Goal: Book appointment/travel/reservation

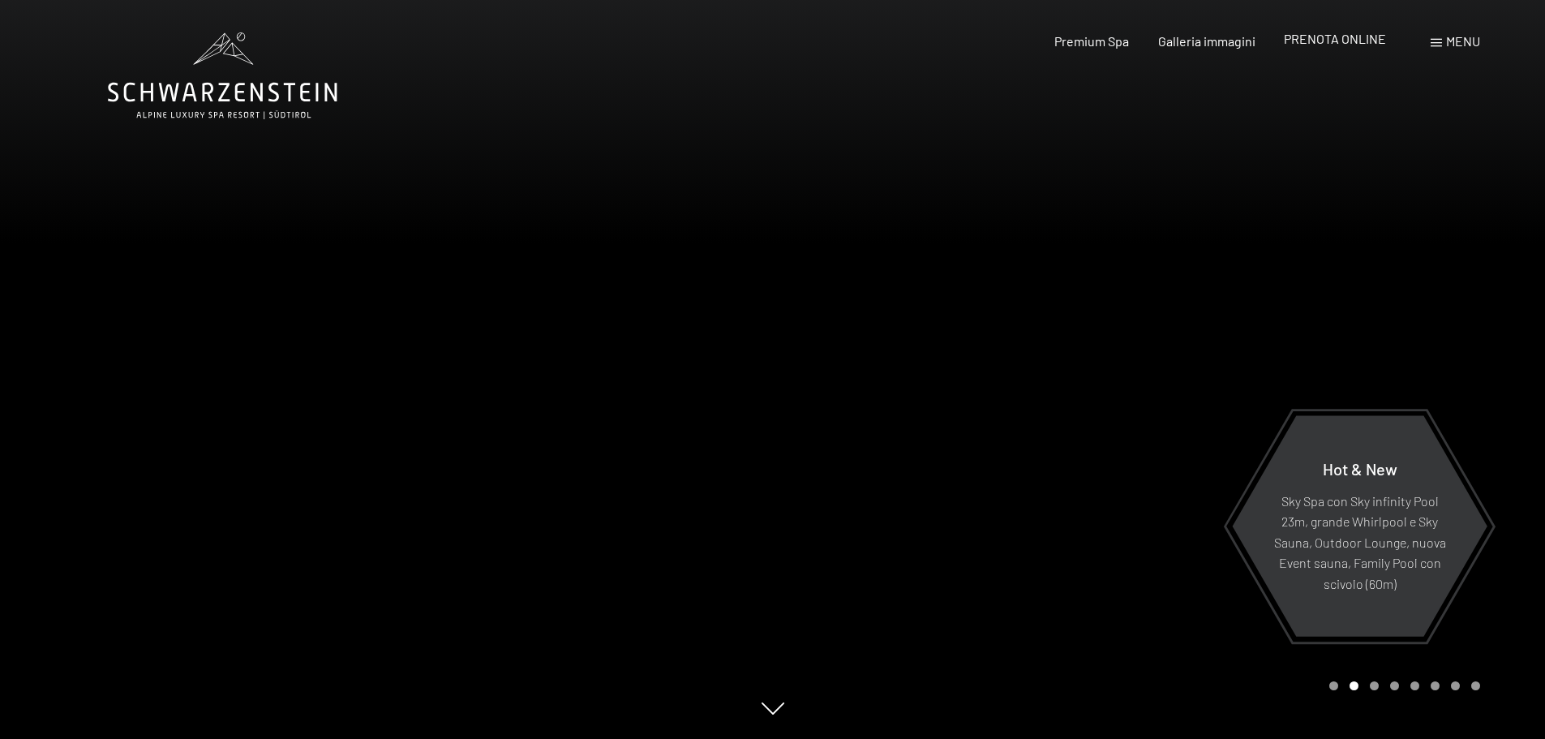
click at [1354, 32] on span "PRENOTA ONLINE" at bounding box center [1335, 38] width 102 height 15
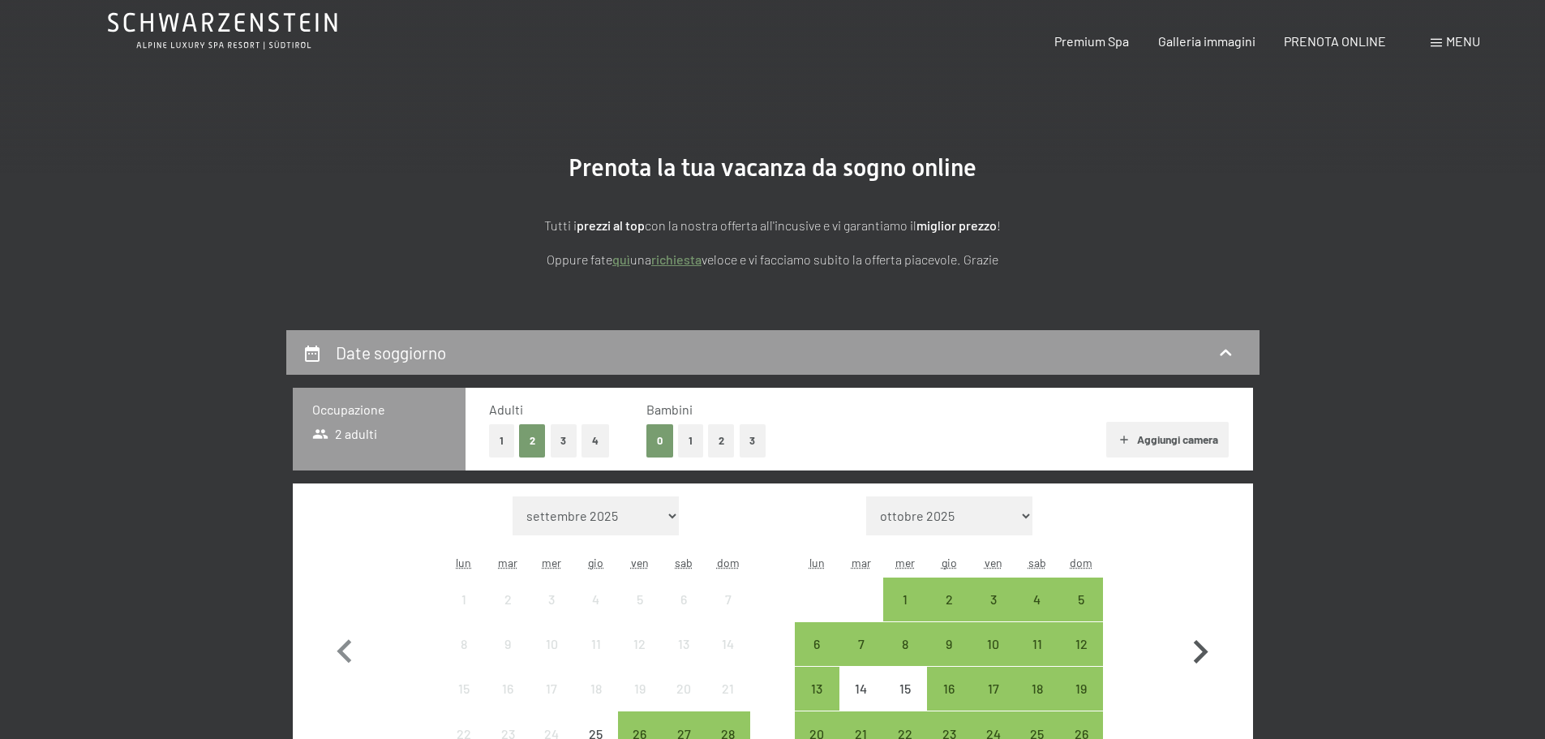
scroll to position [162, 0]
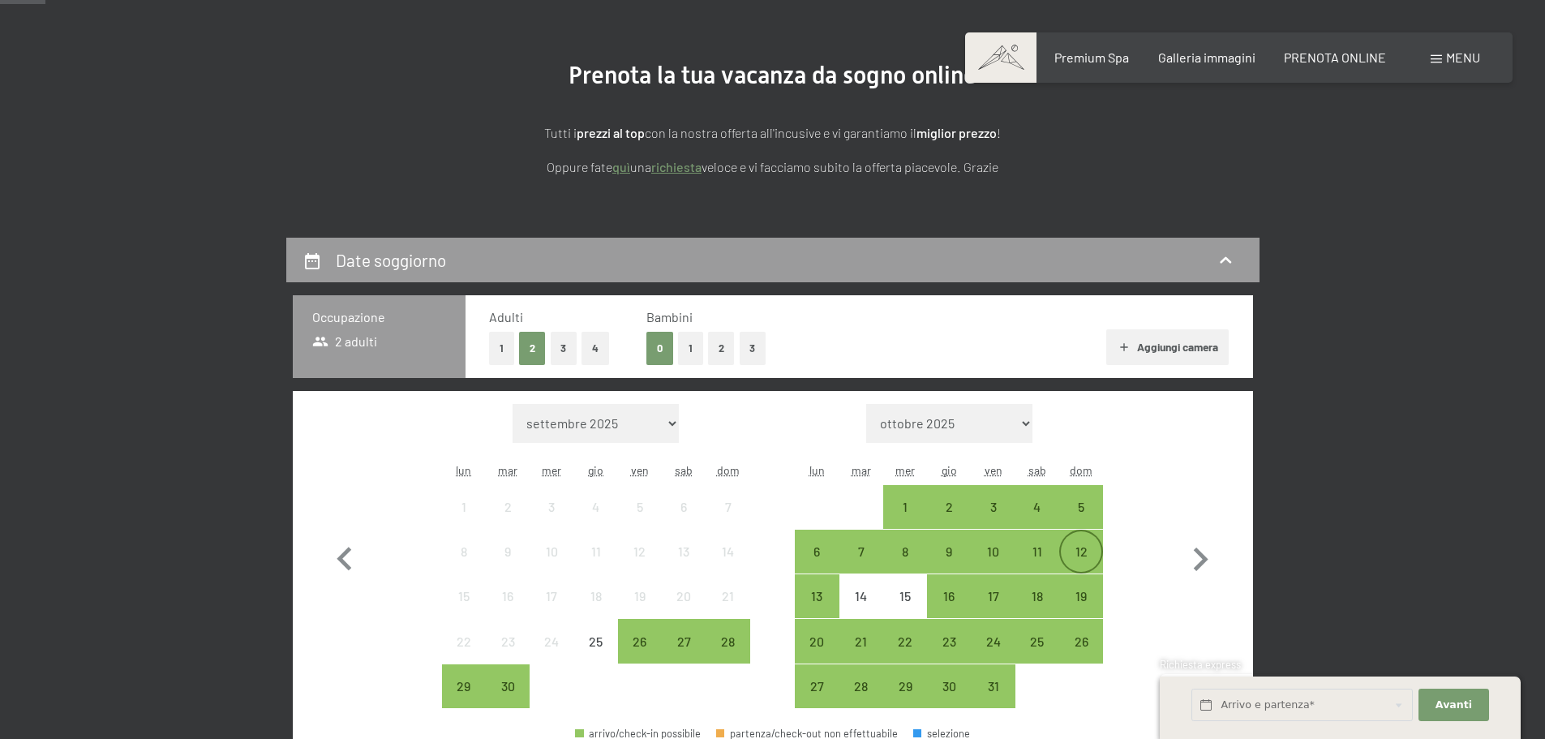
click at [1099, 550] on div "12" at bounding box center [1081, 565] width 41 height 41
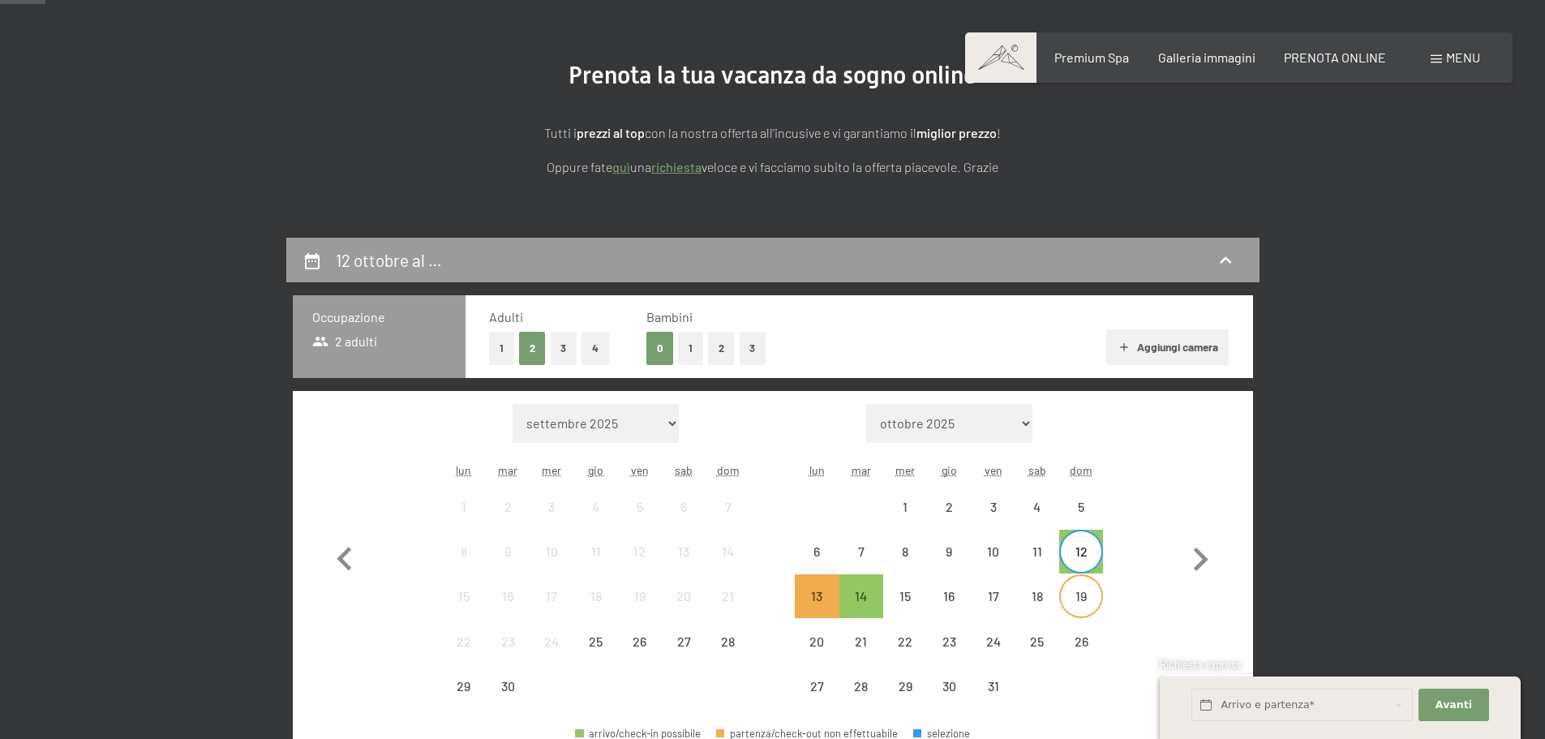
click at [1086, 595] on div "19" at bounding box center [1081, 610] width 41 height 41
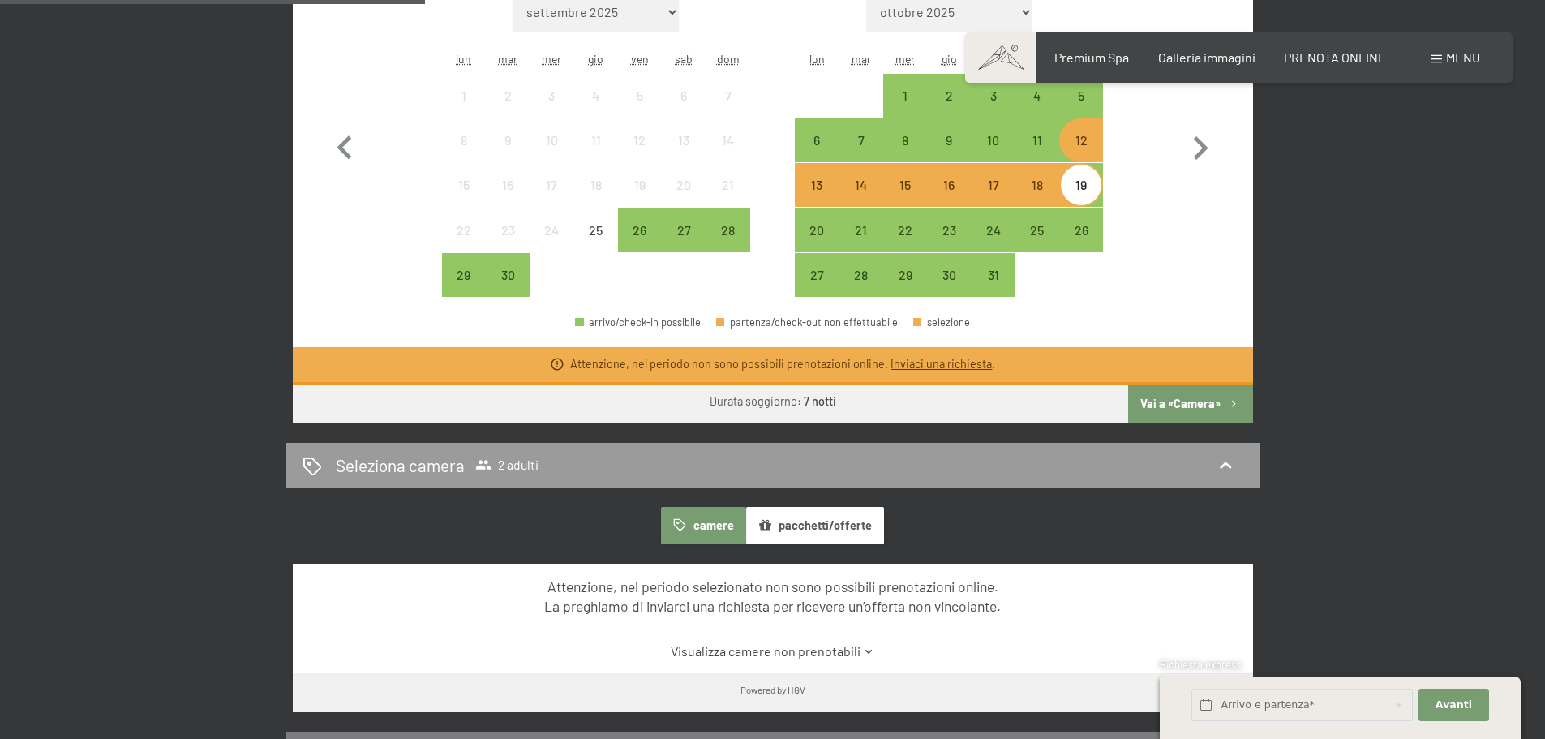
scroll to position [487, 0]
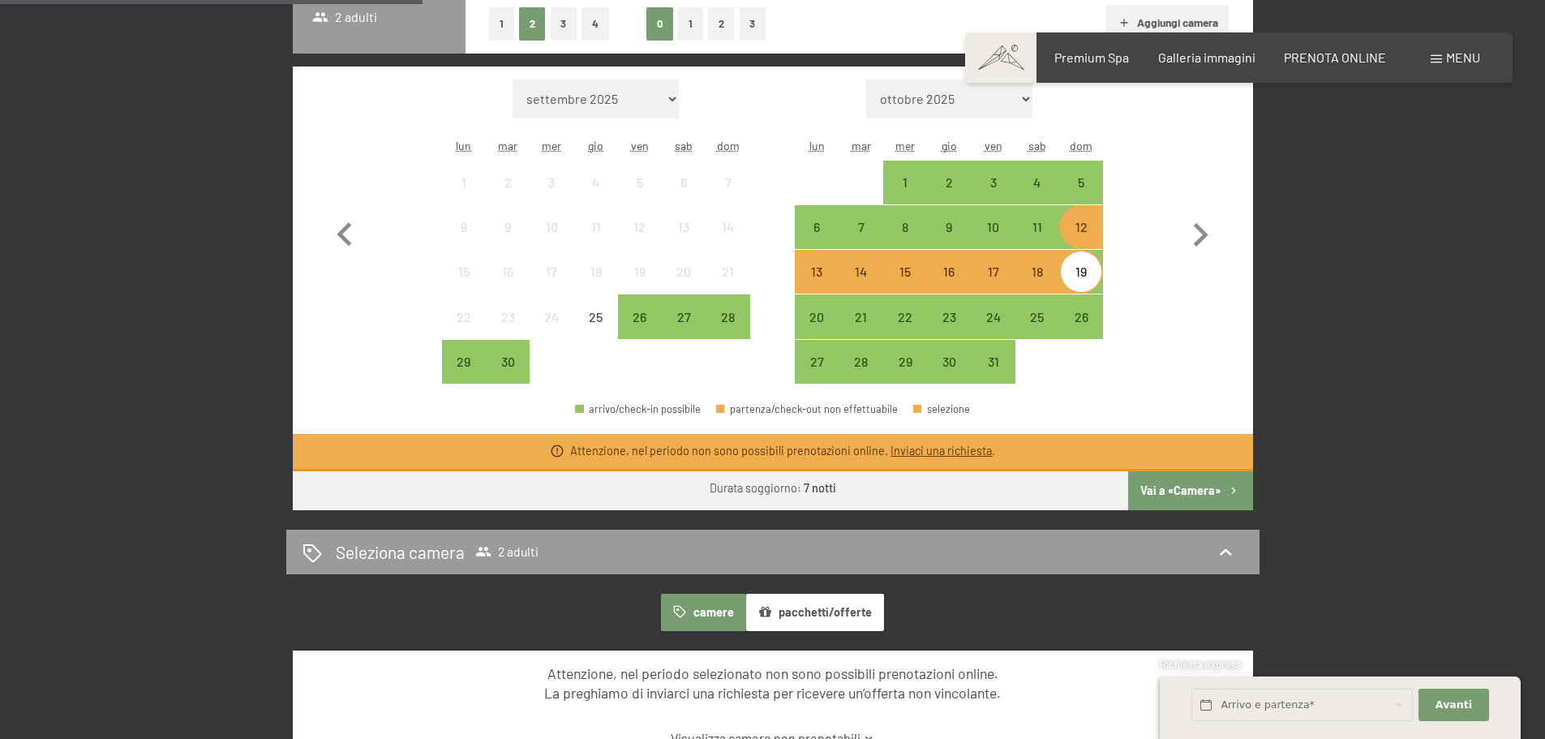
drag, startPoint x: 1309, startPoint y: 255, endPoint x: 1278, endPoint y: 283, distance: 42.5
click at [1309, 255] on div "12 ottobre al 19 ottobre 2025 Occupazione 2 adulti Adulti 1 2 3 4 Bambini 0 1 2…" at bounding box center [772, 420] width 1107 height 1014
click at [1210, 336] on button "button" at bounding box center [1200, 232] width 47 height 305
select select "[DATE]"
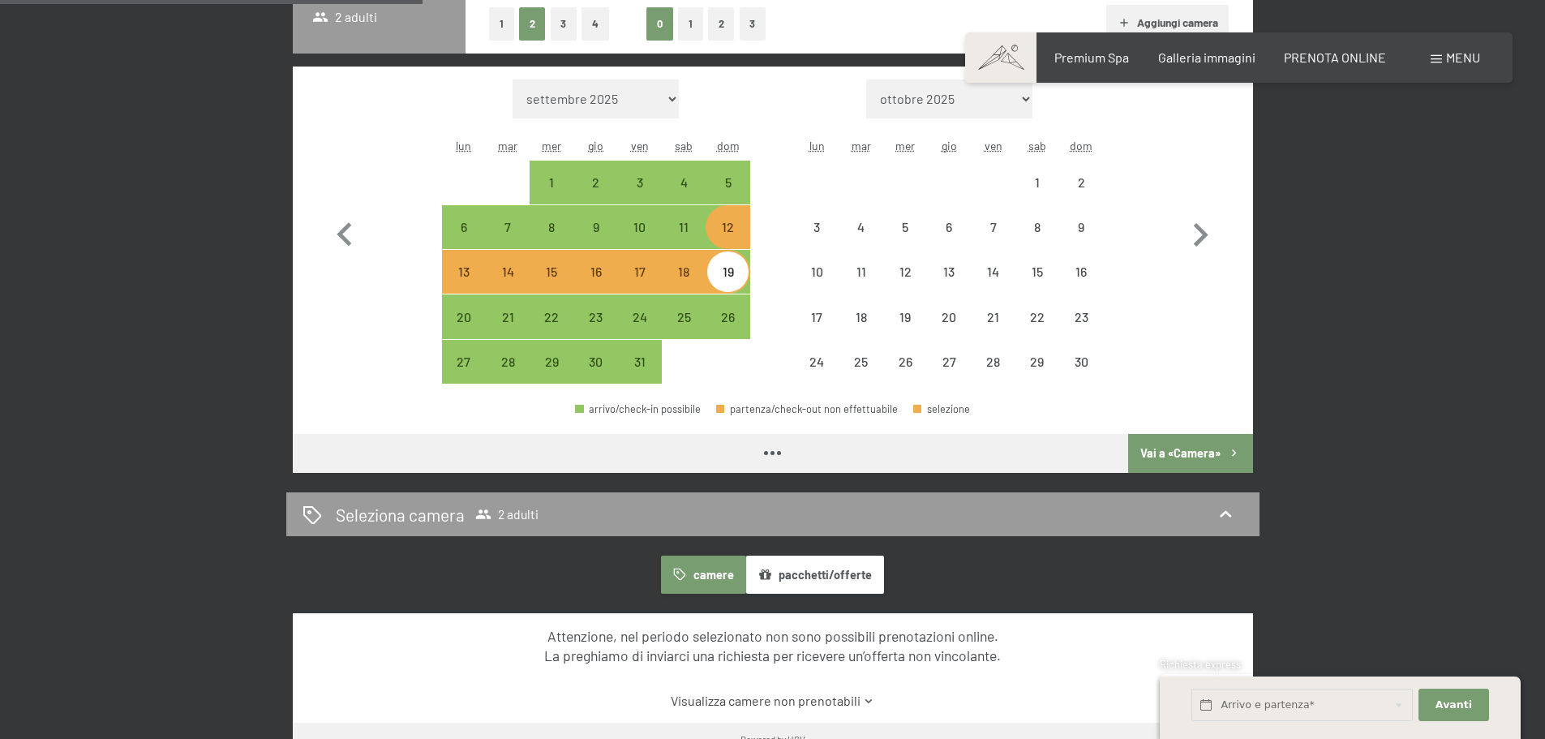
click at [1132, 166] on div "Mese/anno settembre 2025 ottobre 2025 novembre 2025 dicembre 2025 gennaio 2026 …" at bounding box center [772, 232] width 903 height 305
select select "[DATE]"
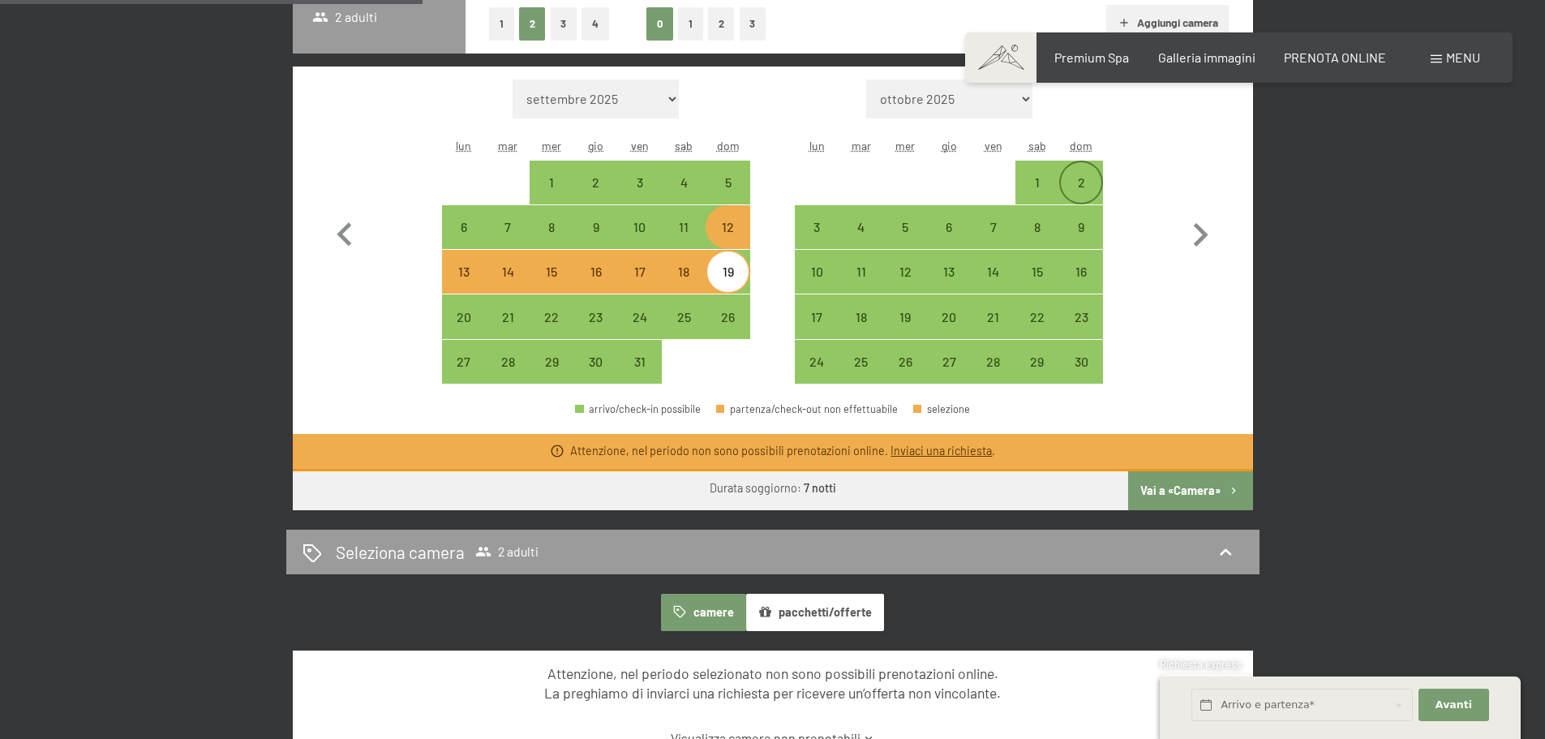
click at [1073, 186] on div "2" at bounding box center [1081, 196] width 41 height 41
select select "[DATE]"
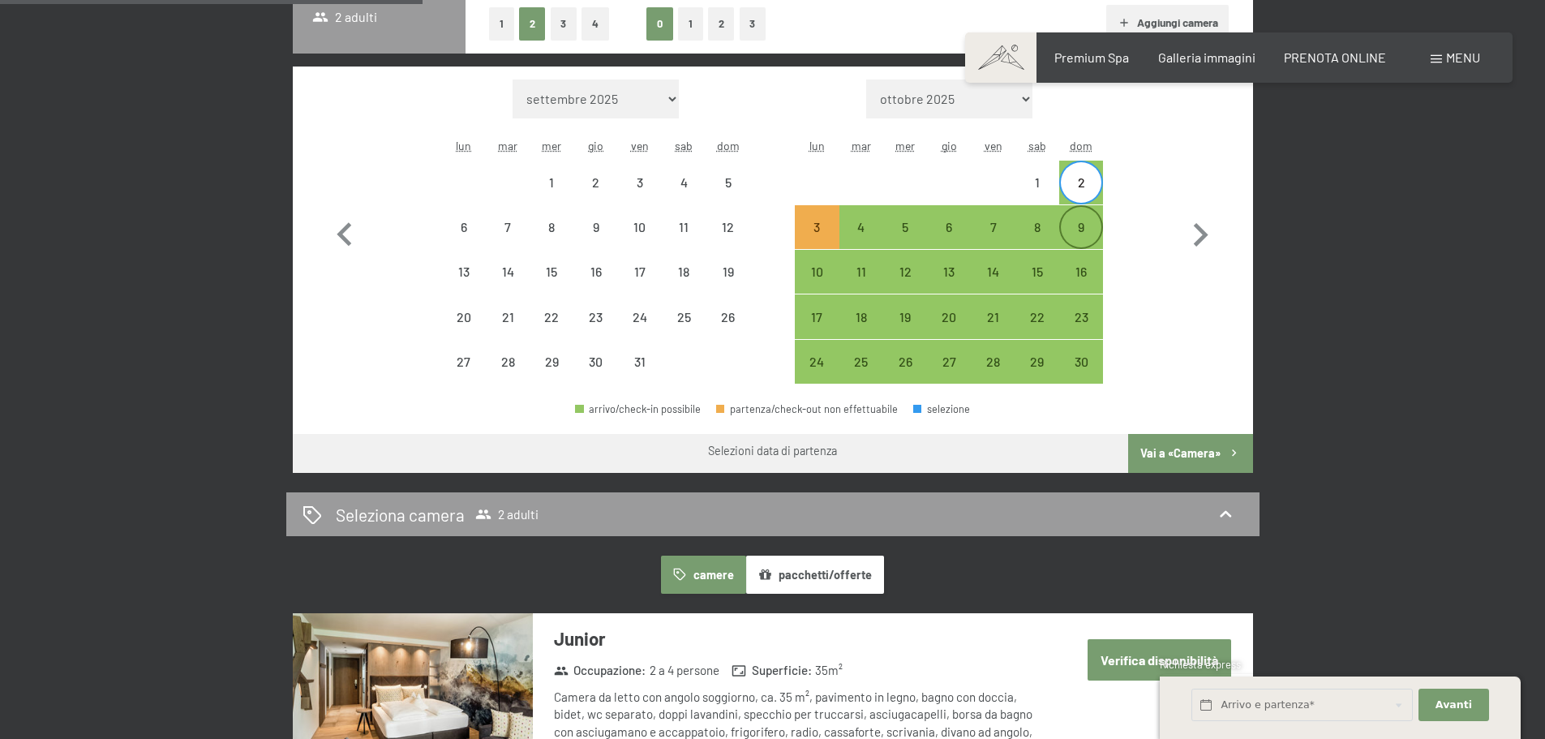
click at [1091, 226] on div "9" at bounding box center [1081, 241] width 41 height 41
select select "[DATE]"
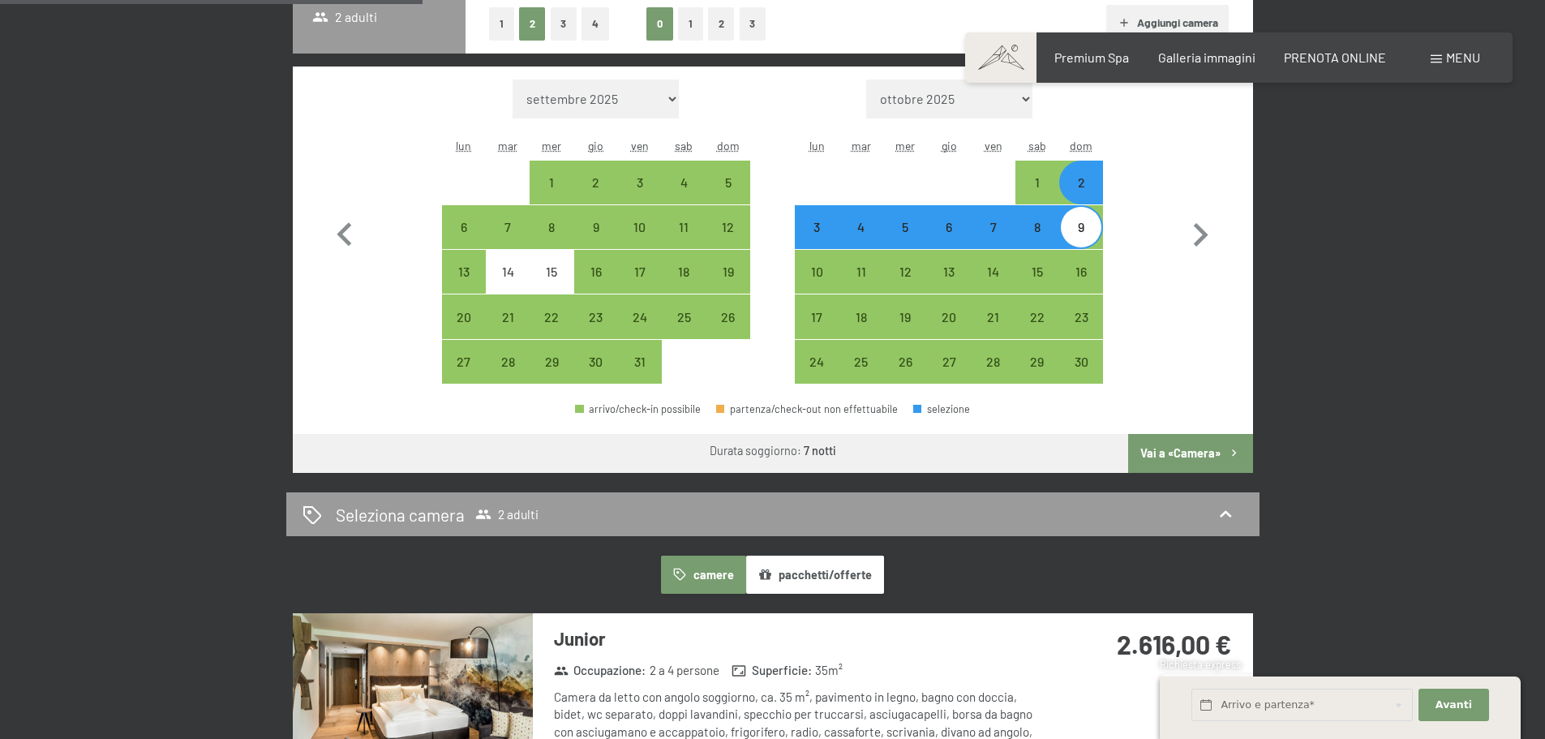
click at [1241, 226] on div "Mese/anno settembre 2025 ottobre 2025 novembre 2025 dicembre 2025 gennaio 2026 …" at bounding box center [773, 232] width 961 height 331
click at [1095, 231] on div "9" at bounding box center [1081, 241] width 41 height 41
select select "[DATE]"
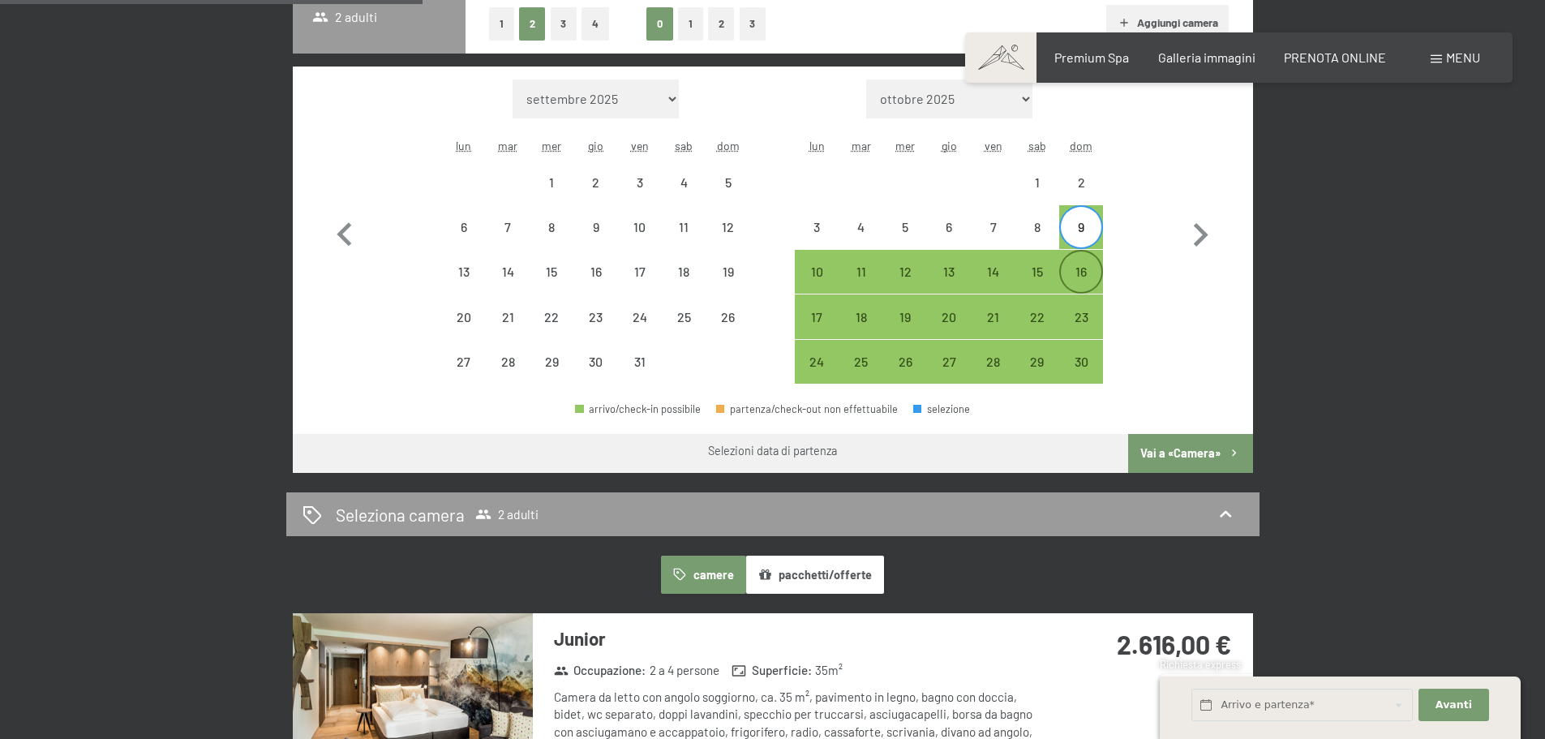
click at [1090, 277] on div "16" at bounding box center [1081, 285] width 41 height 41
select select "[DATE]"
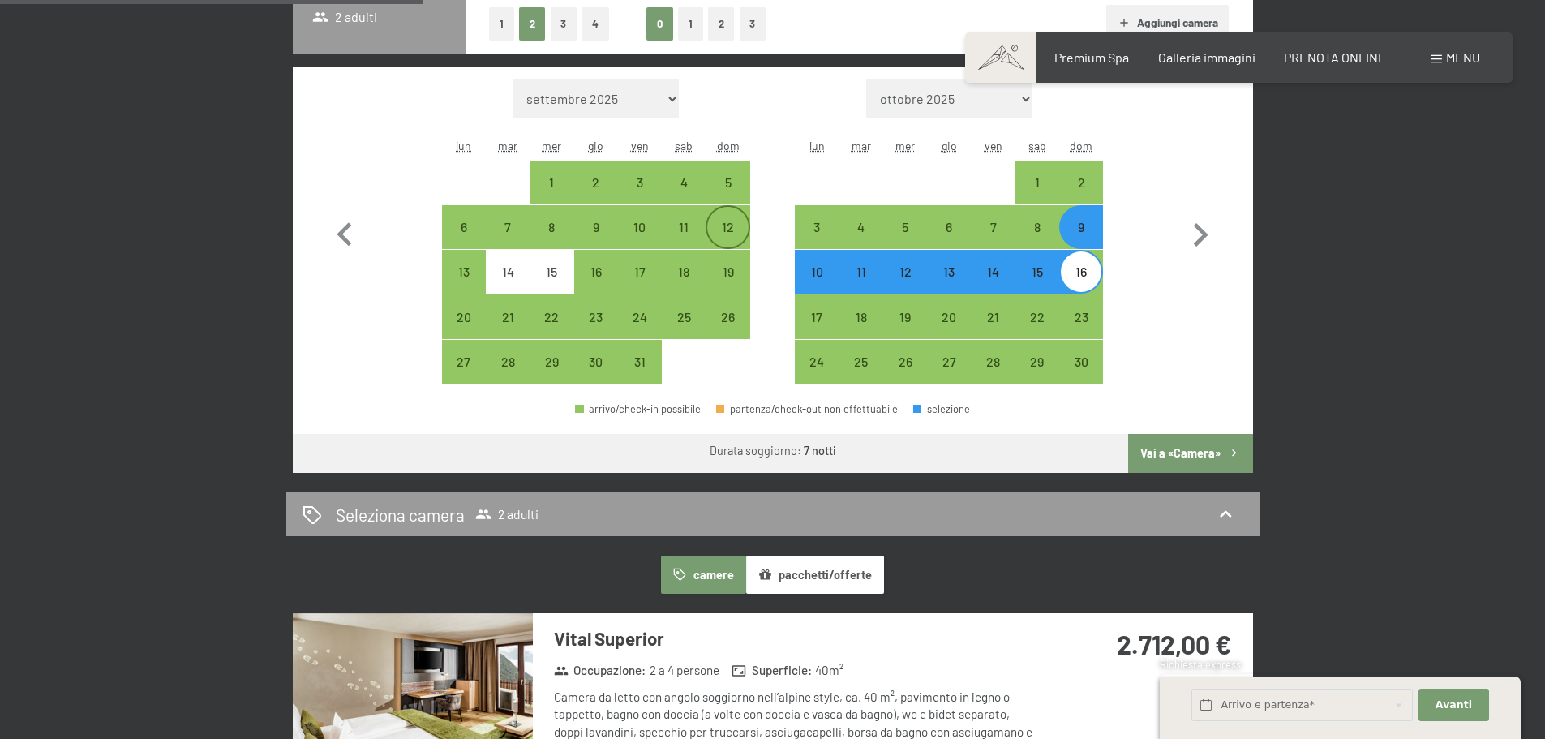
click at [720, 225] on div "12" at bounding box center [727, 241] width 41 height 41
select select "[DATE]"
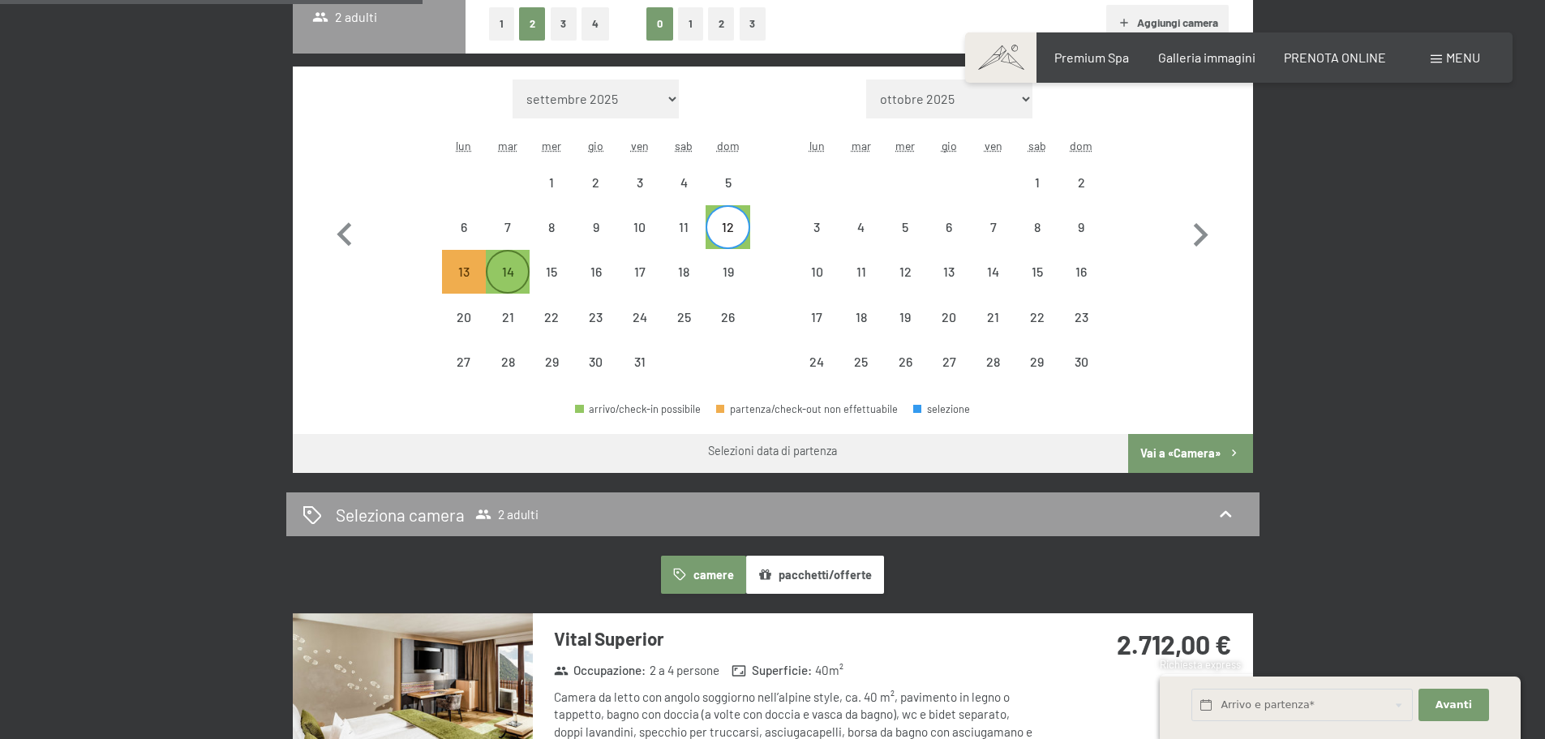
click at [504, 278] on div "14" at bounding box center [508, 285] width 41 height 41
select select "[DATE]"
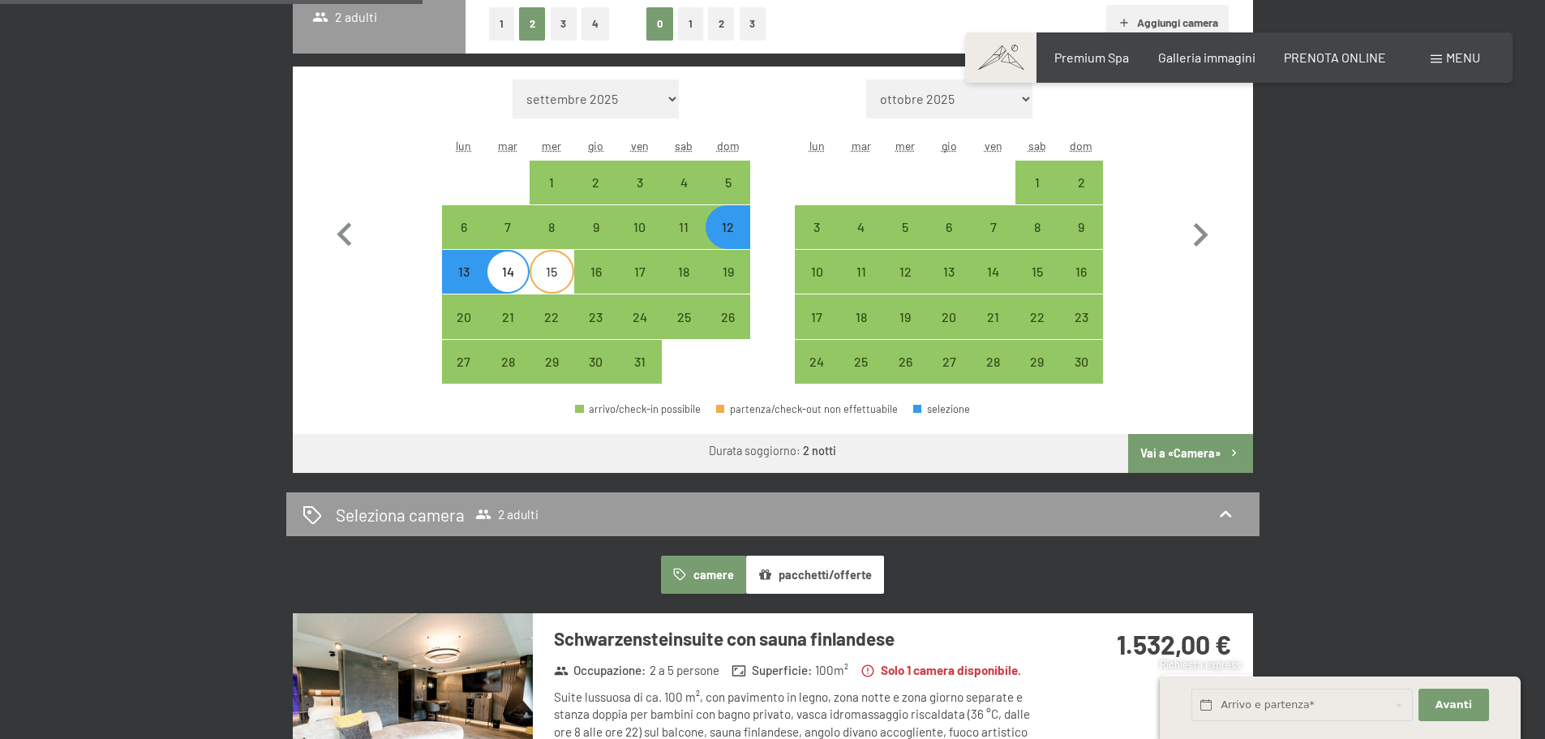
click at [566, 280] on div "15" at bounding box center [551, 285] width 41 height 41
select select "[DATE]"
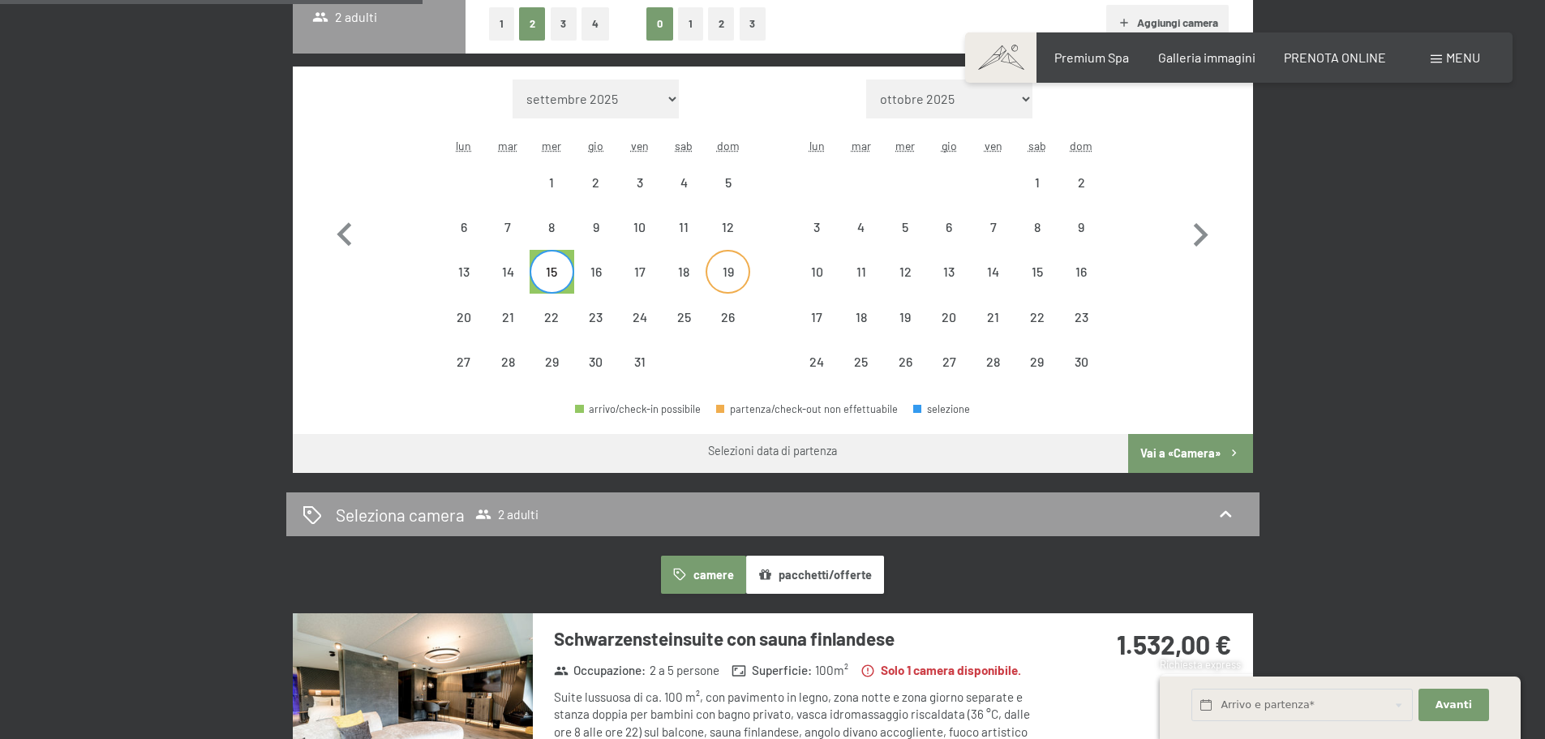
click at [735, 279] on div "19" at bounding box center [727, 285] width 41 height 41
select select "[DATE]"
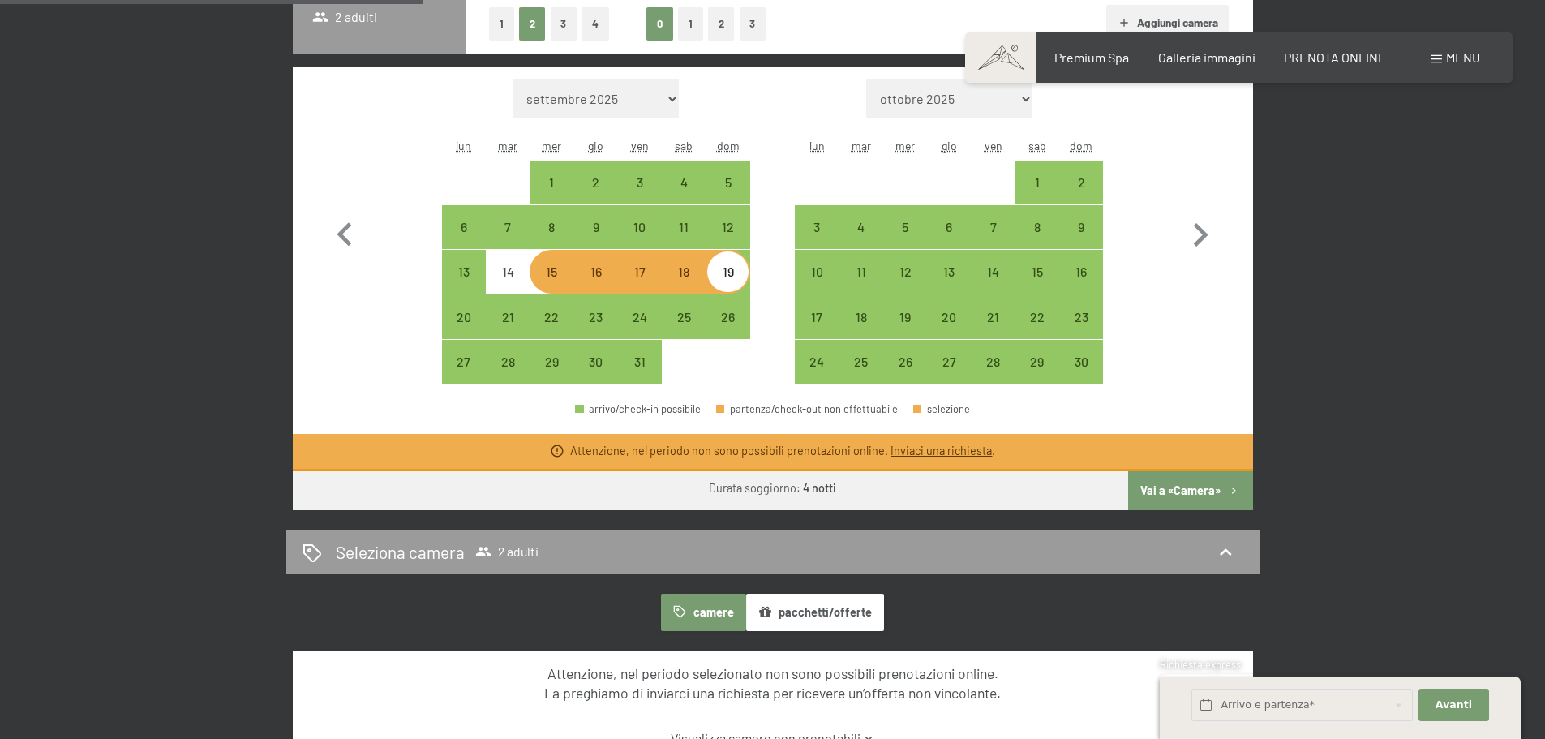
click at [1201, 479] on button "Vai a «Camera»" at bounding box center [1190, 490] width 124 height 39
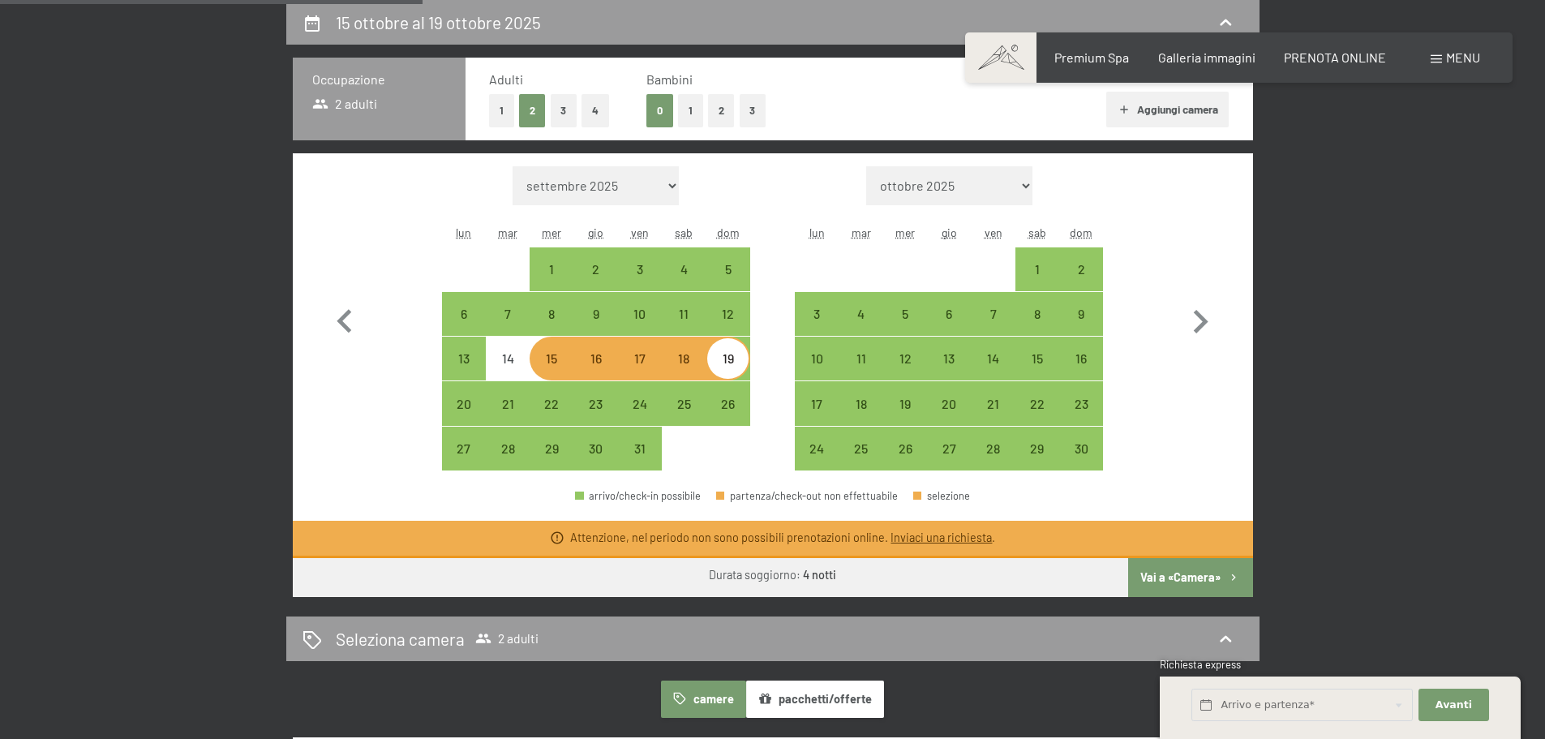
select select "[DATE]"
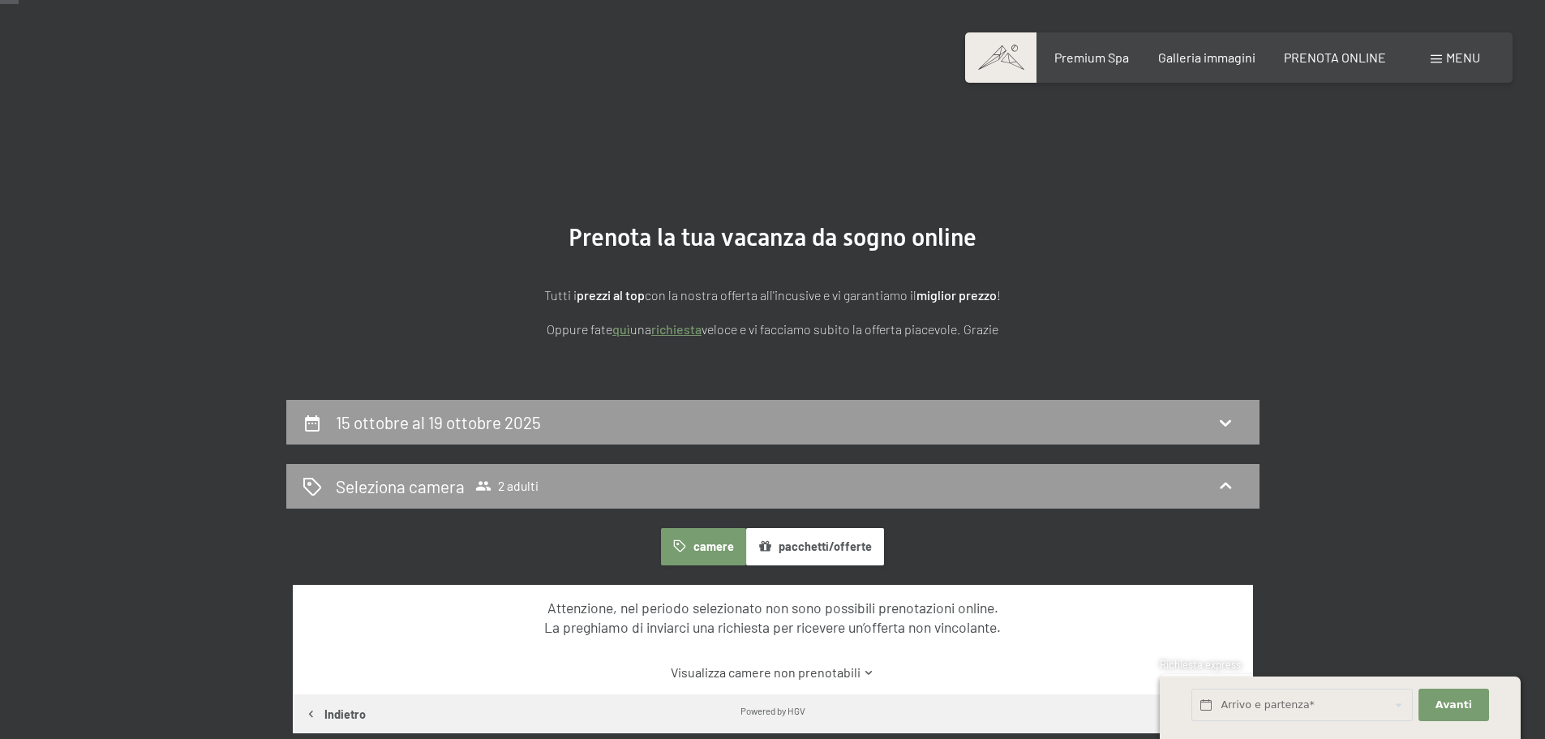
scroll to position [406, 0]
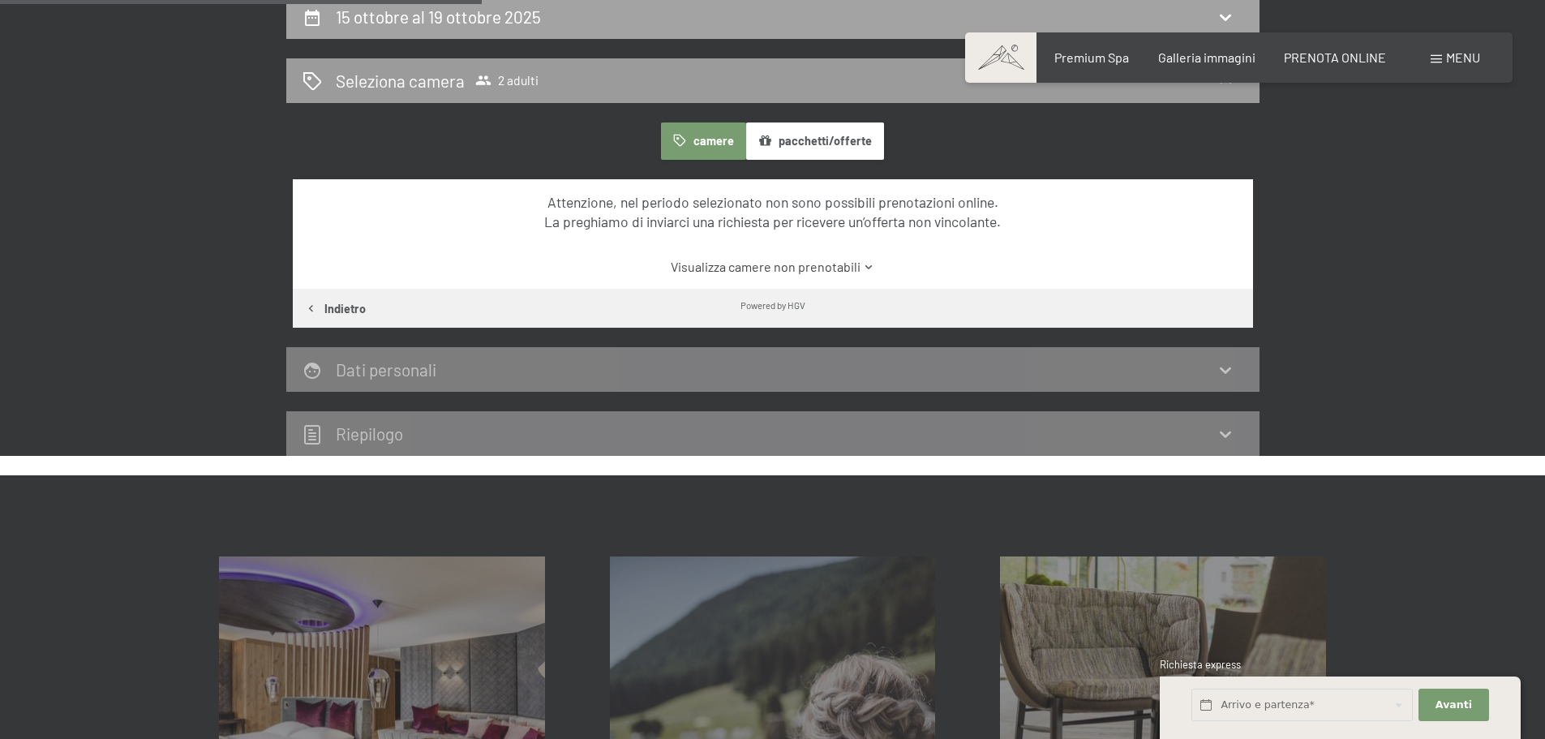
click at [514, 24] on h2 "15 ottobre al 19 ottobre 2025" at bounding box center [438, 16] width 205 height 20
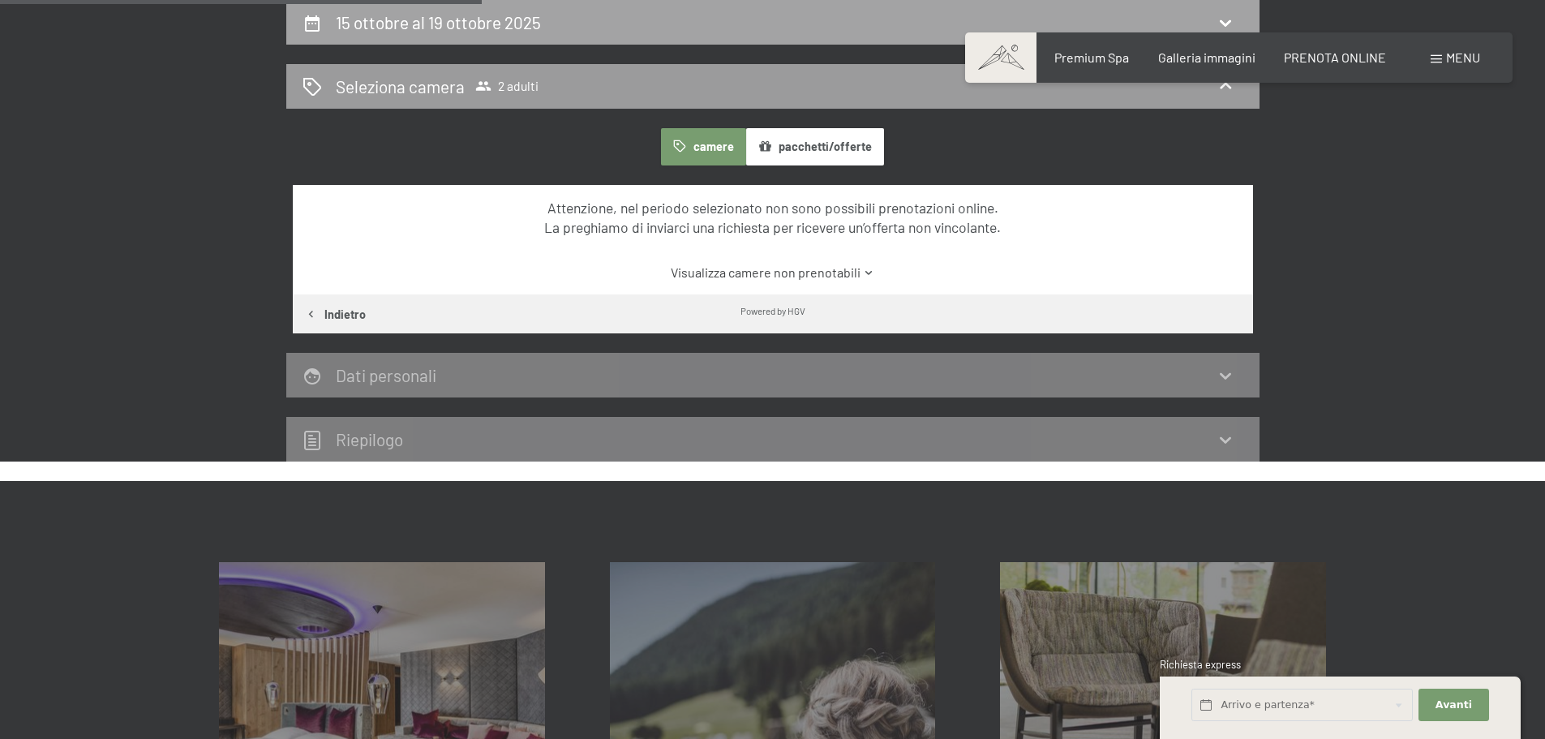
select select "[DATE]"
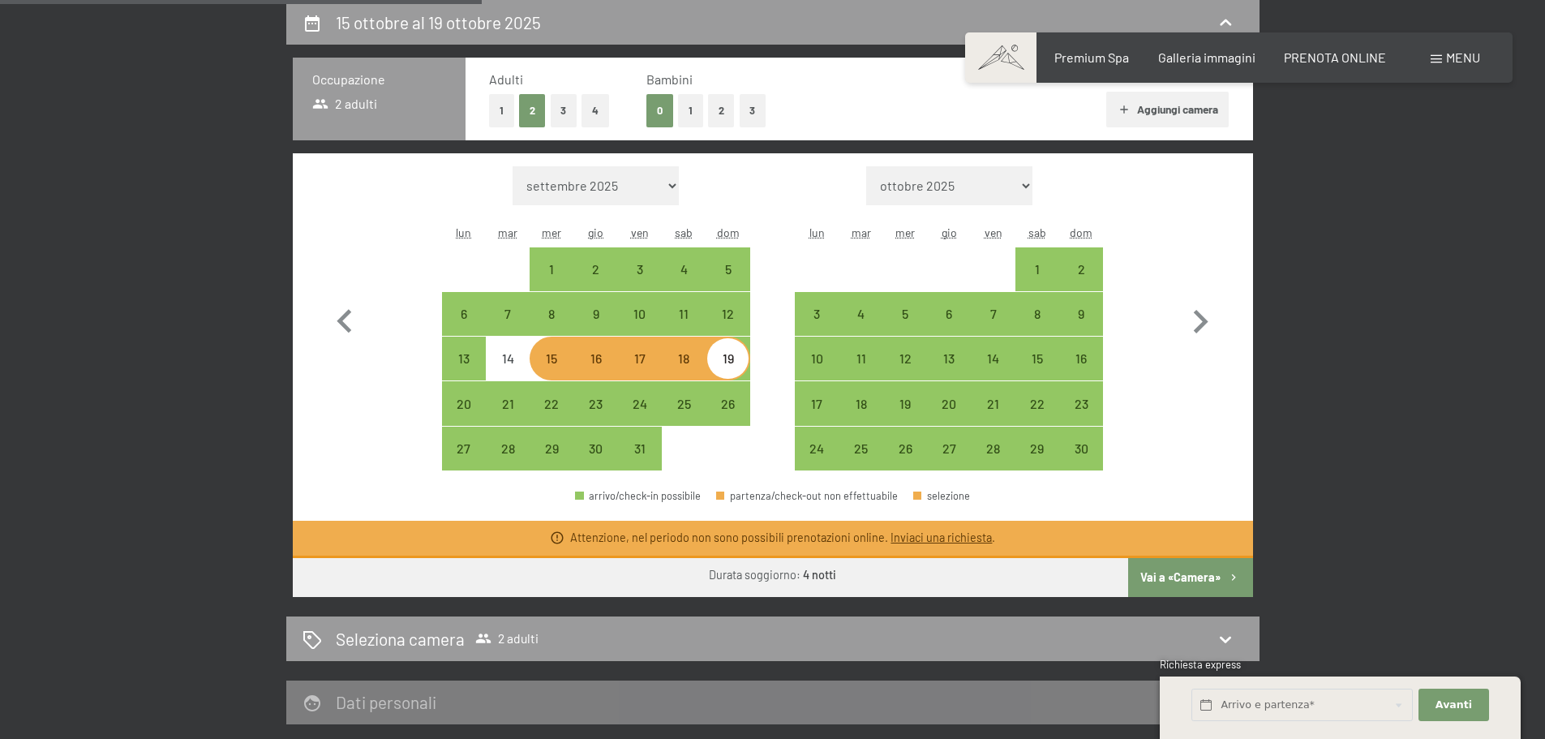
click at [819, 249] on div at bounding box center [817, 269] width 44 height 44
click at [762, 169] on div "Mese/anno settembre 2025 ottobre 2025 novembre 2025 dicembre 2025 gennaio 2026 …" at bounding box center [772, 318] width 903 height 305
click at [734, 324] on div "12" at bounding box center [727, 327] width 41 height 41
select select "[DATE]"
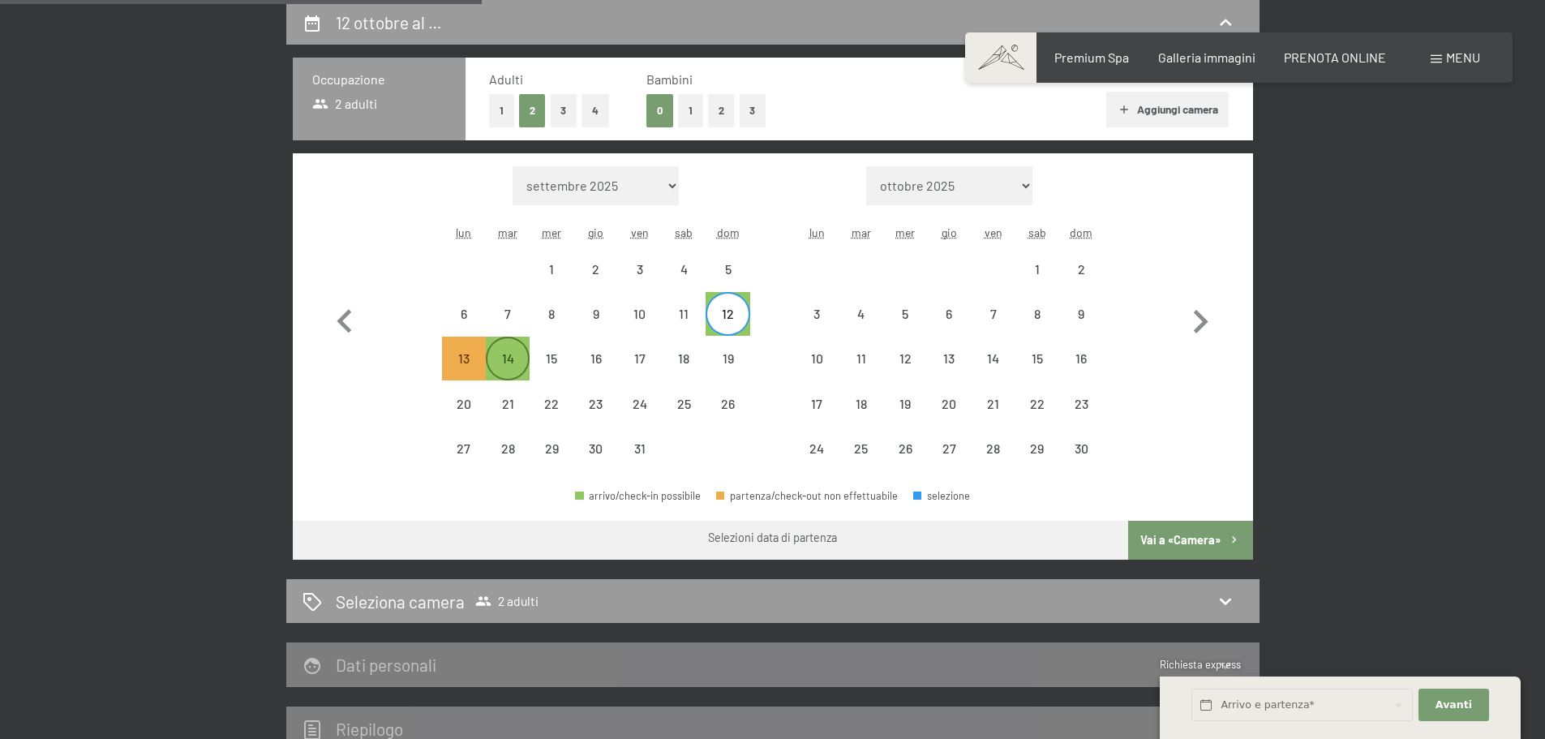
click at [504, 354] on div "14" at bounding box center [508, 372] width 41 height 41
select select "[DATE]"
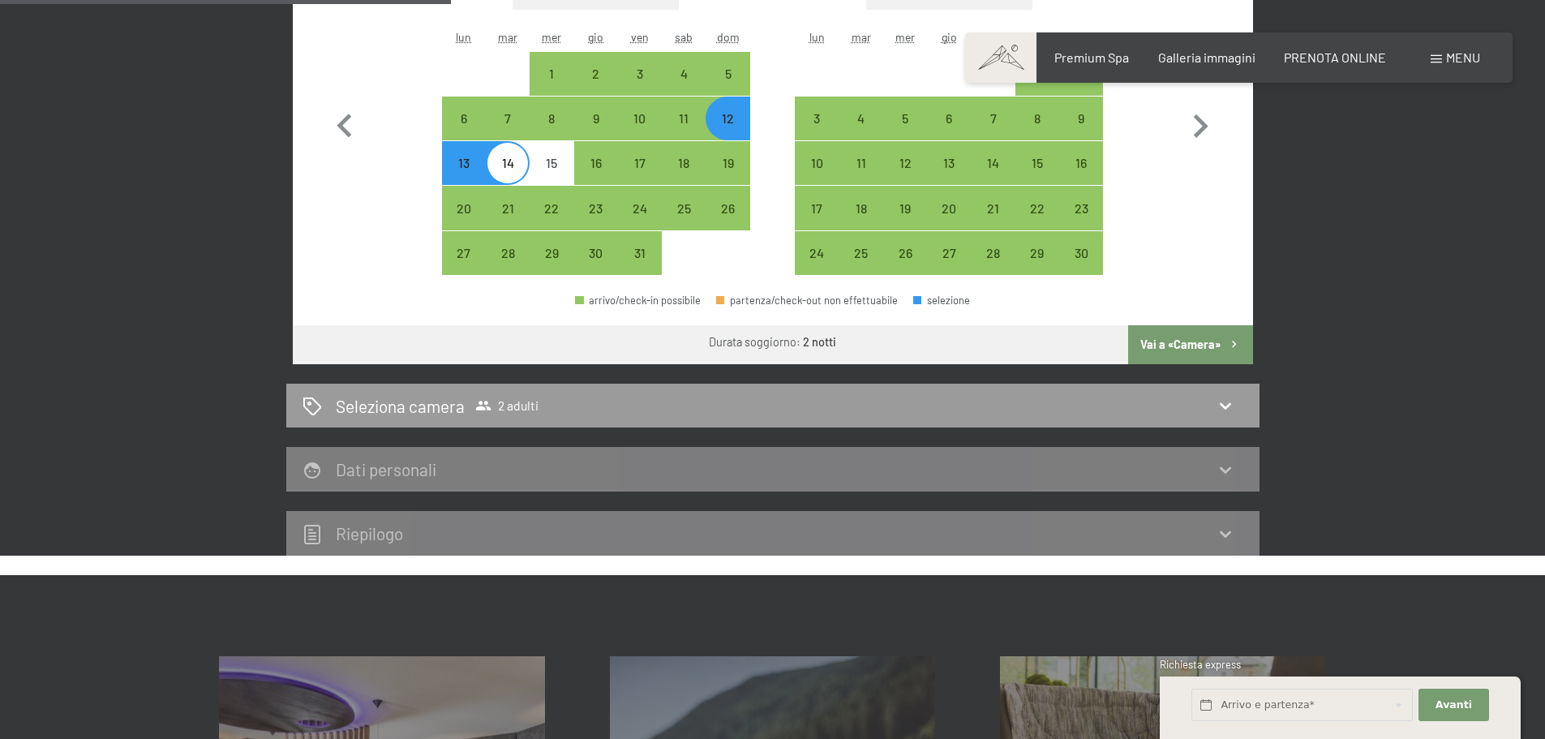
scroll to position [643, 0]
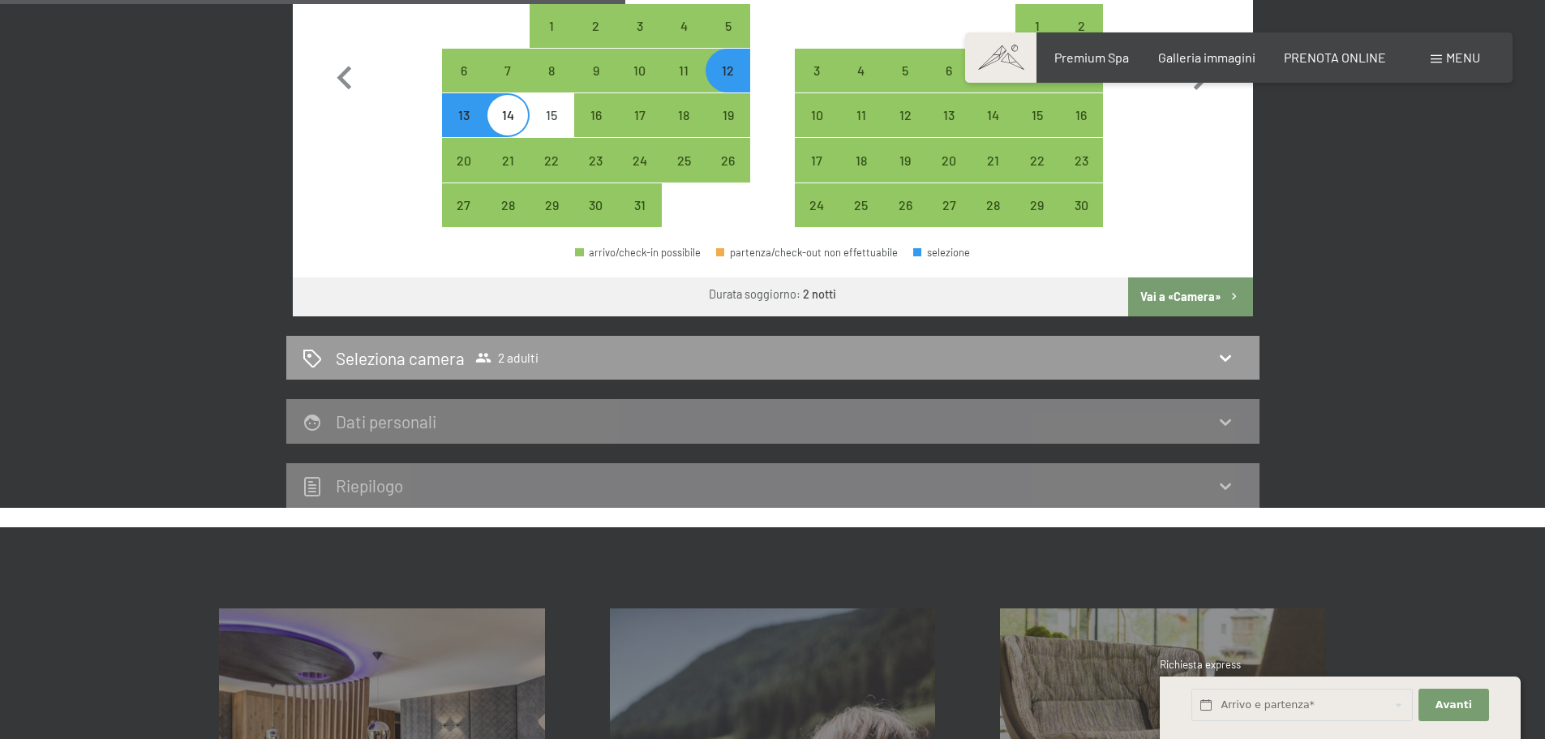
click at [1197, 298] on button "Vai a «Camera»" at bounding box center [1190, 296] width 124 height 39
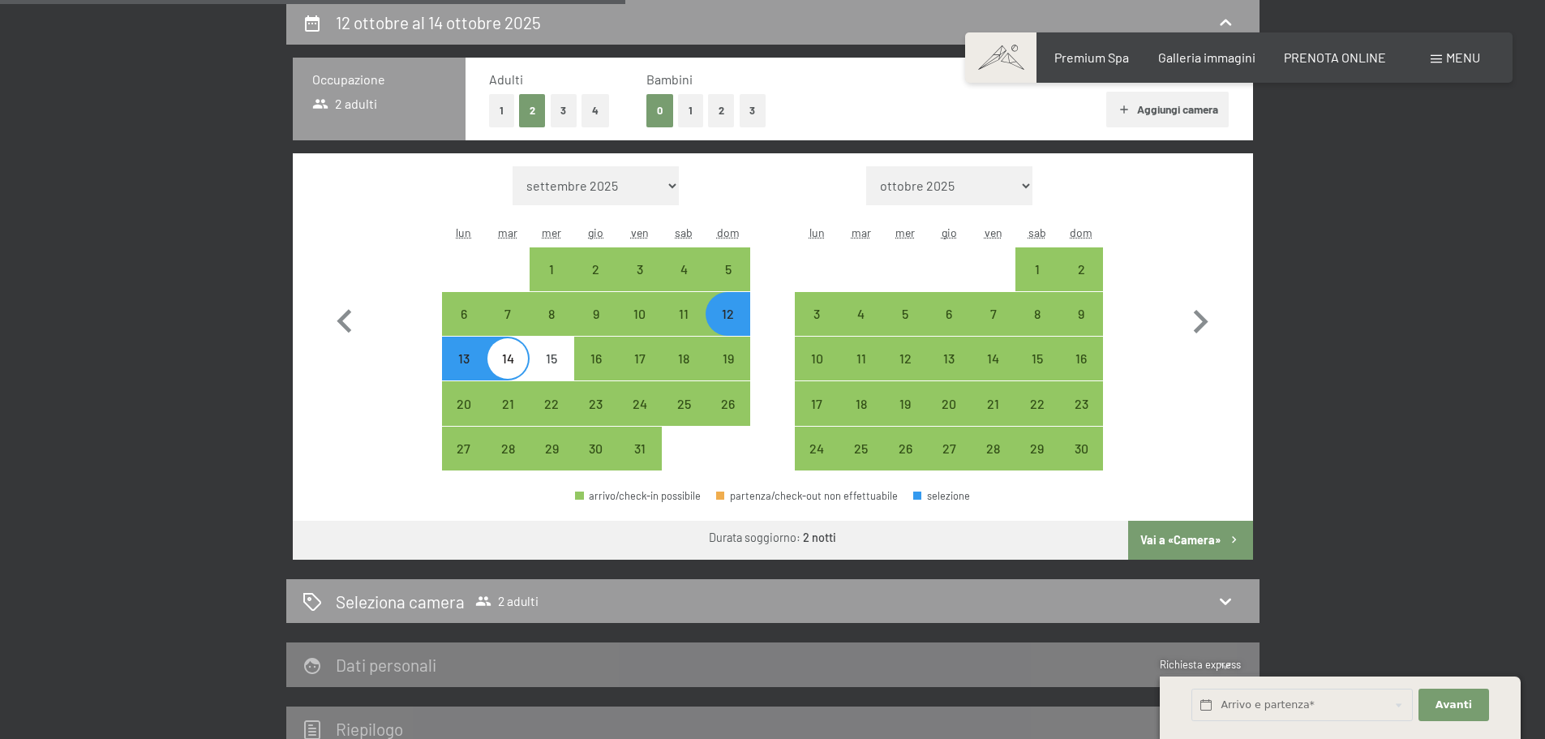
select select "[DATE]"
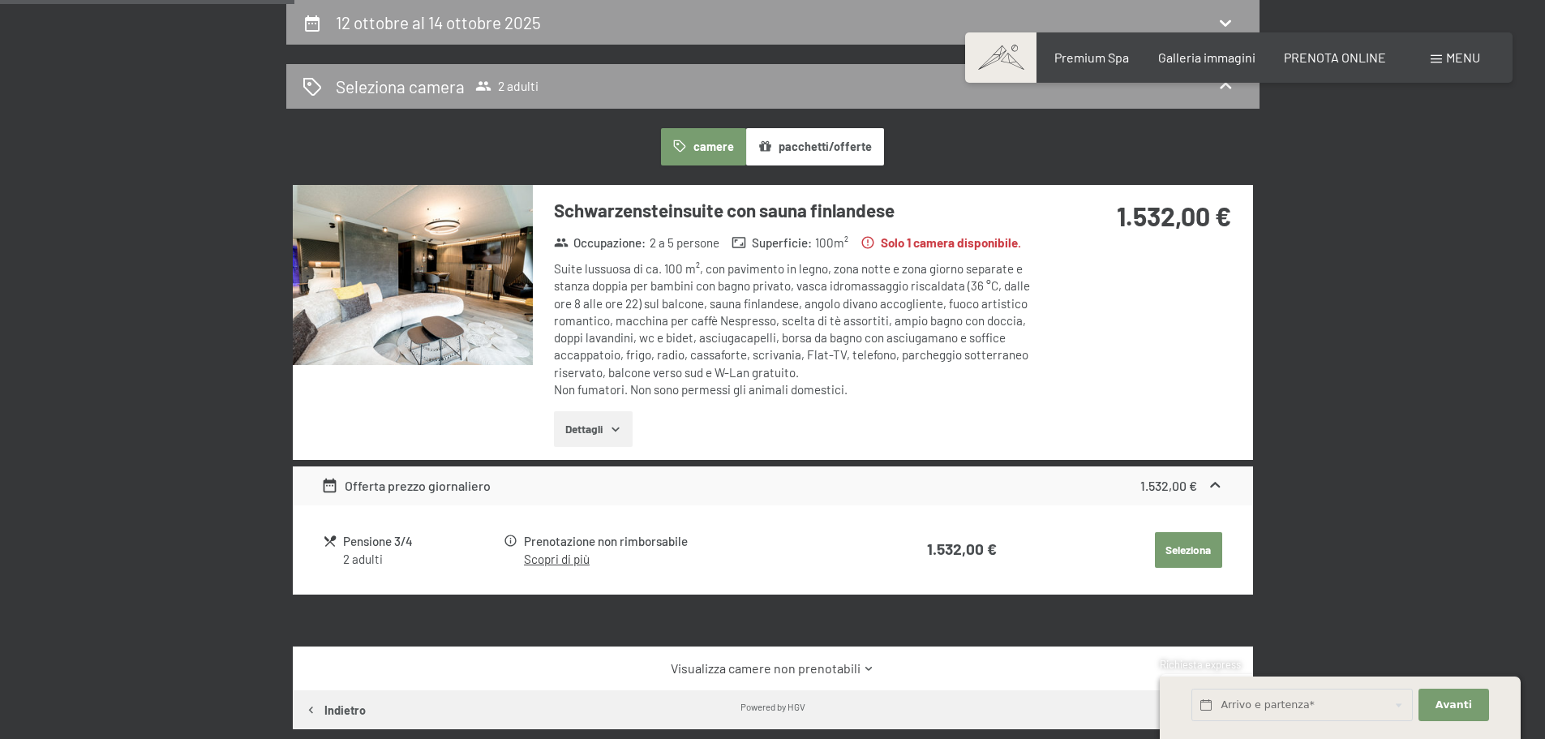
scroll to position [0, 0]
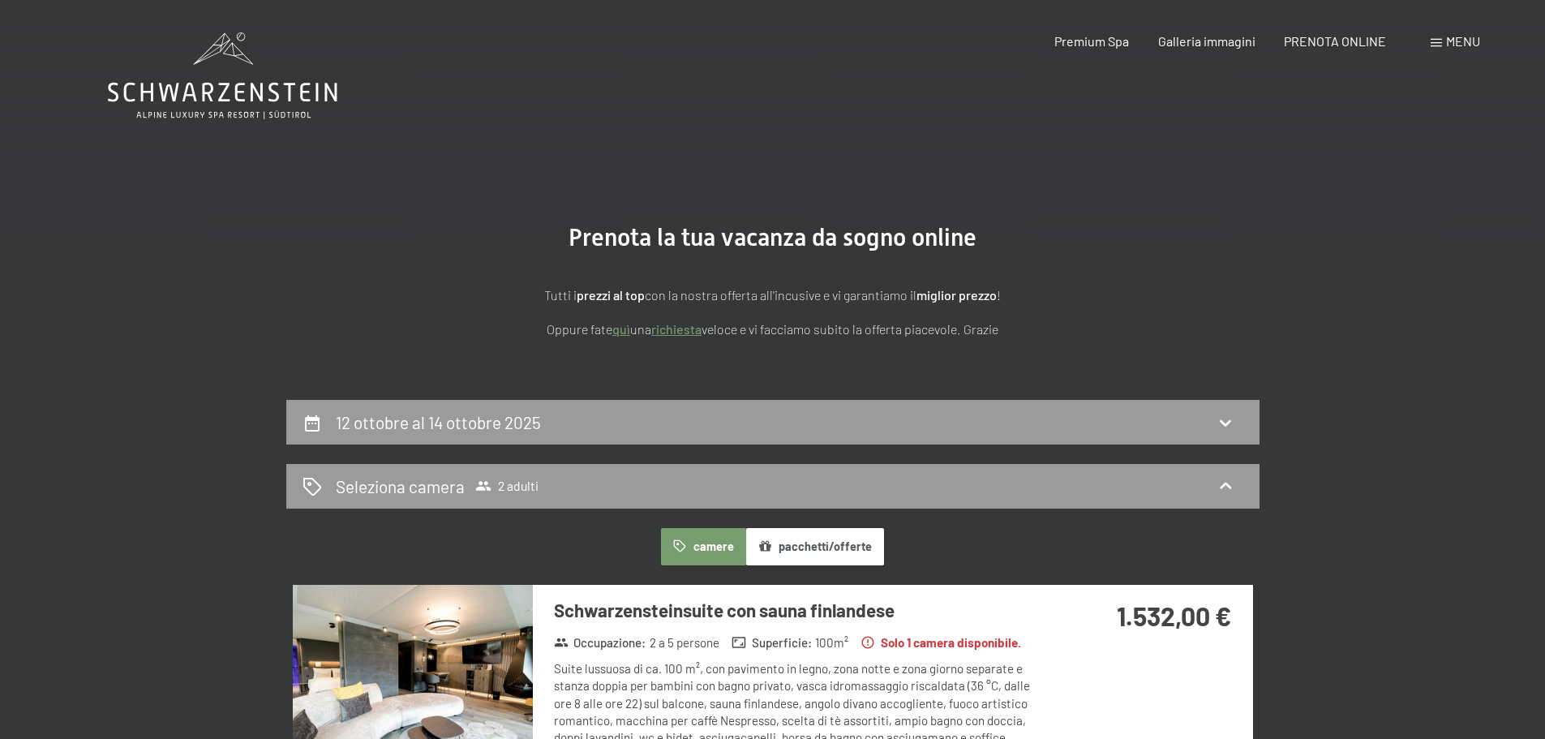
click at [198, 75] on icon at bounding box center [223, 75] width 230 height 87
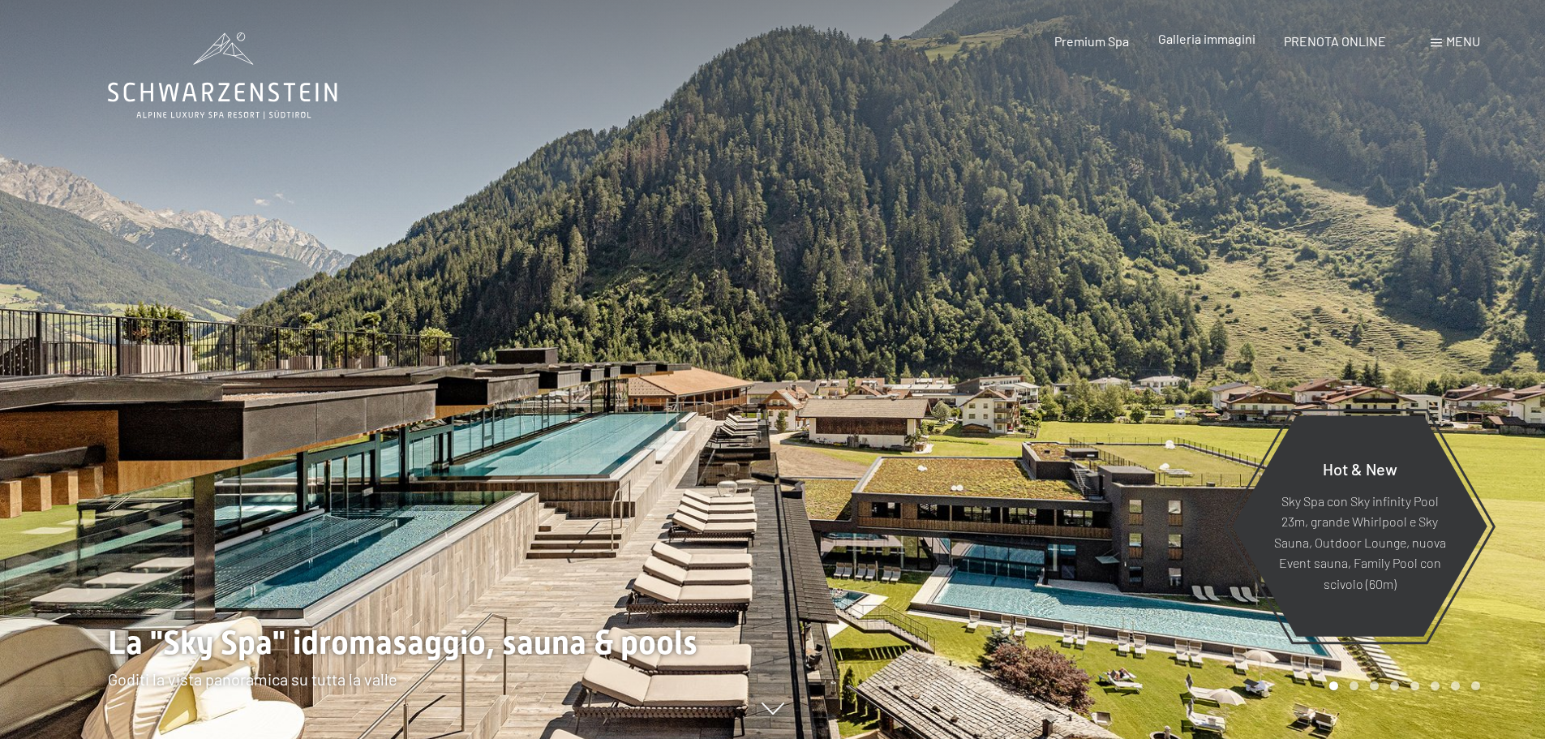
click at [1201, 45] on span "Galleria immagini" at bounding box center [1207, 38] width 97 height 15
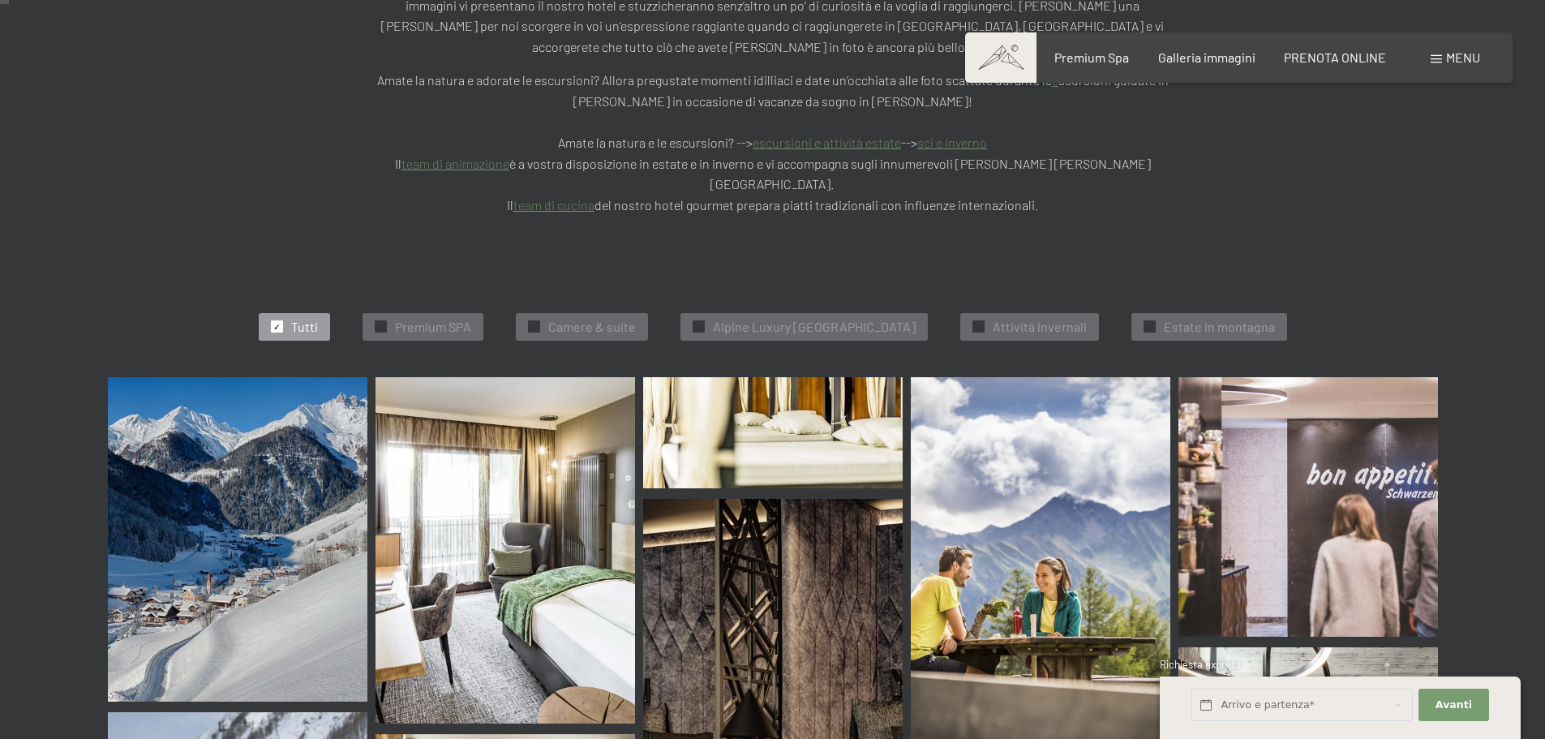
scroll to position [406, 0]
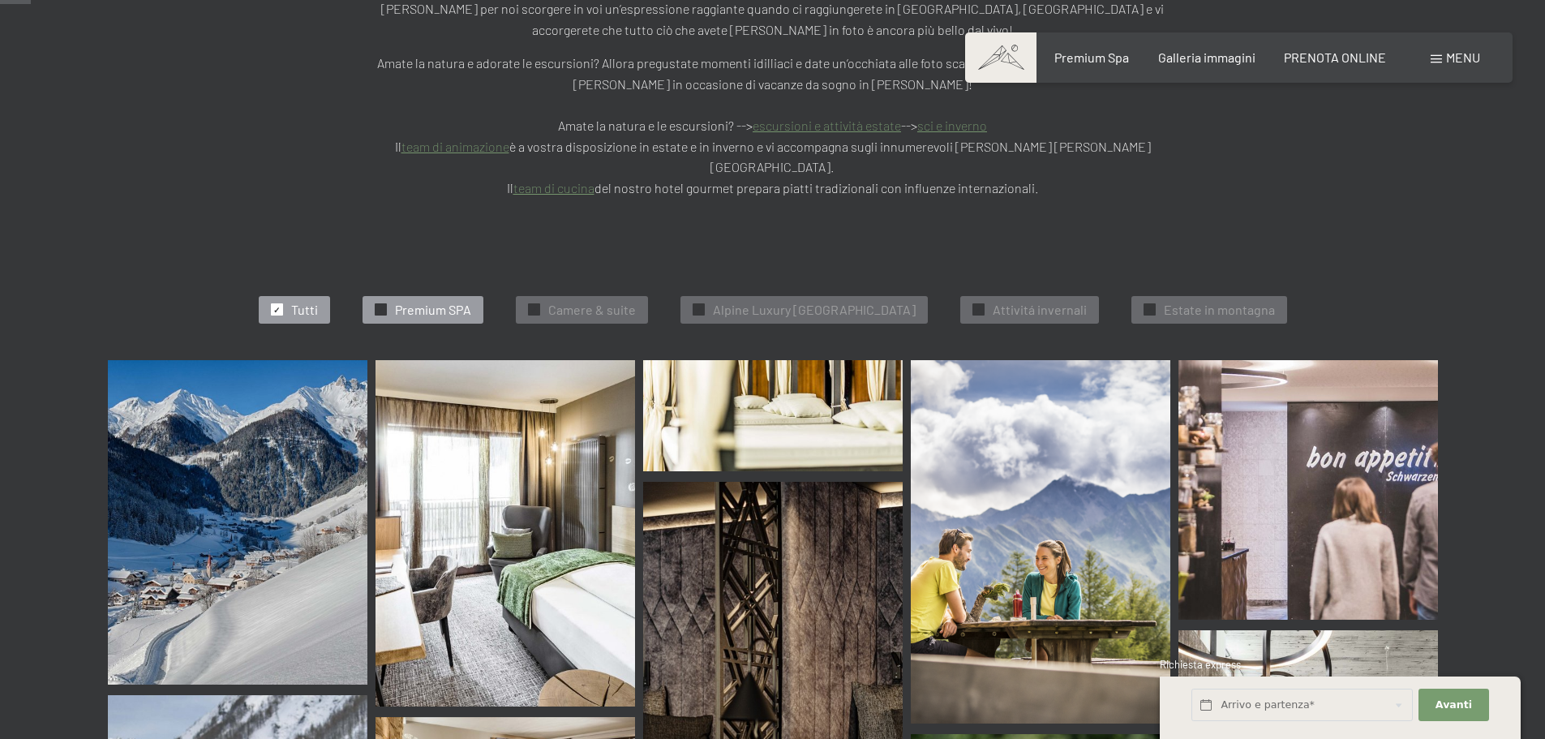
click at [377, 304] on span "✓" at bounding box center [380, 309] width 6 height 11
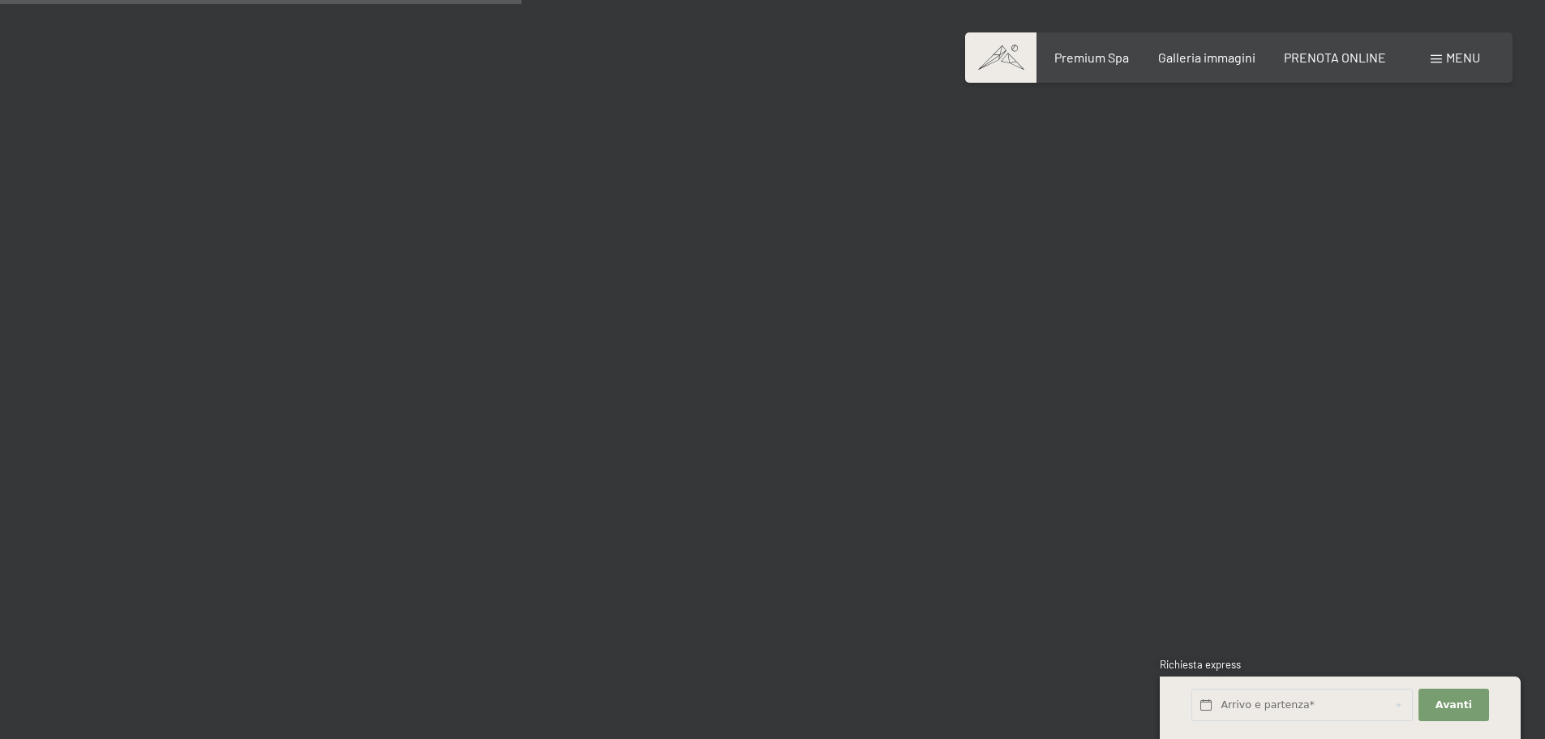
scroll to position [1141, 0]
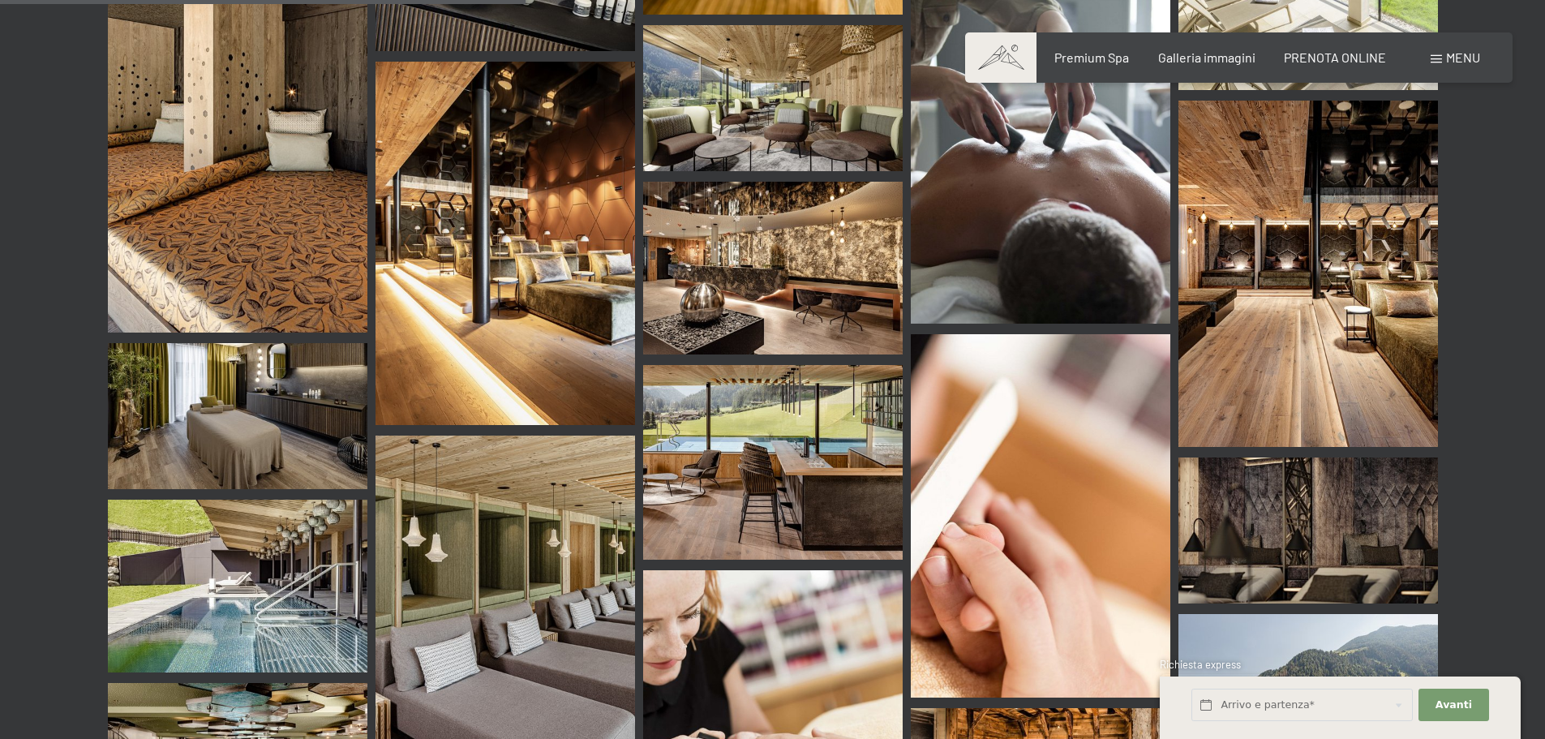
click at [733, 414] on img at bounding box center [773, 462] width 260 height 195
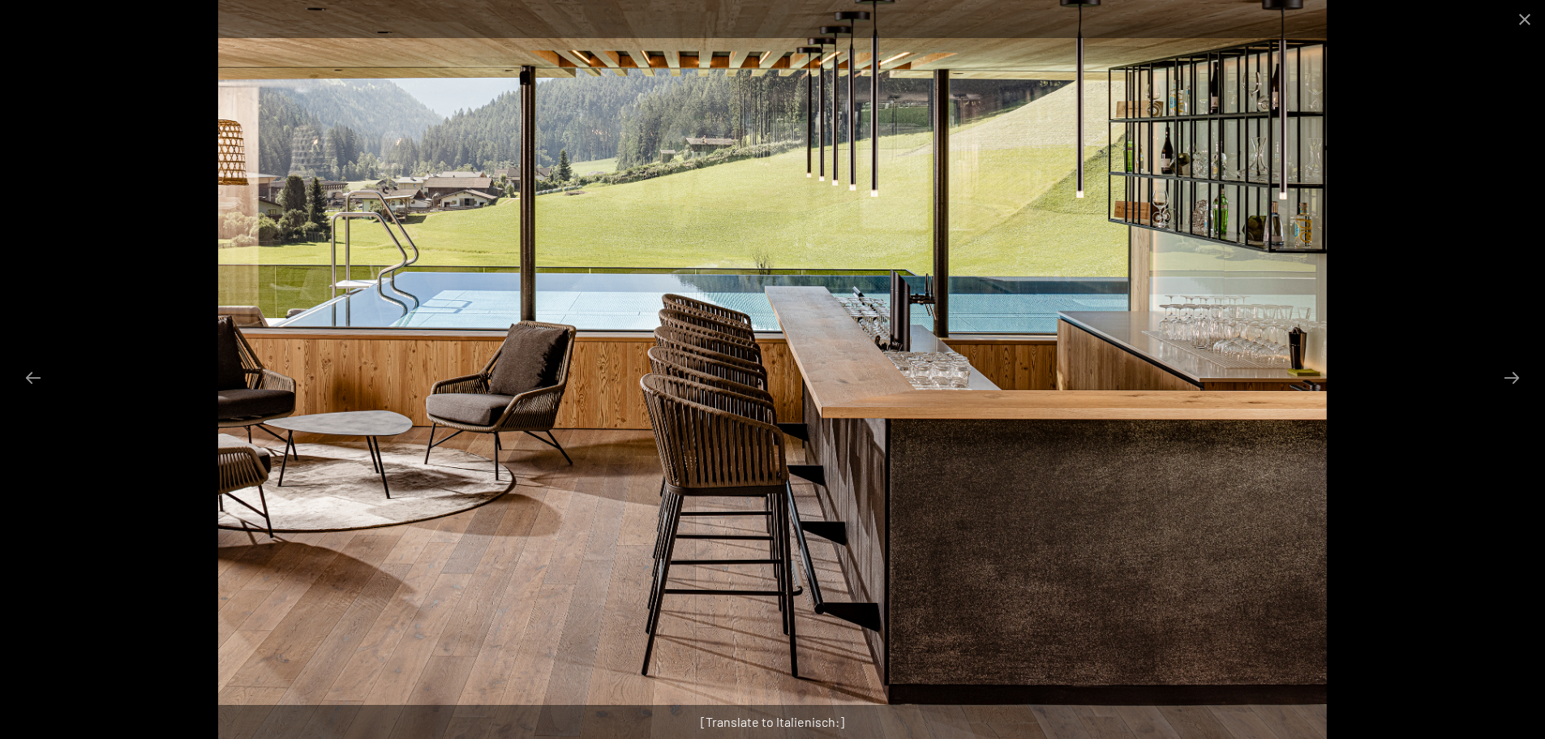
scroll to position [1871, 0]
click at [1532, 371] on div at bounding box center [772, 369] width 1545 height 739
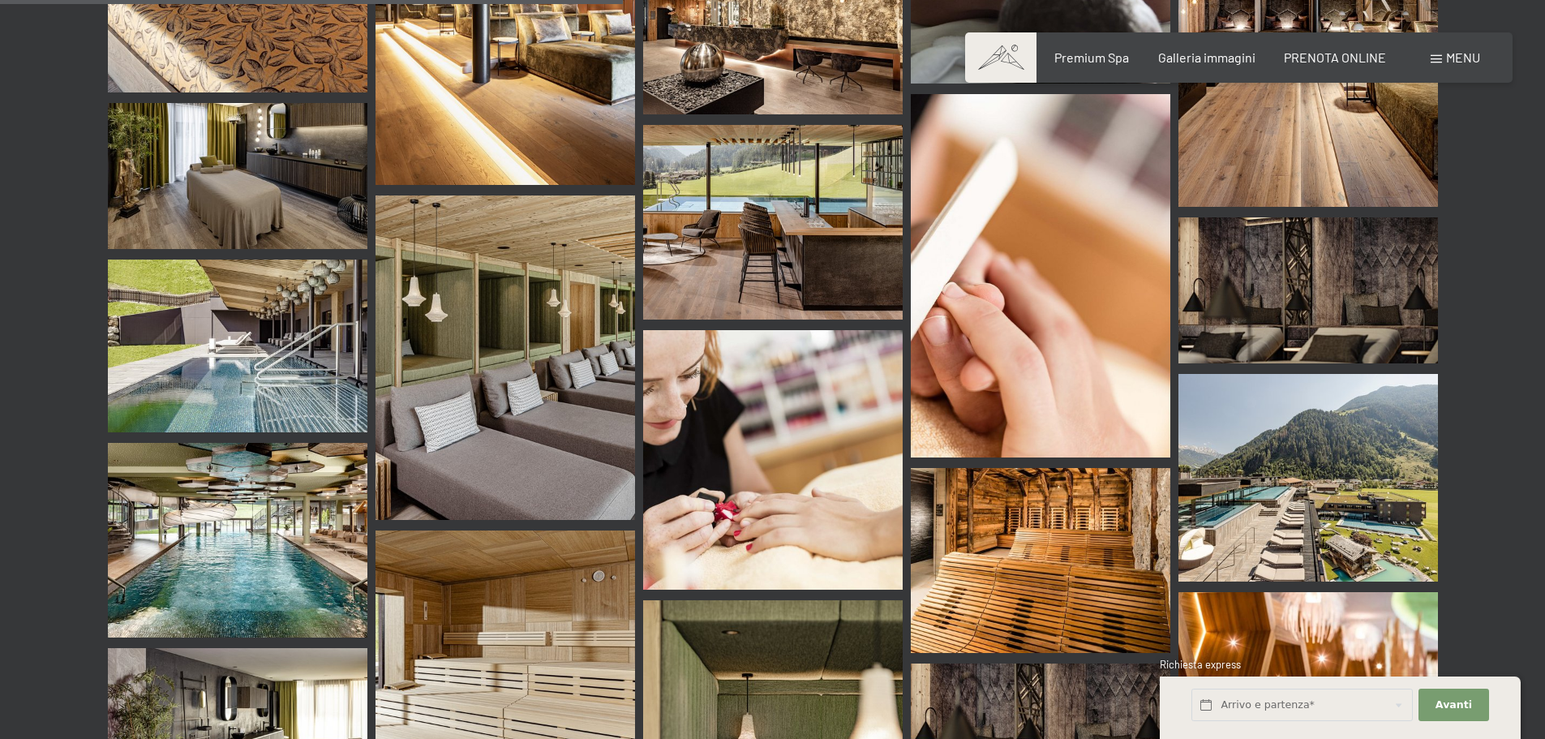
scroll to position [1384, 0]
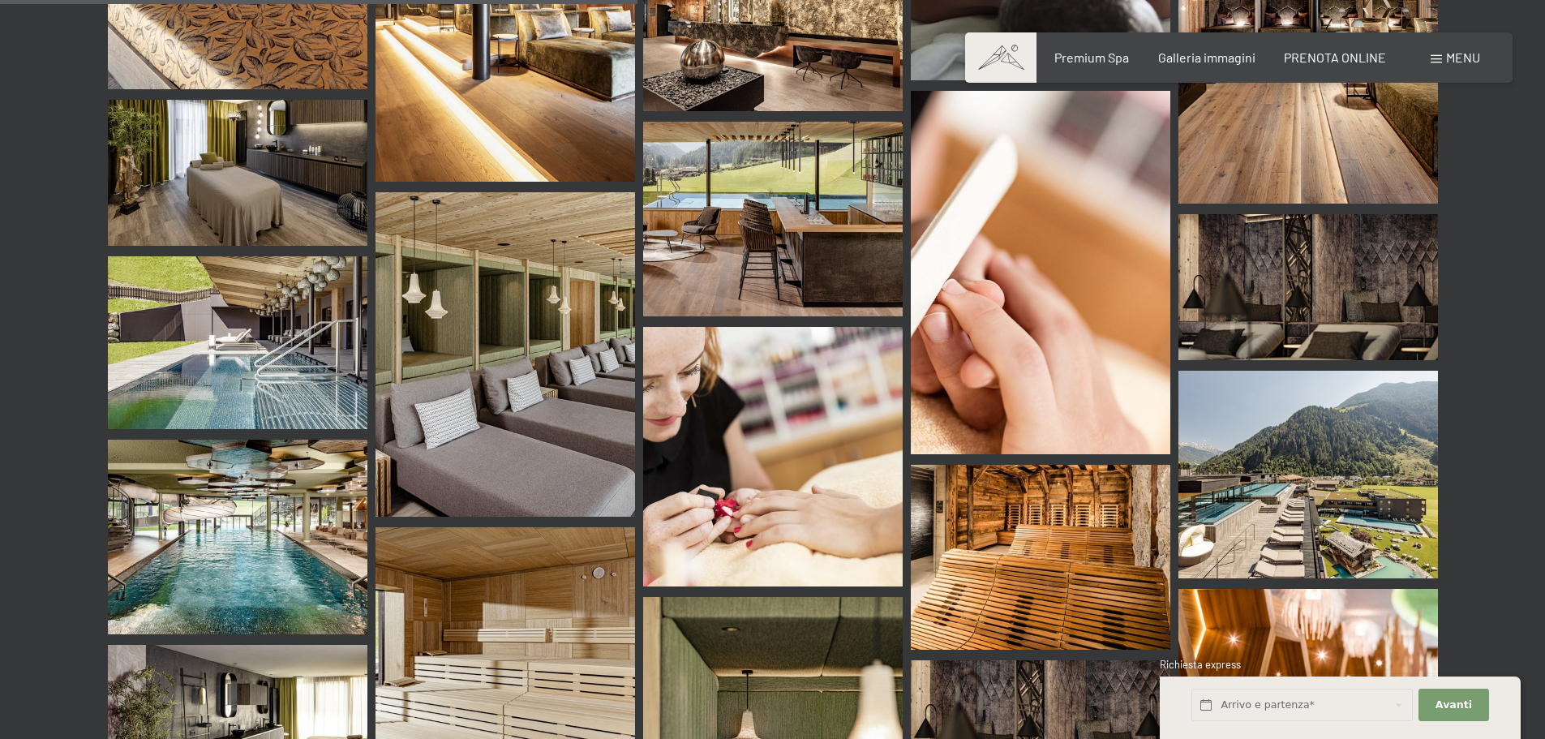
click at [972, 471] on img at bounding box center [1041, 558] width 260 height 186
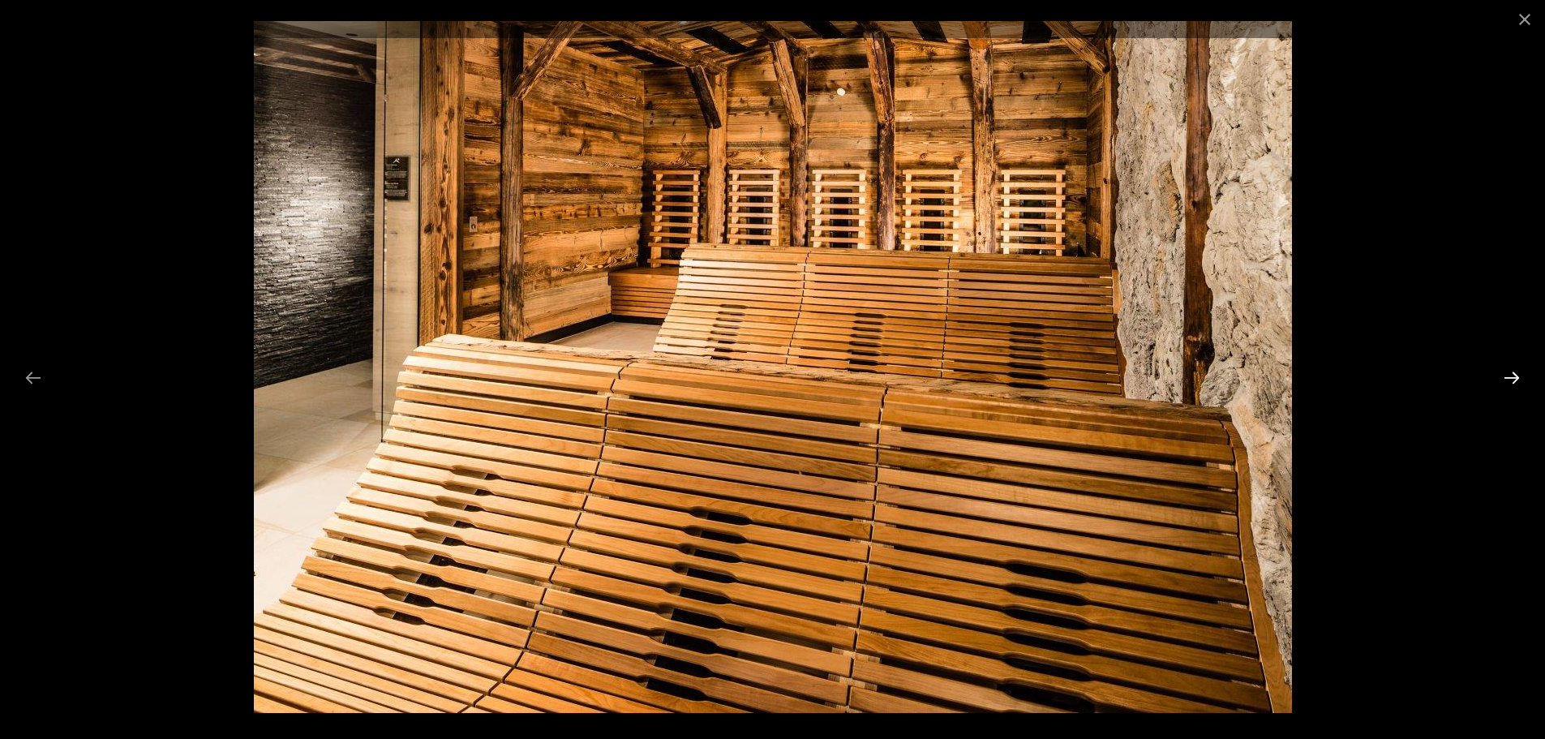
click at [1514, 381] on button "Next slide" at bounding box center [1512, 378] width 34 height 32
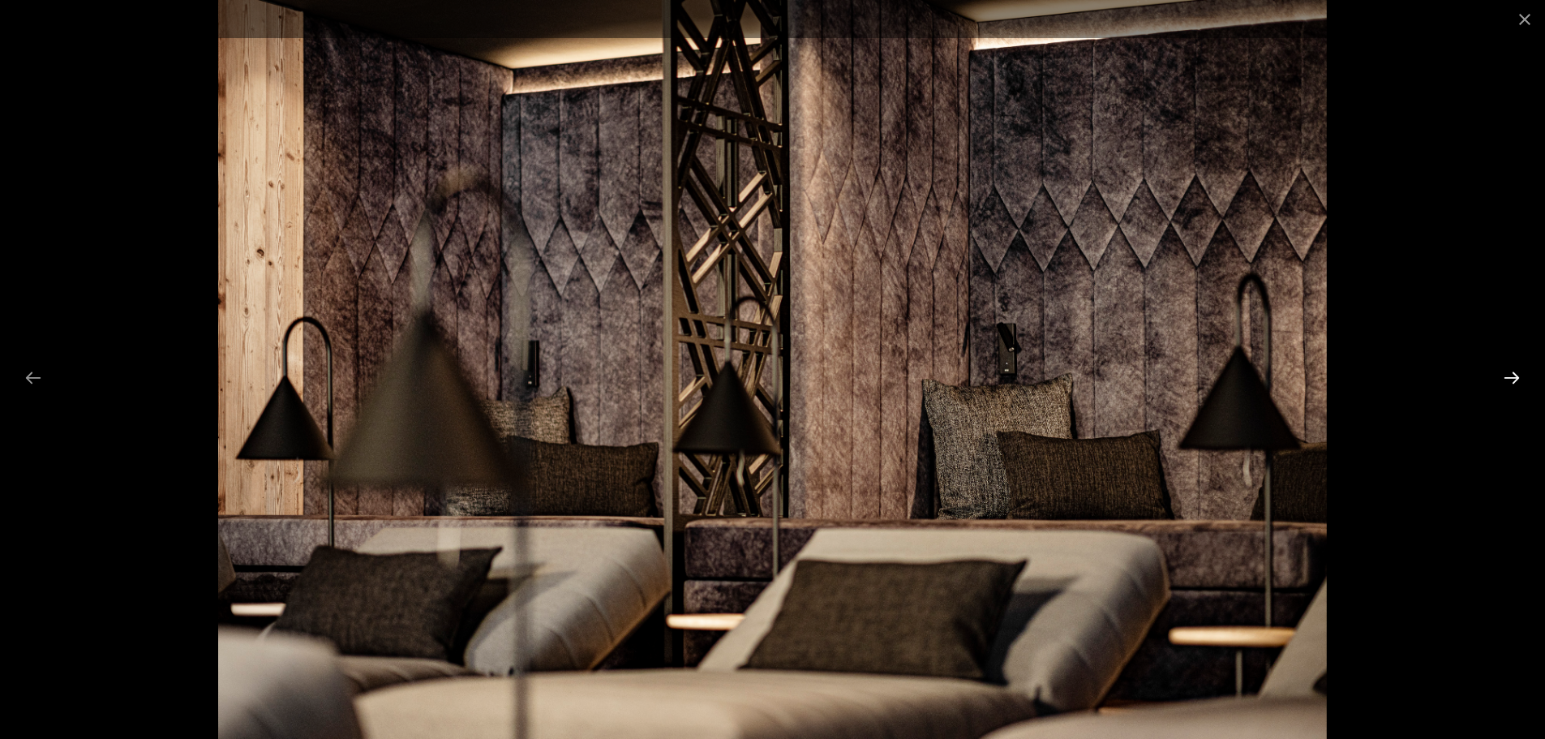
click at [1510, 381] on button "Next slide" at bounding box center [1512, 378] width 34 height 32
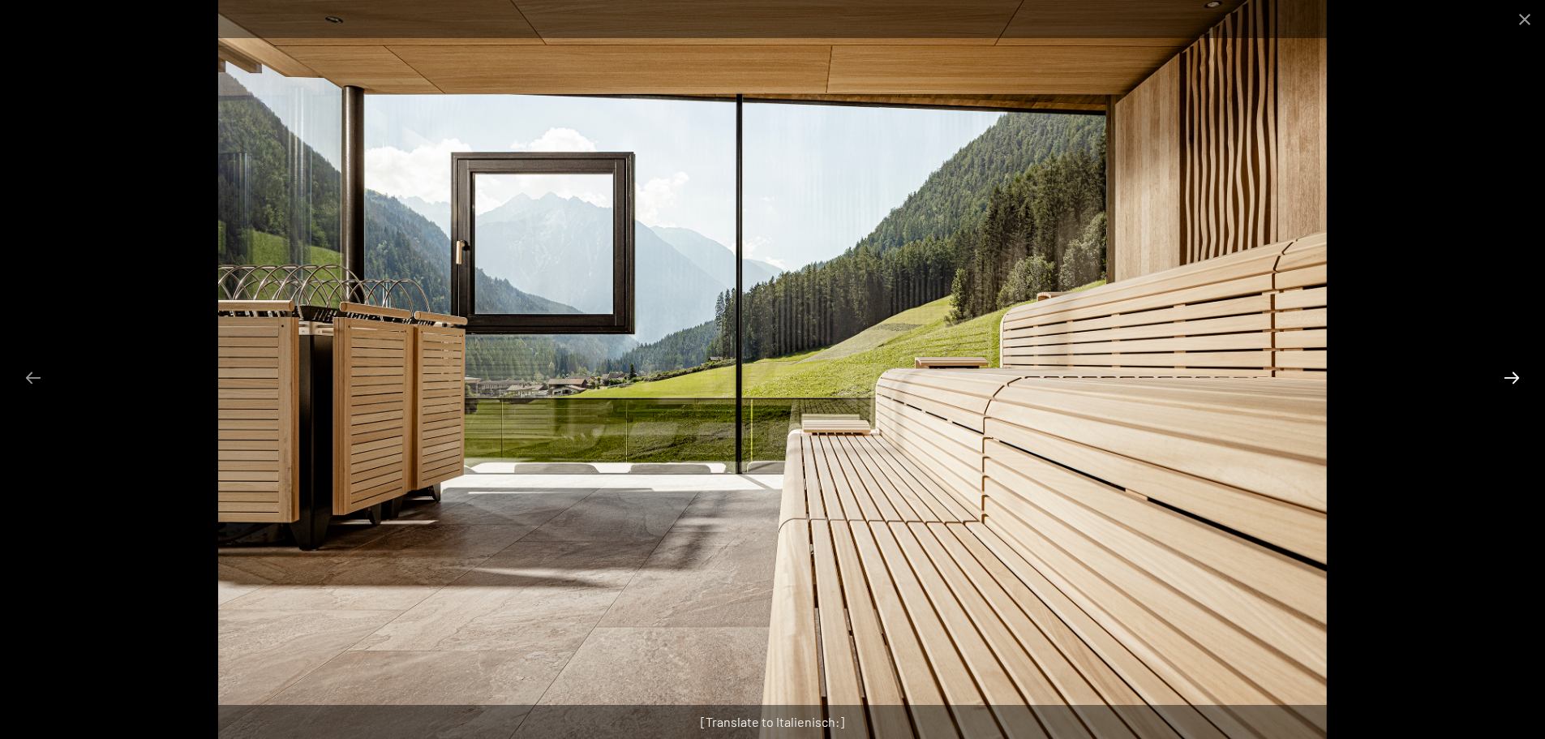
click at [1510, 381] on button "Next slide" at bounding box center [1512, 378] width 34 height 32
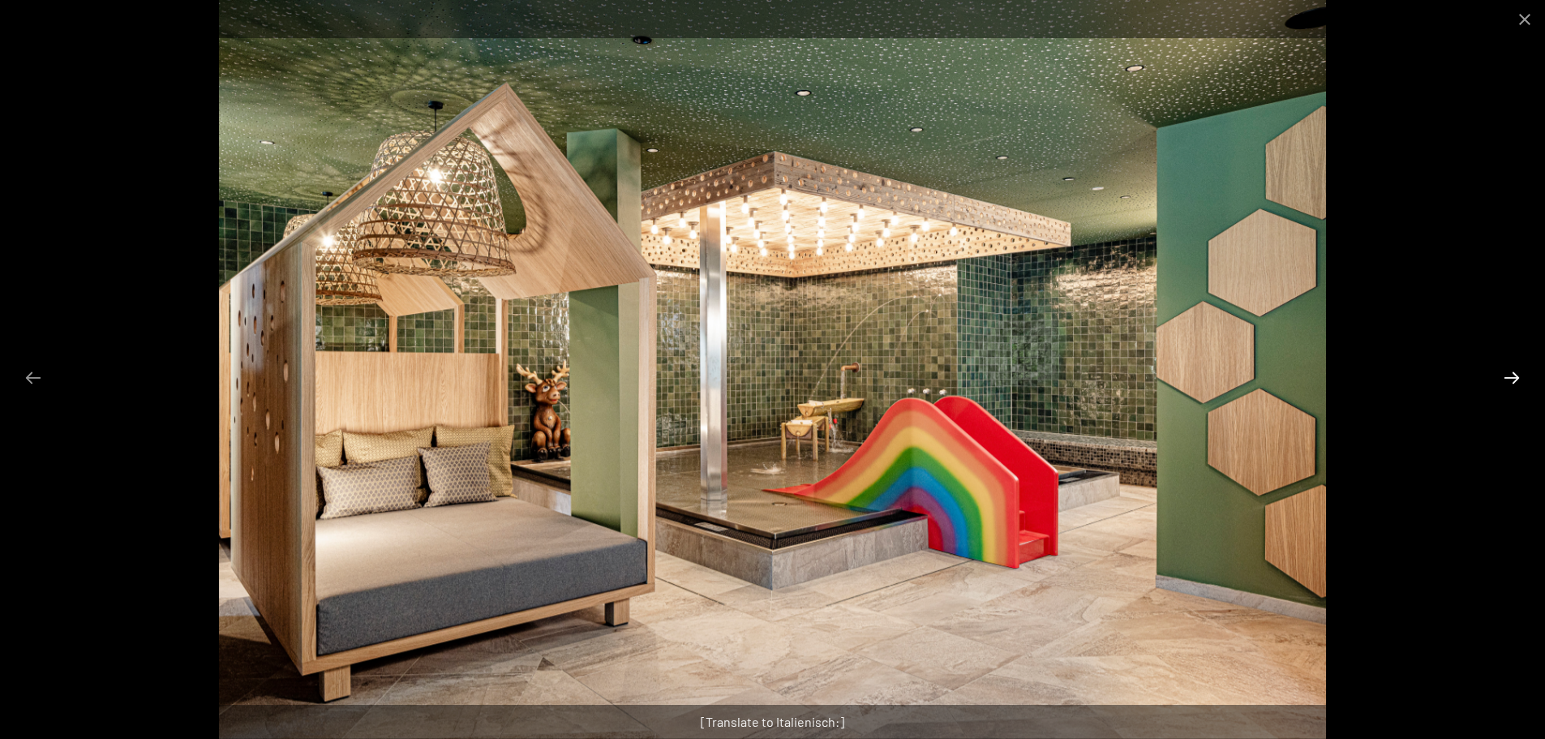
click at [1510, 381] on button "Next slide" at bounding box center [1512, 378] width 34 height 32
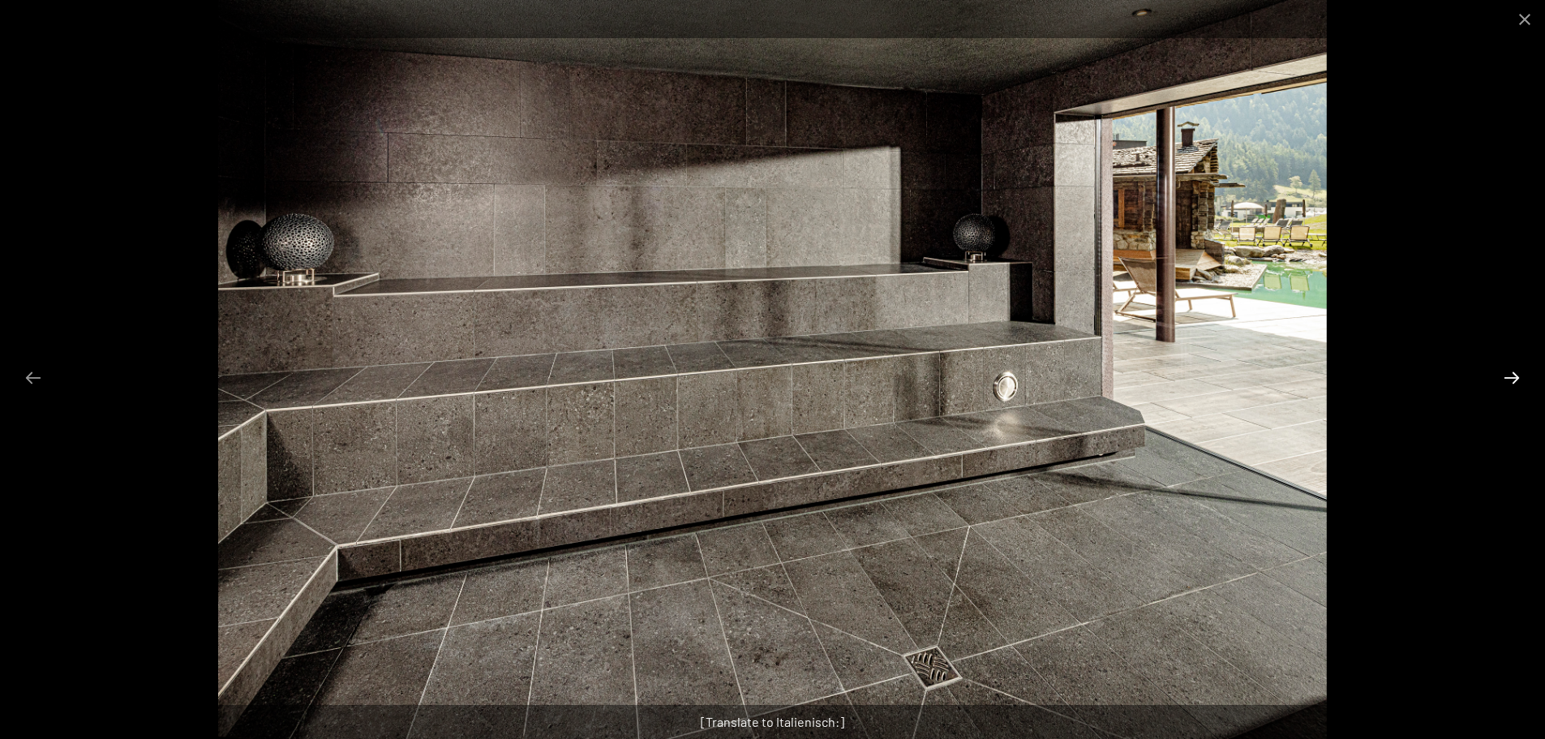
click at [1510, 381] on button "Next slide" at bounding box center [1512, 378] width 34 height 32
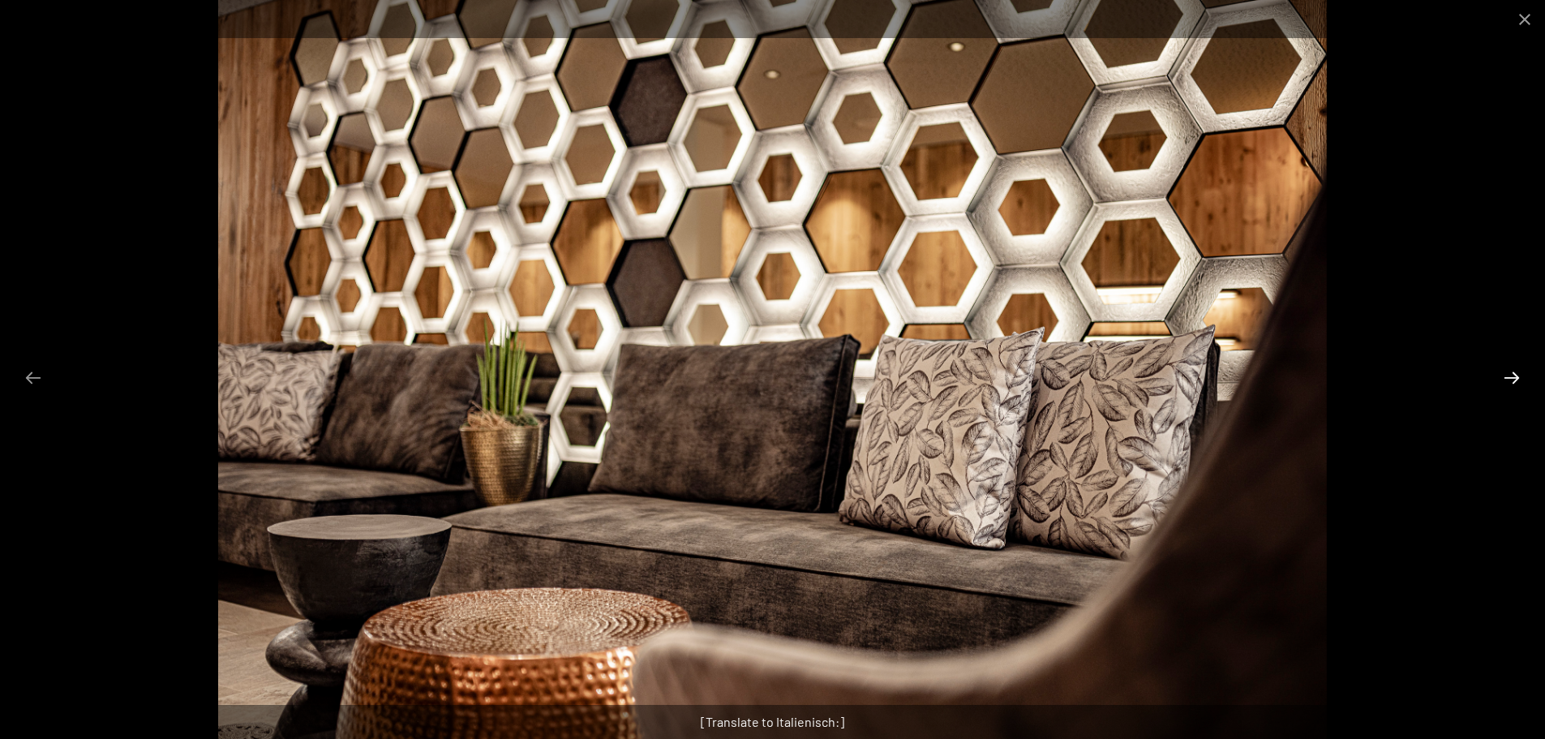
click at [1510, 381] on button "Next slide" at bounding box center [1512, 378] width 34 height 32
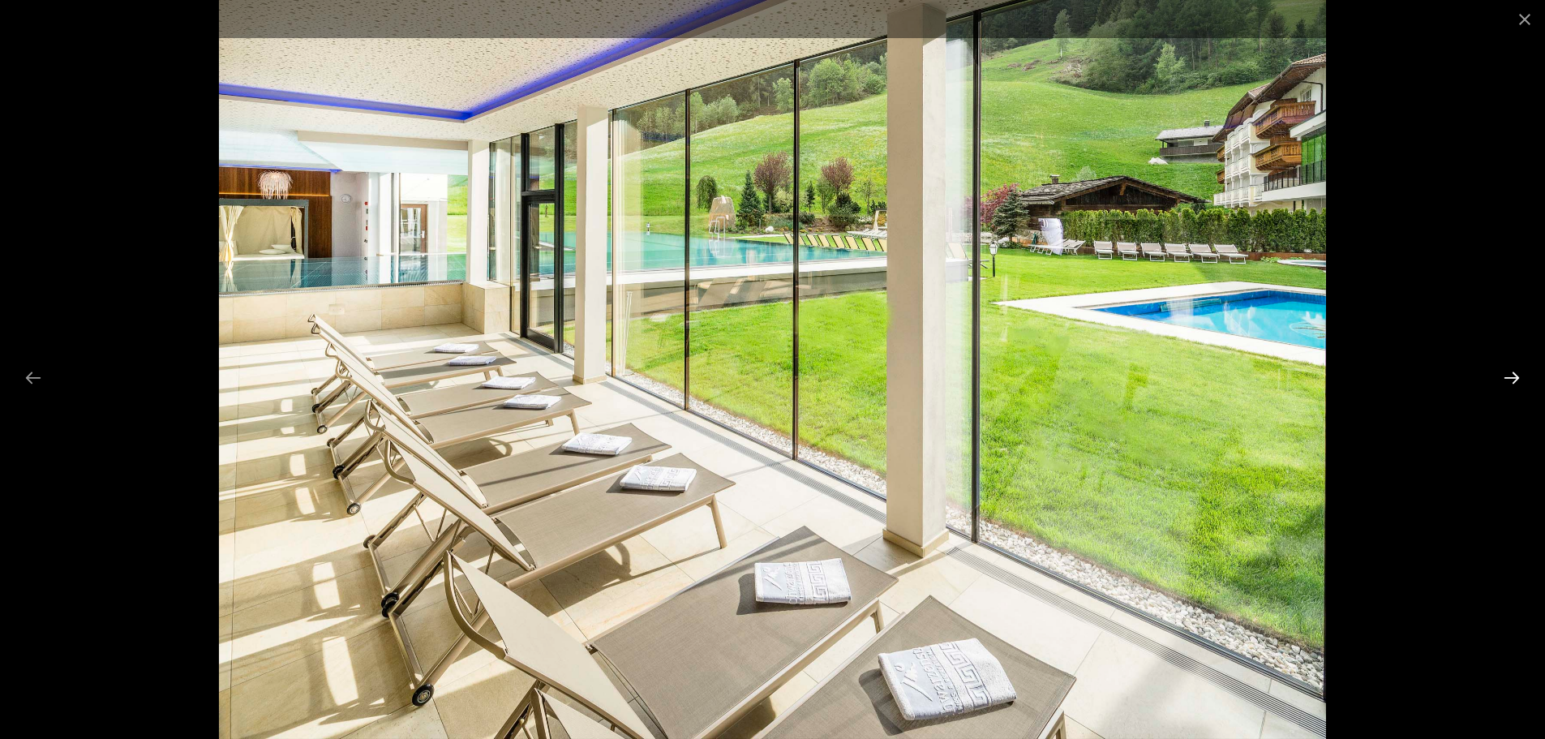
click at [1510, 381] on button "Next slide" at bounding box center [1512, 378] width 34 height 32
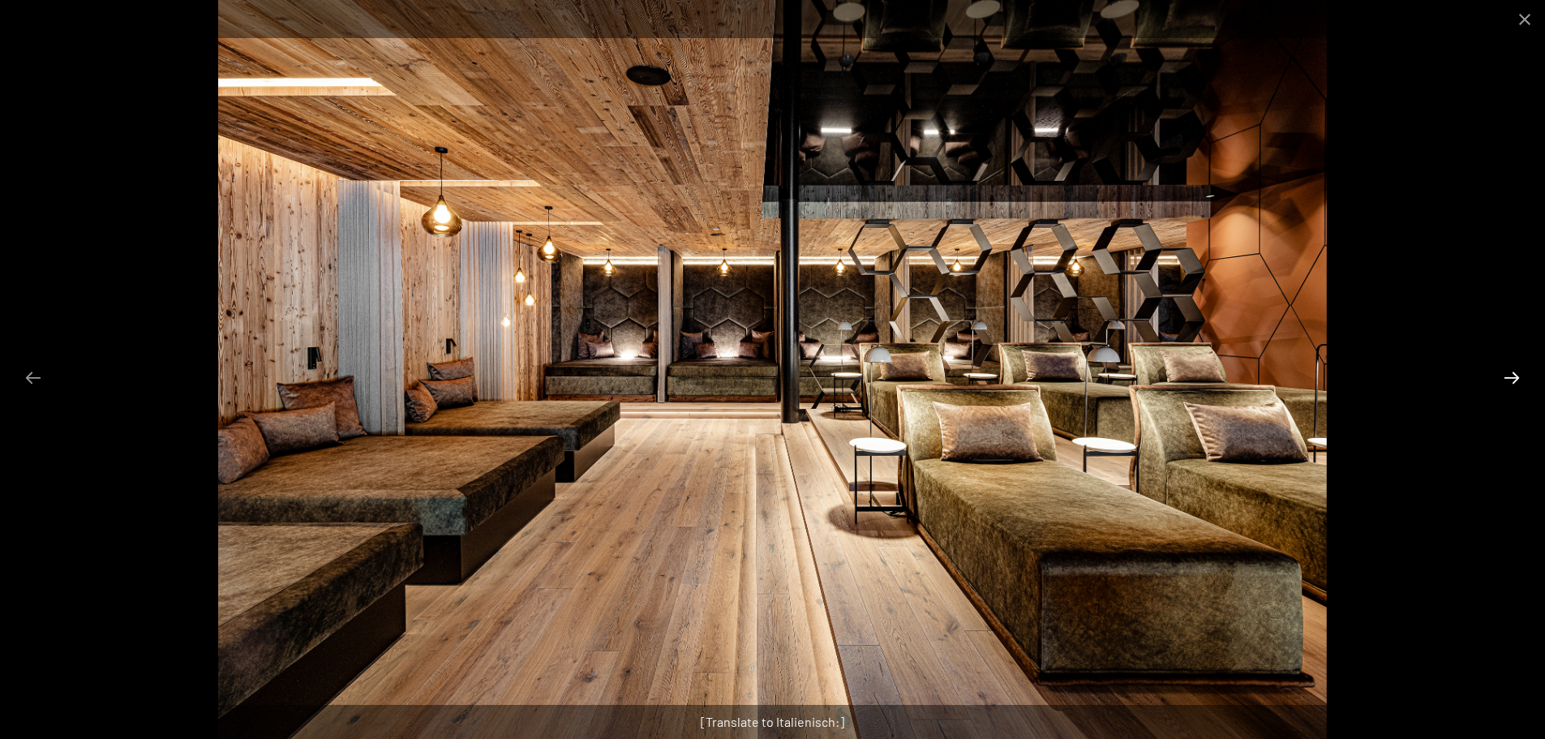
click at [1510, 381] on button "Next slide" at bounding box center [1512, 378] width 34 height 32
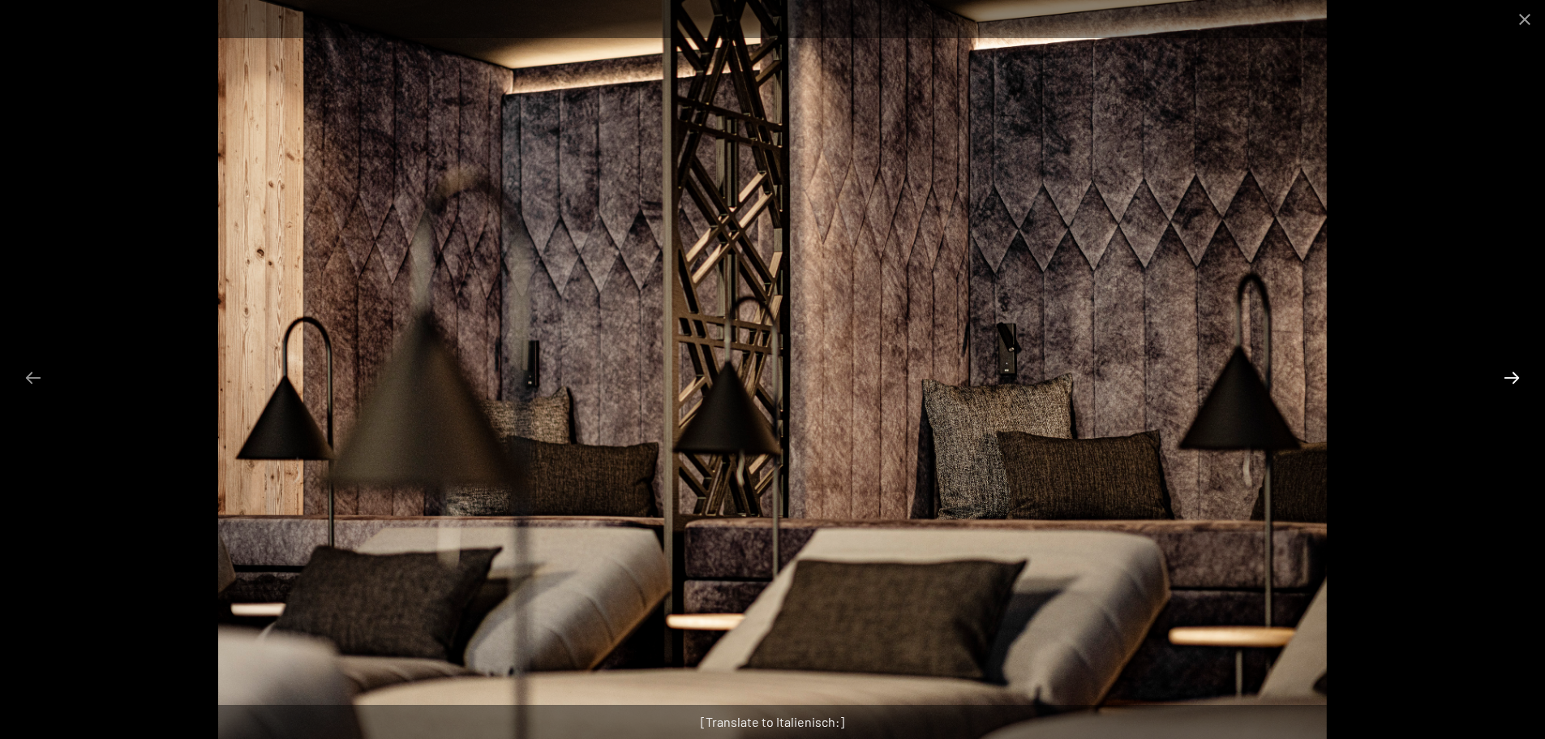
click at [1510, 381] on button "Next slide" at bounding box center [1512, 378] width 34 height 32
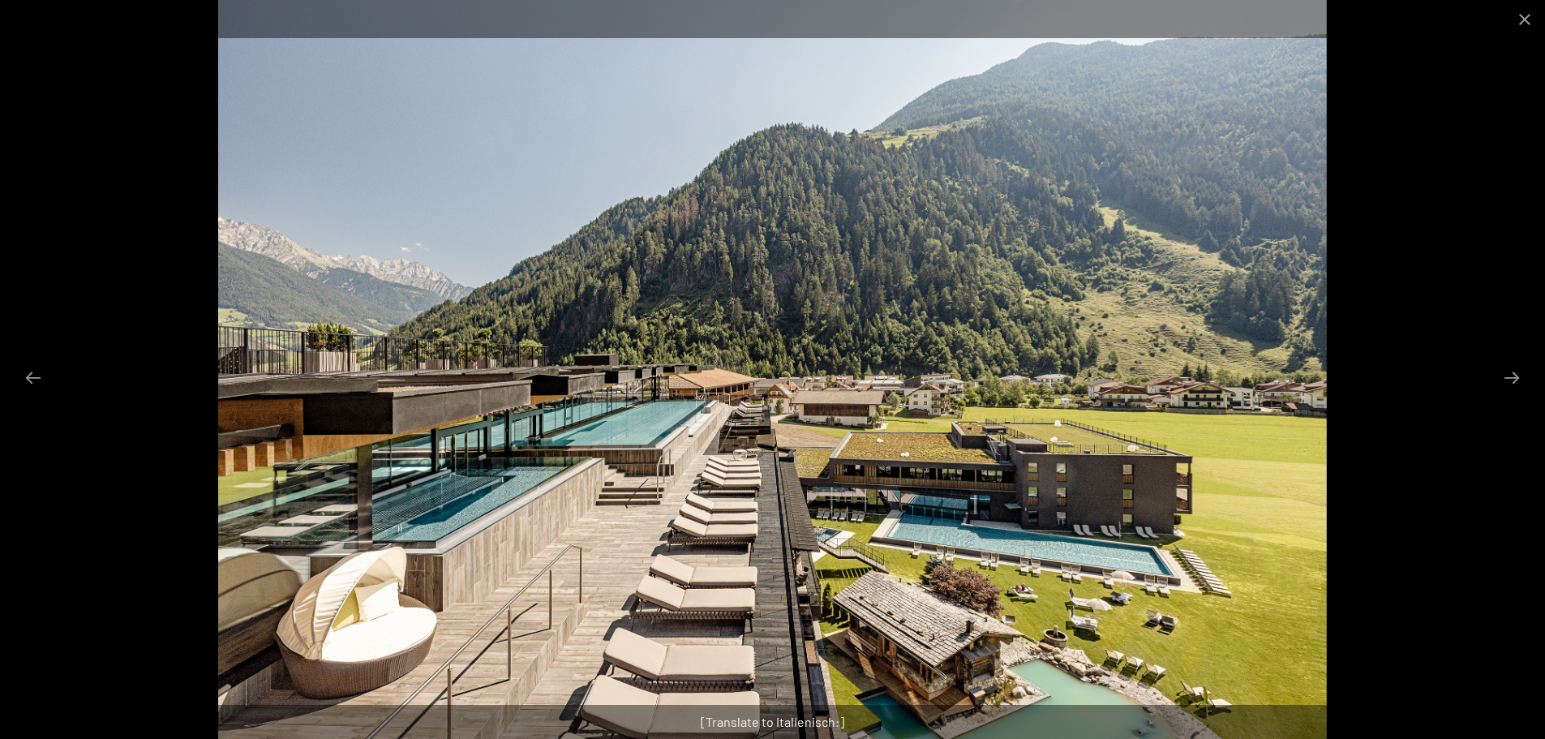
scroll to position [1627, 0]
click at [1516, 373] on button "Next slide" at bounding box center [1512, 378] width 34 height 32
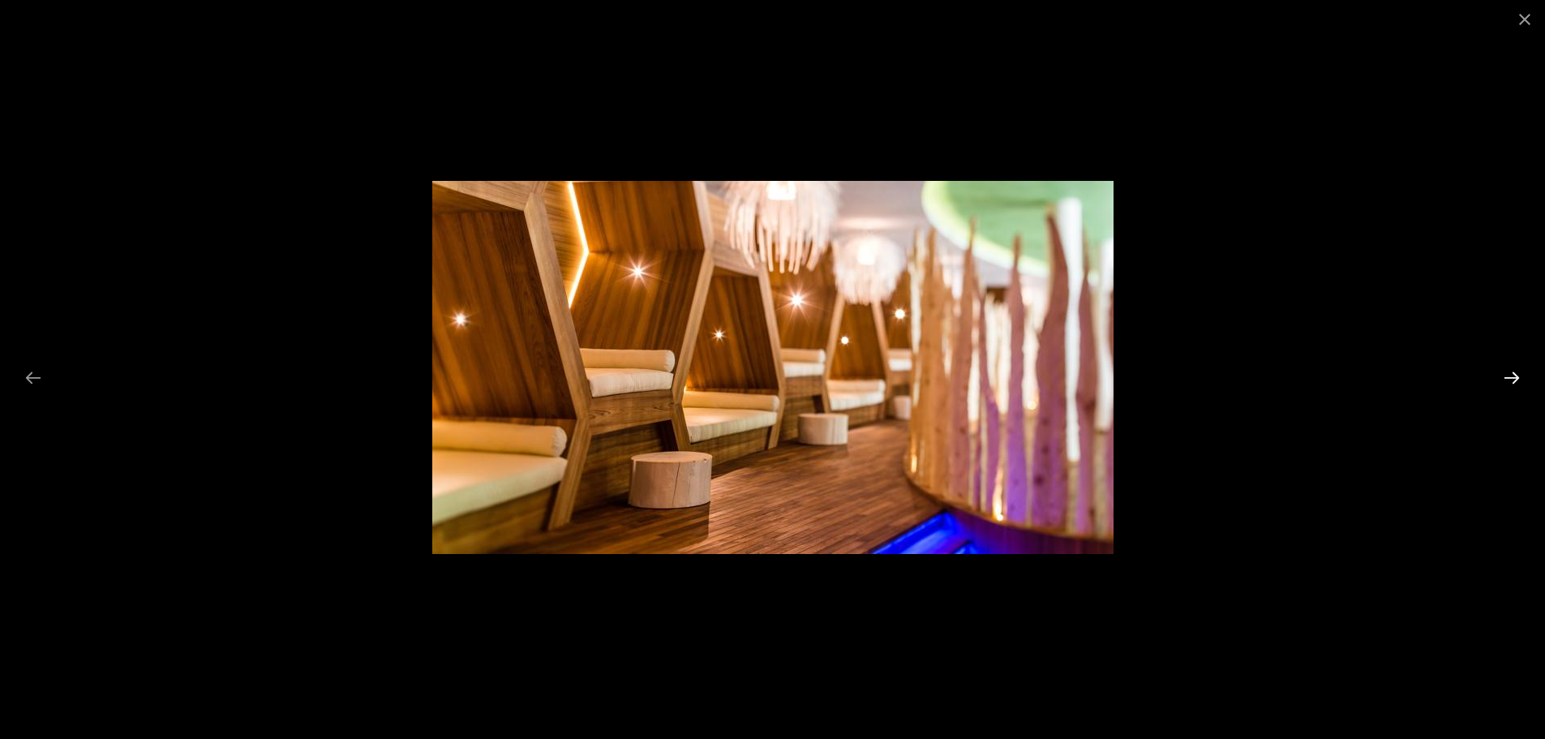
click at [1516, 373] on button "Next slide" at bounding box center [1512, 378] width 34 height 32
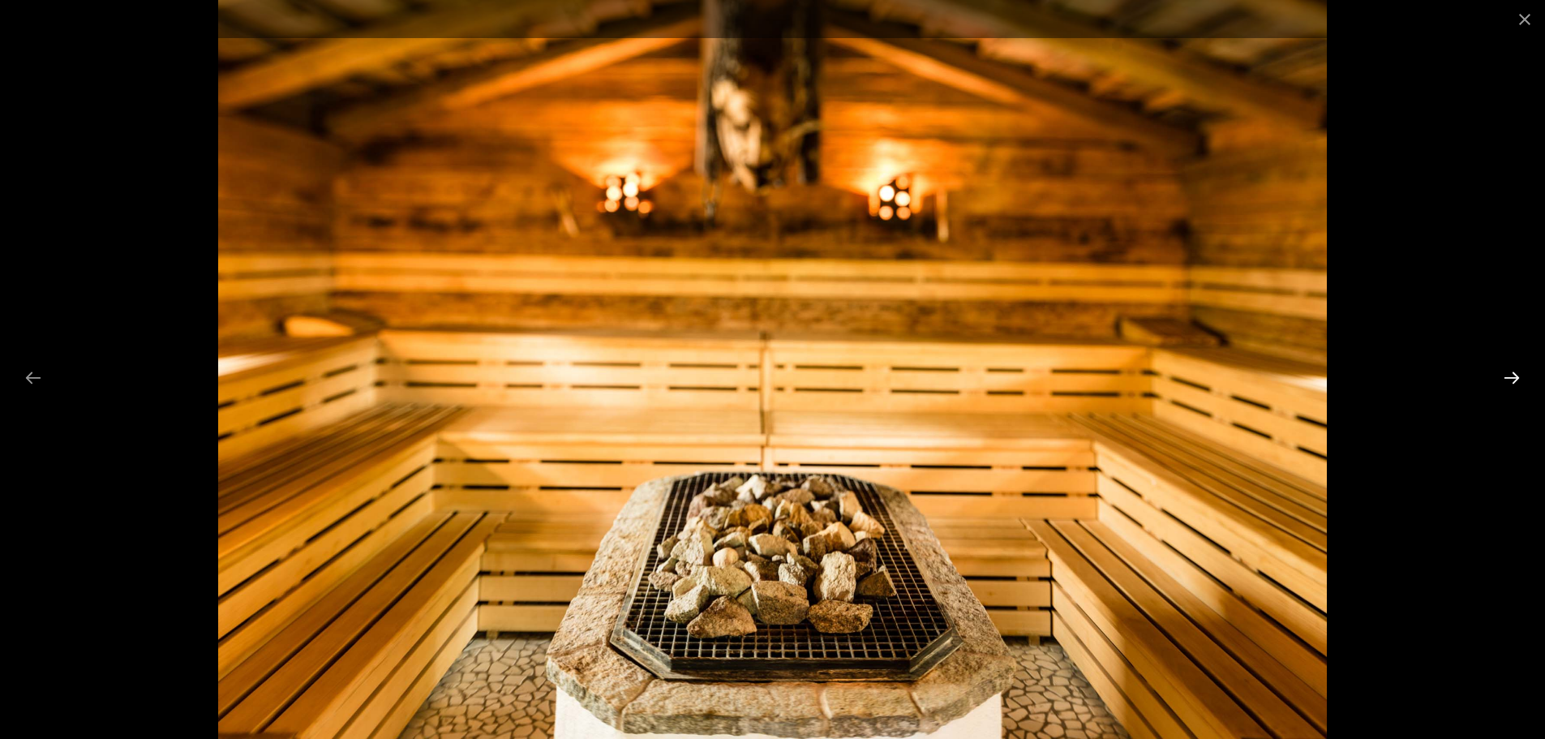
click at [1516, 373] on button "Next slide" at bounding box center [1512, 378] width 34 height 32
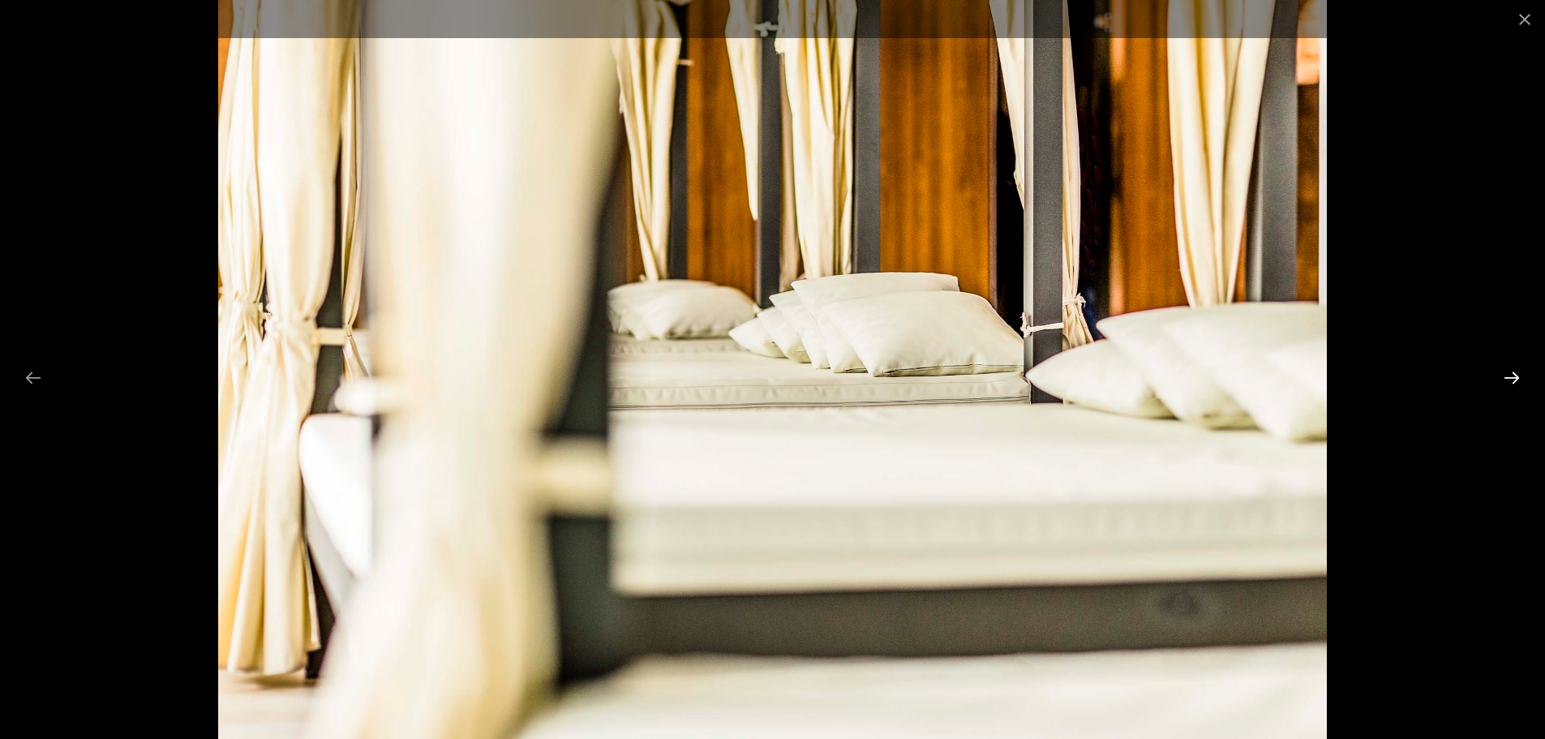
click at [1516, 373] on button "Next slide" at bounding box center [1512, 378] width 34 height 32
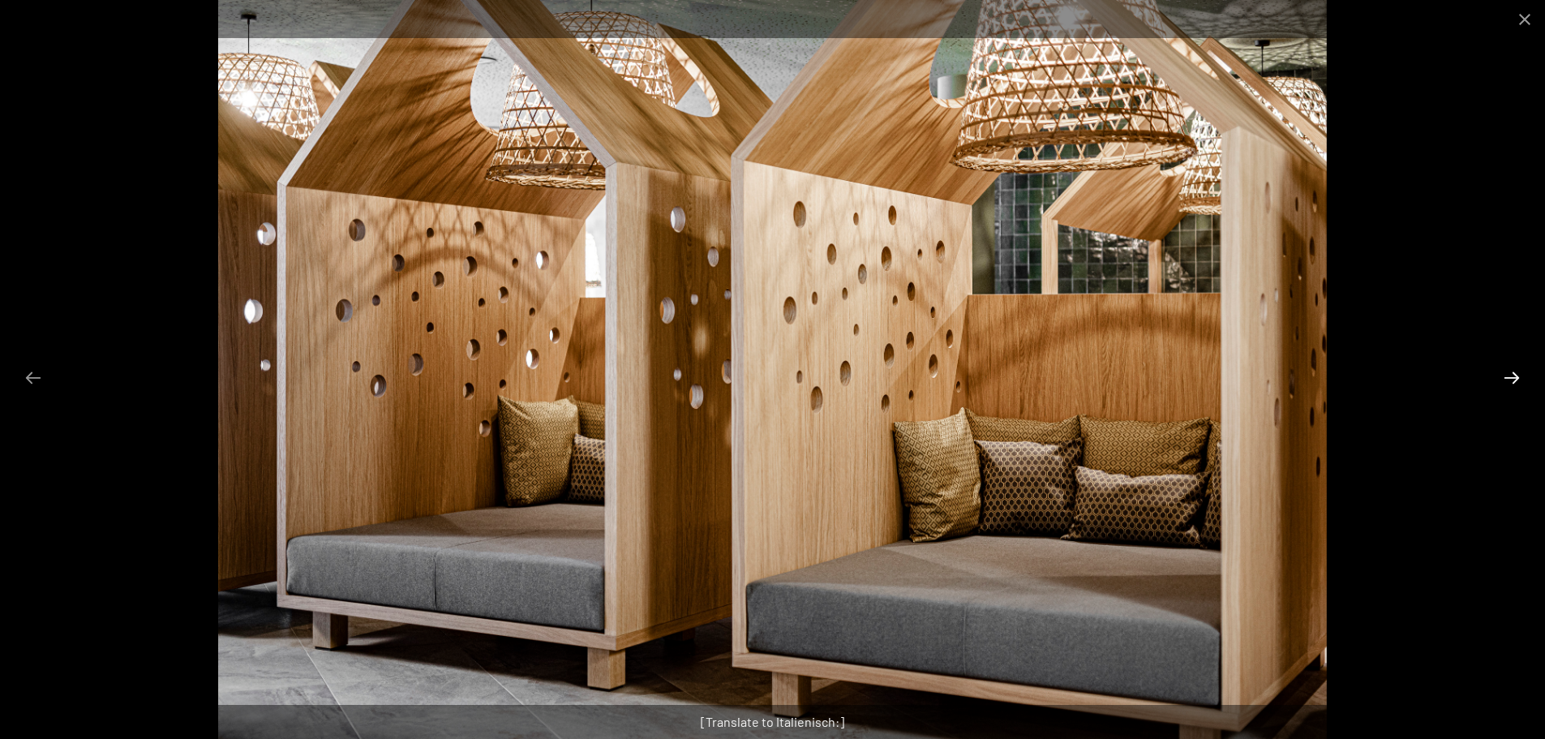
click at [1516, 373] on button "Next slide" at bounding box center [1512, 378] width 34 height 32
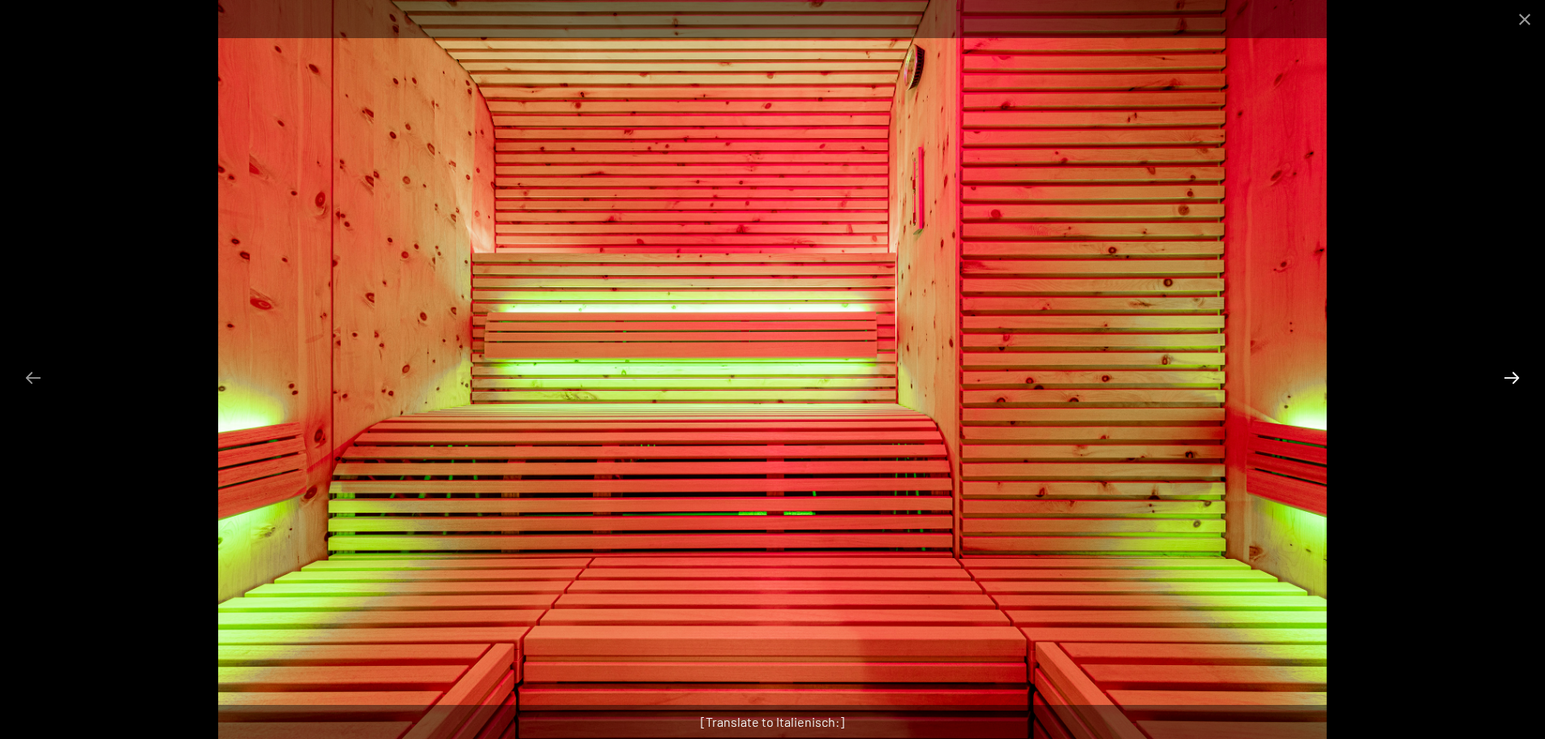
click at [1516, 373] on button "Next slide" at bounding box center [1512, 378] width 34 height 32
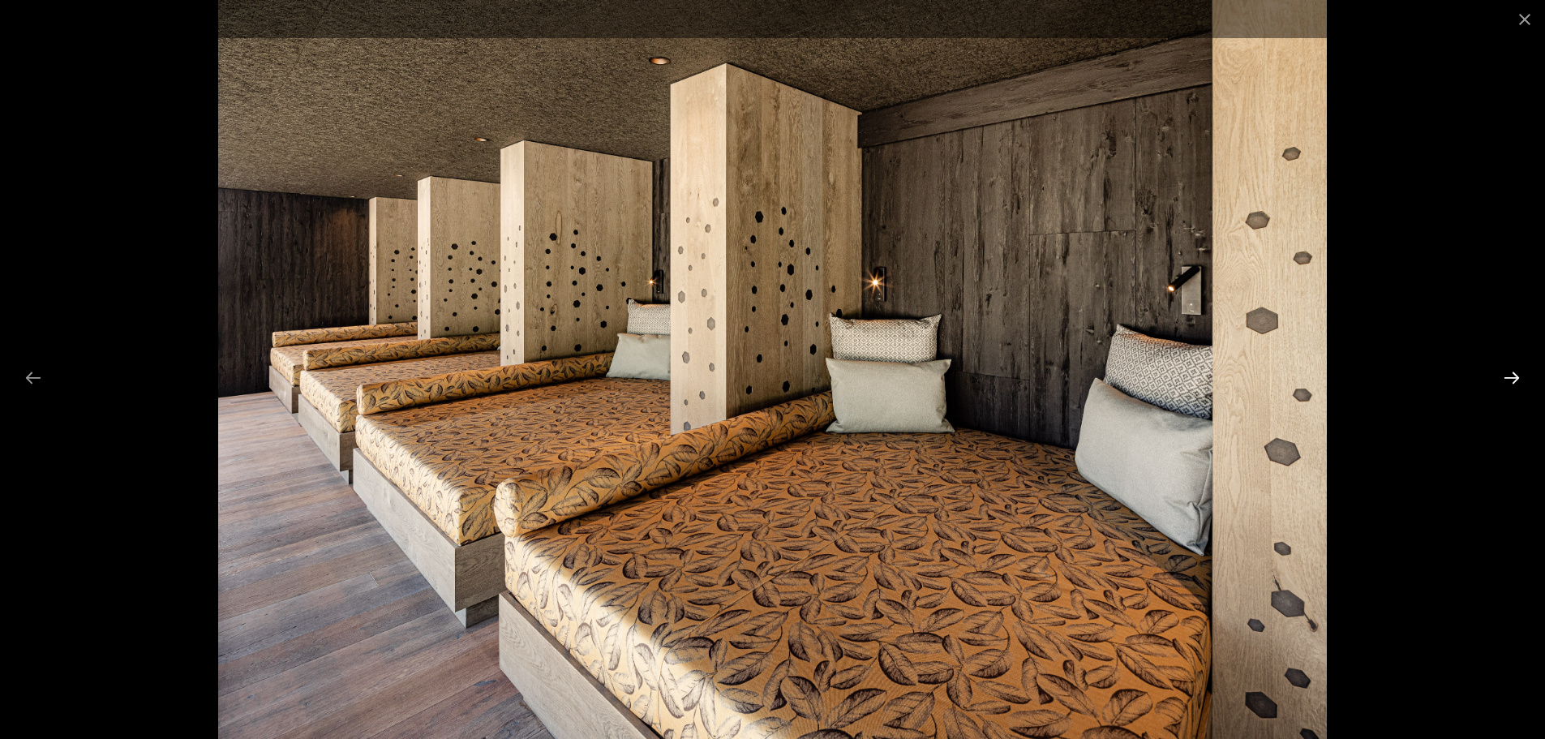
click at [1516, 373] on button "Next slide" at bounding box center [1512, 378] width 34 height 32
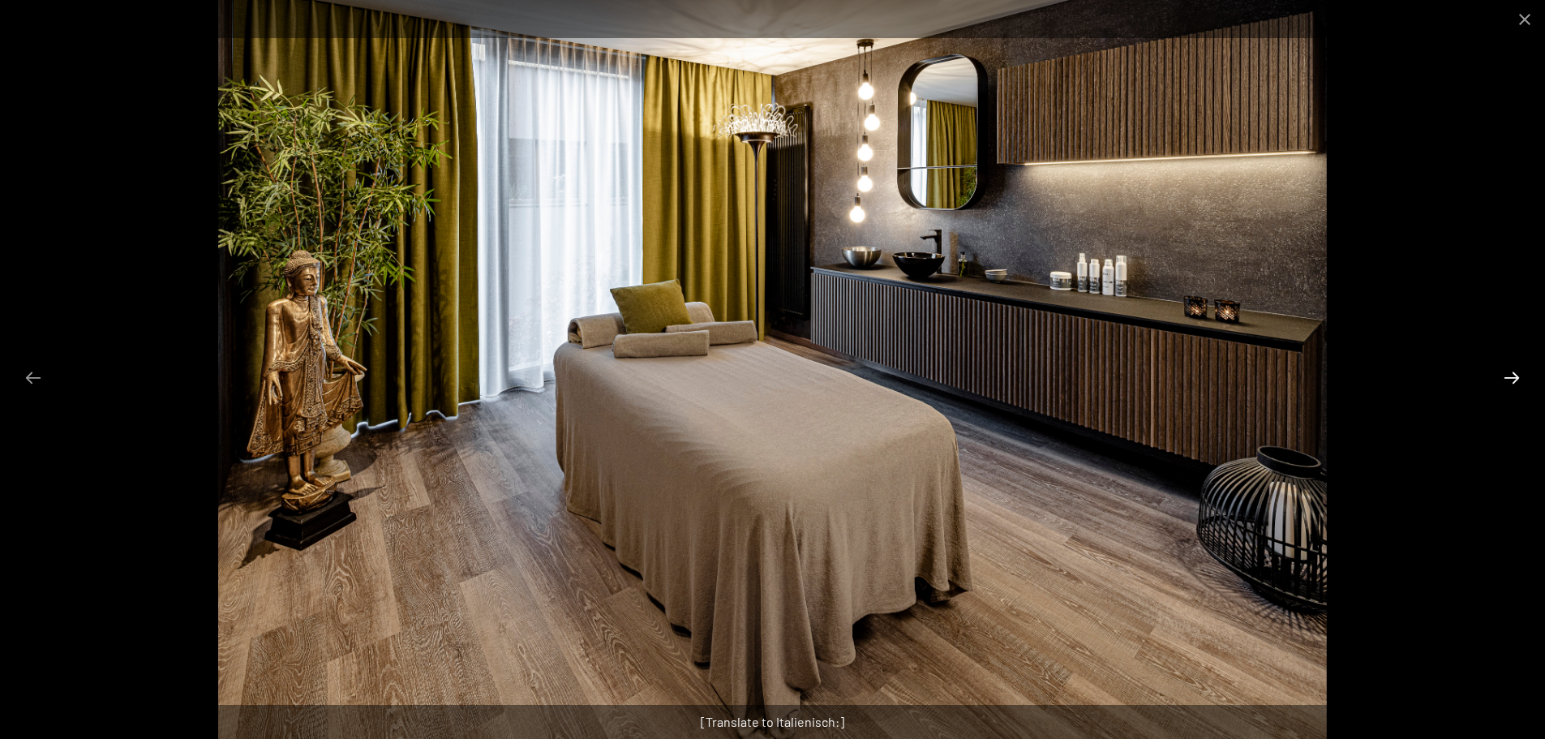
click at [1516, 373] on button "Next slide" at bounding box center [1512, 378] width 34 height 32
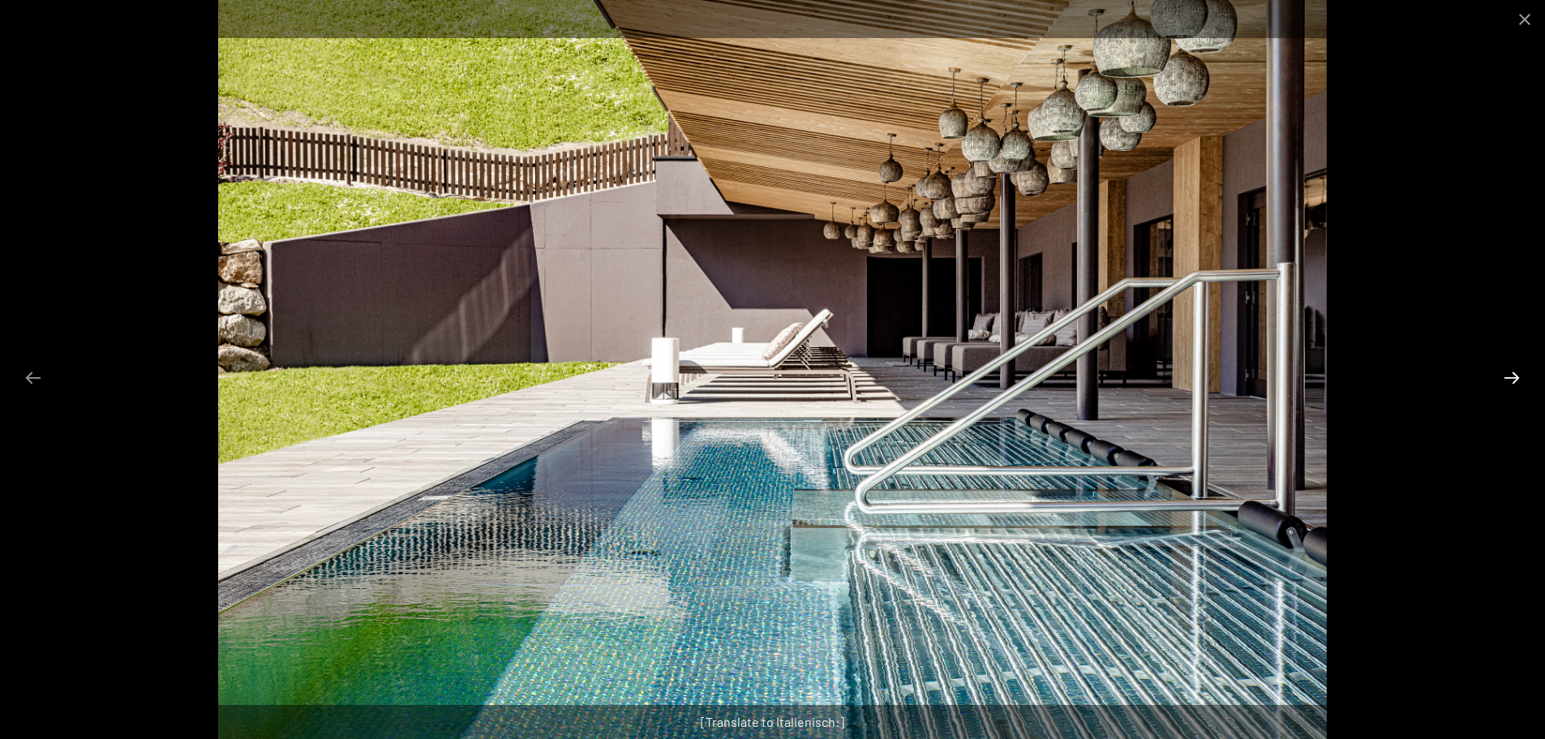
click at [1516, 373] on button "Next slide" at bounding box center [1512, 378] width 34 height 32
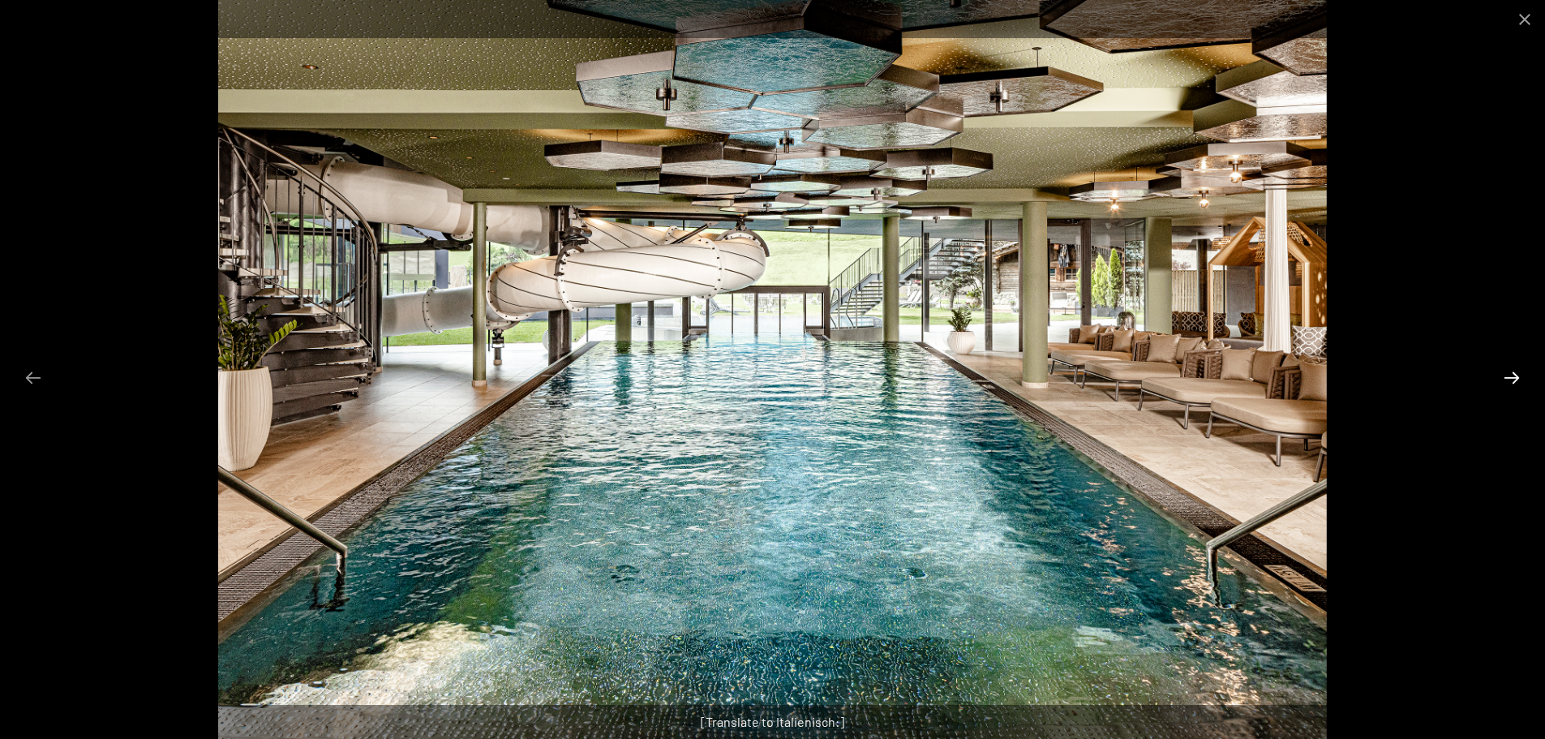
click at [1516, 373] on button "Next slide" at bounding box center [1512, 378] width 34 height 32
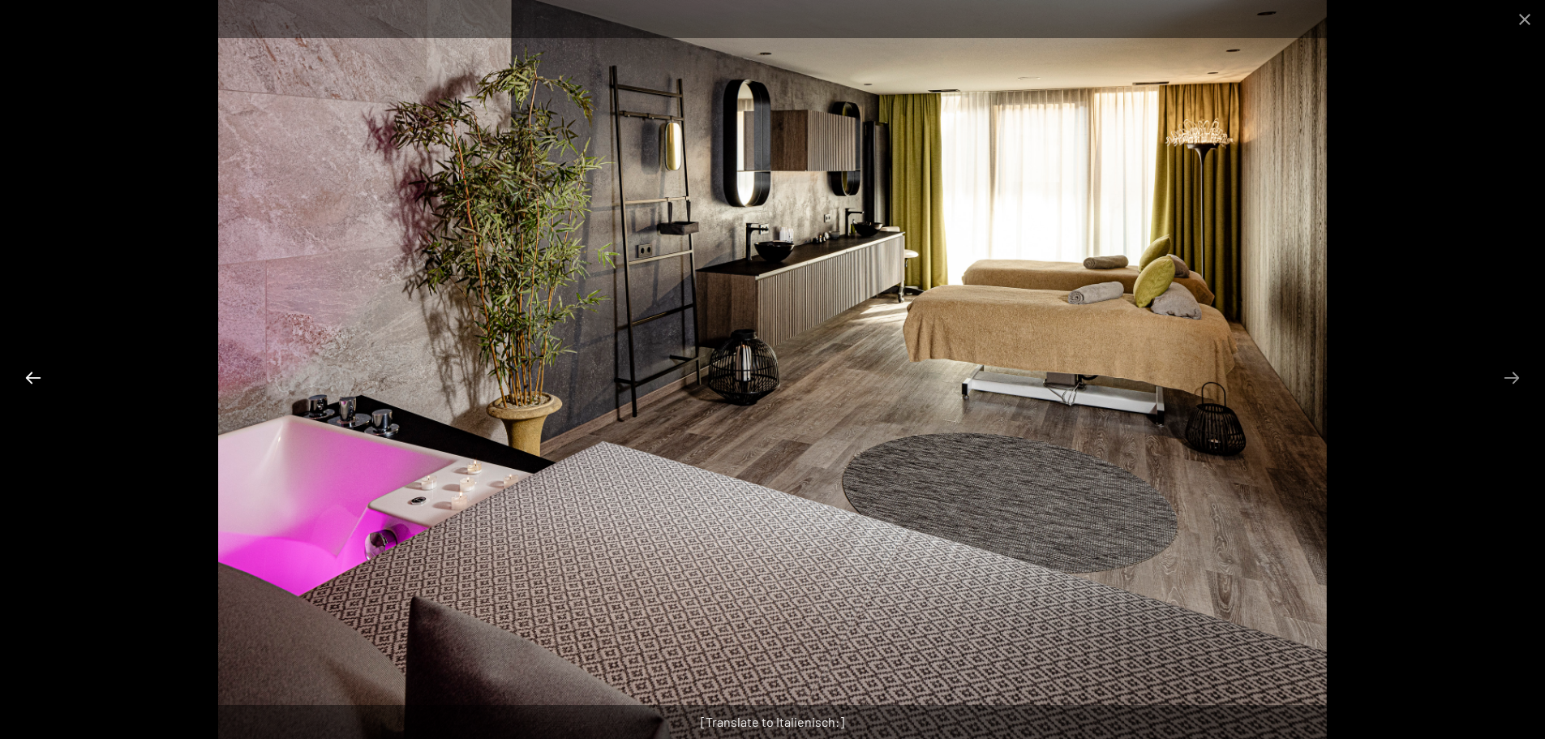
click at [41, 379] on button "Previous slide" at bounding box center [33, 378] width 34 height 32
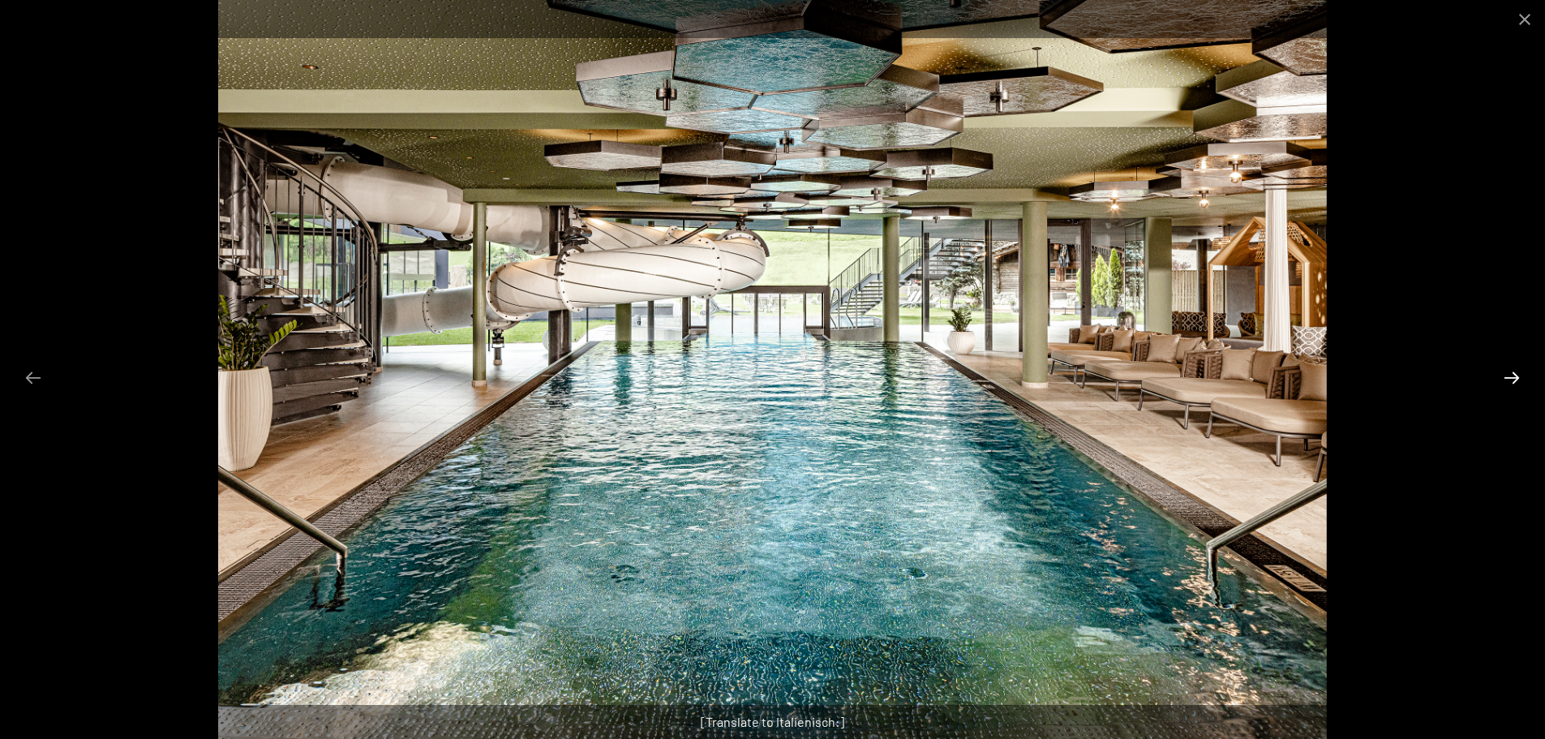
click at [1511, 376] on button "Next slide" at bounding box center [1512, 378] width 34 height 32
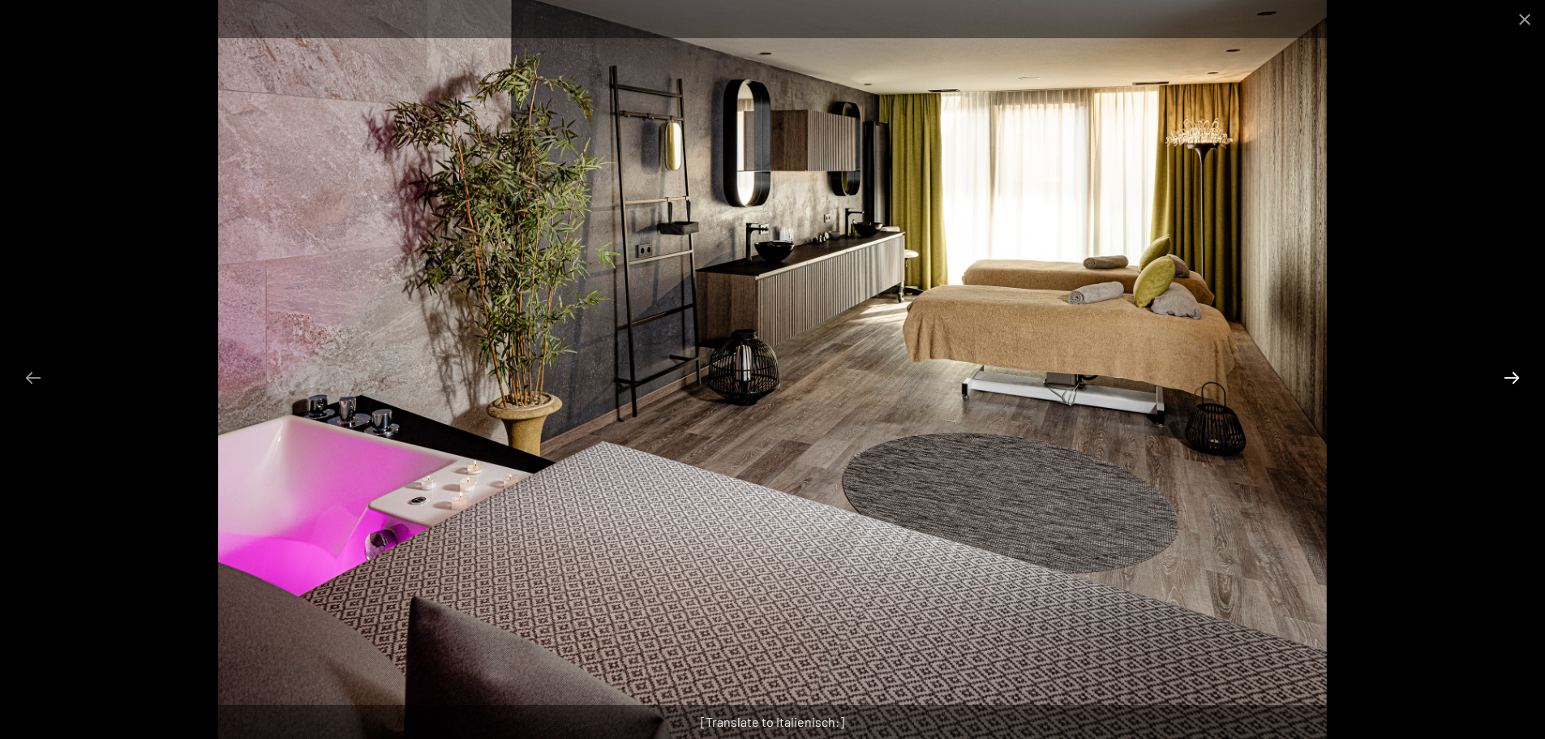
click at [1511, 376] on button "Next slide" at bounding box center [1512, 378] width 34 height 32
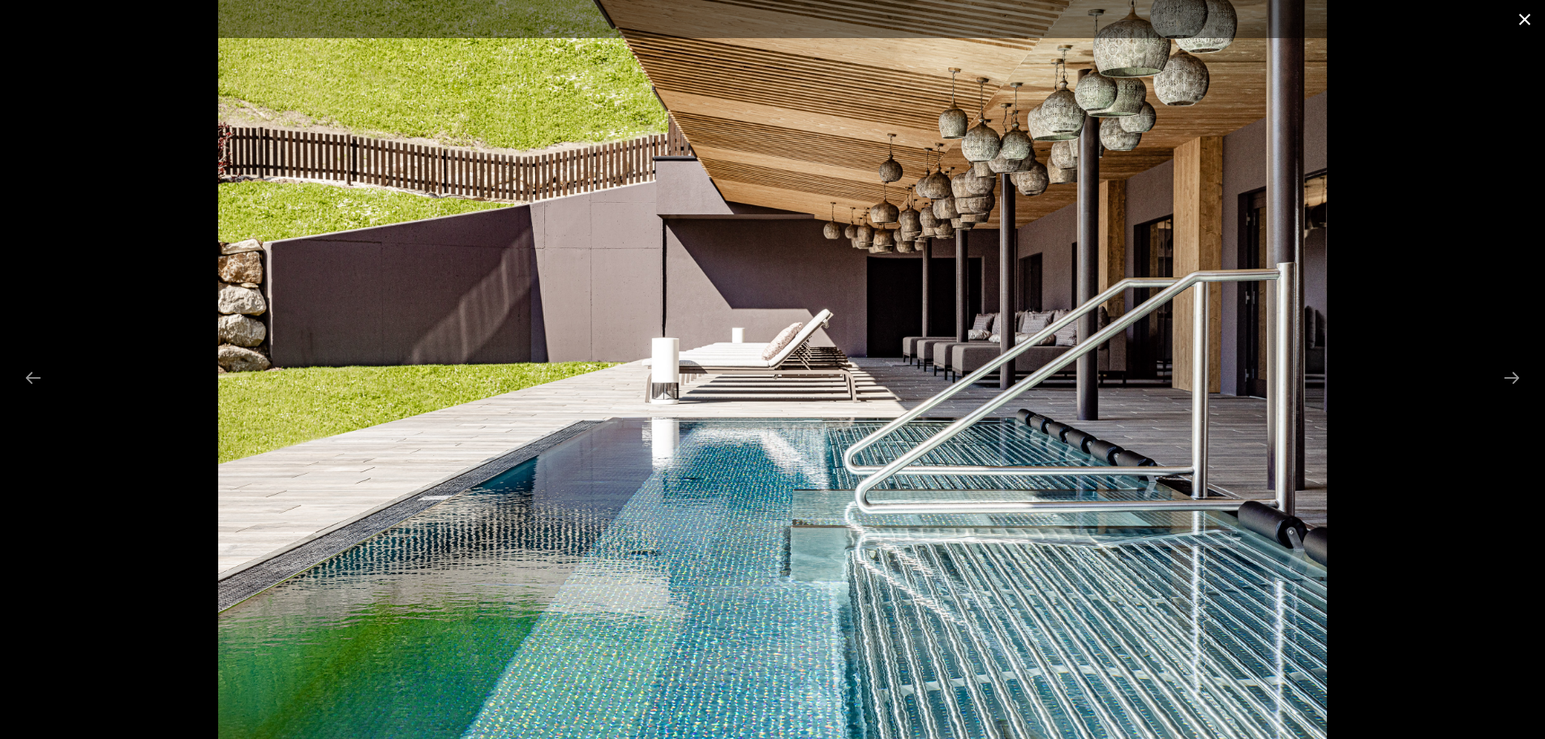
click at [1524, 18] on button "Close gallery" at bounding box center [1525, 19] width 41 height 38
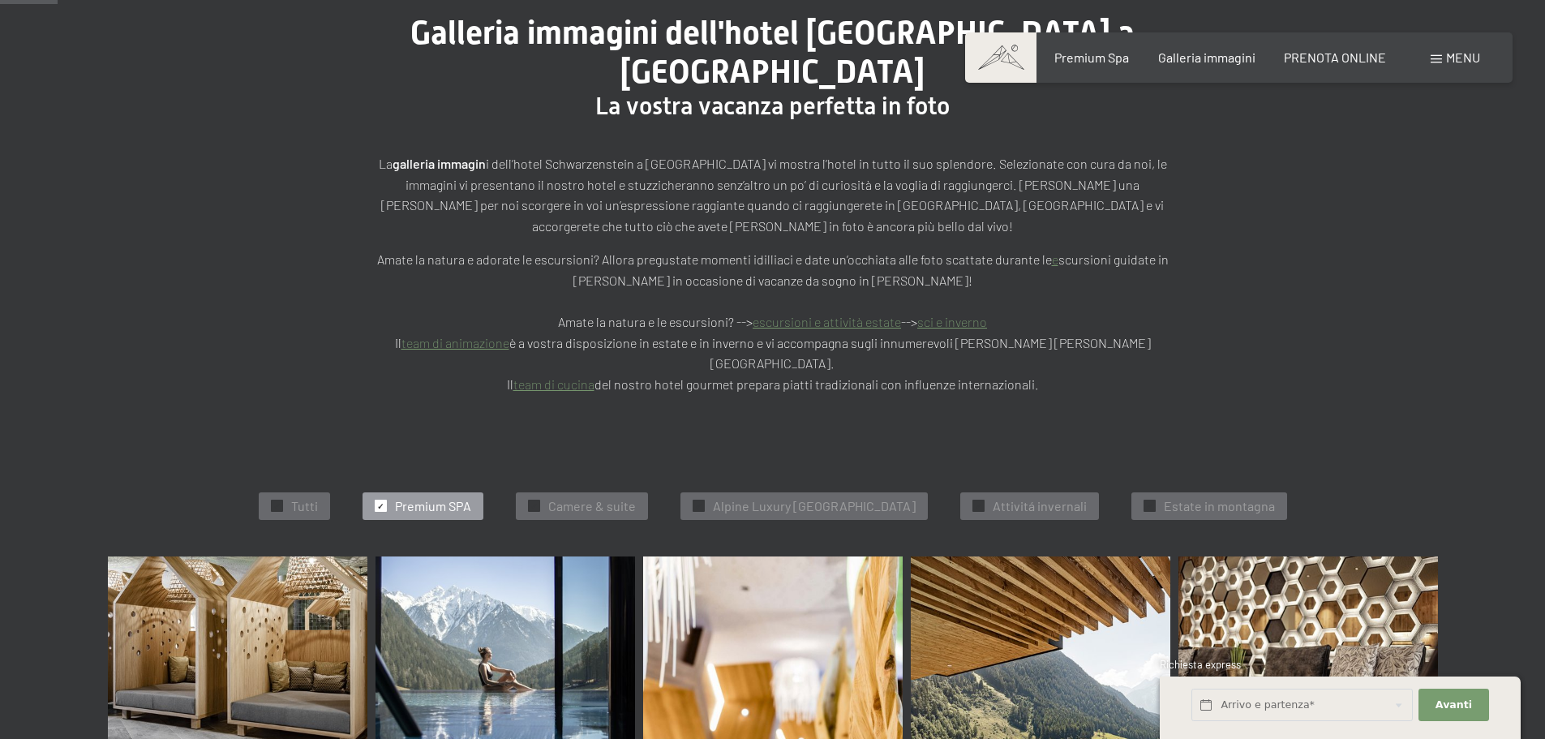
scroll to position [86, 0]
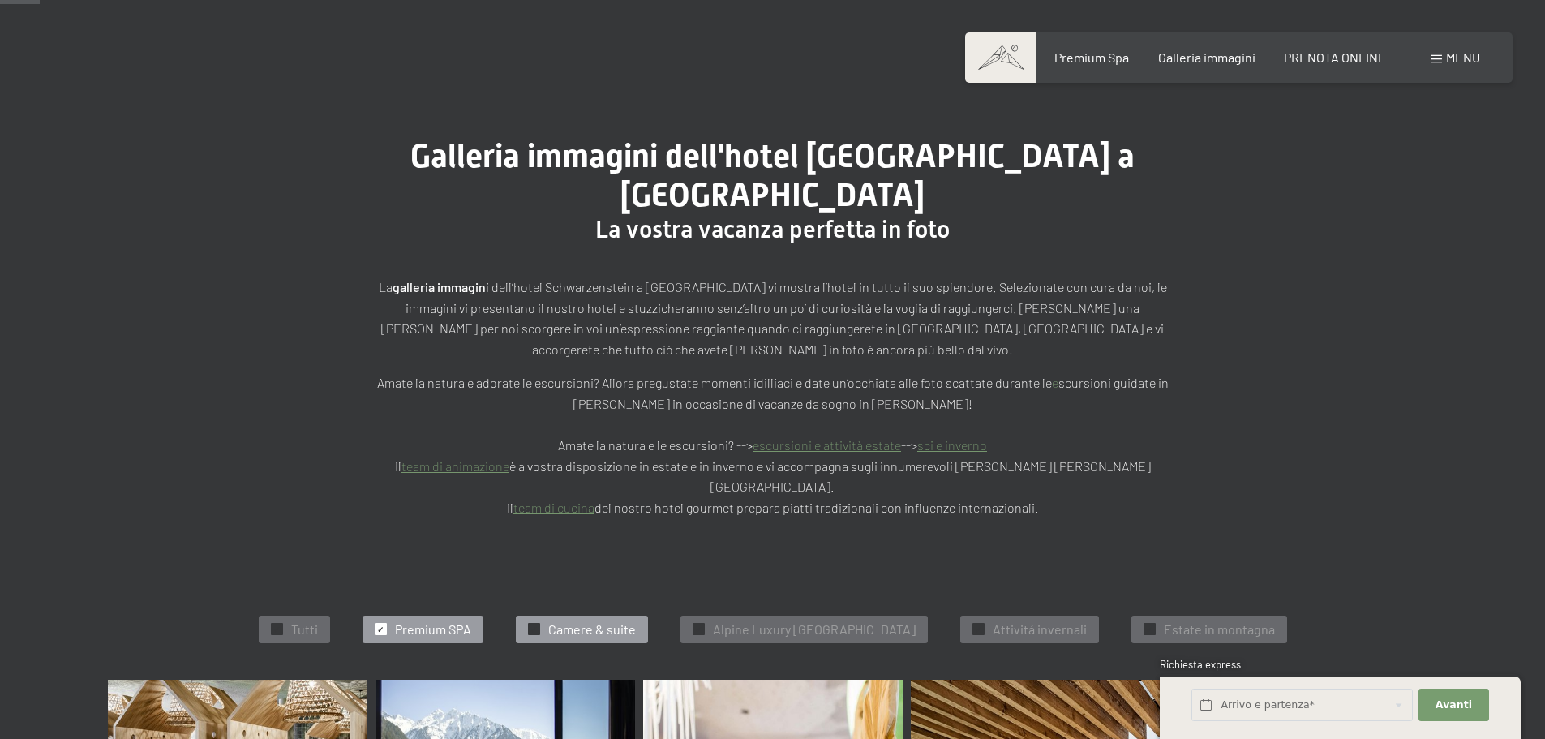
click at [549, 621] on span "Camere & suite" at bounding box center [592, 630] width 88 height 18
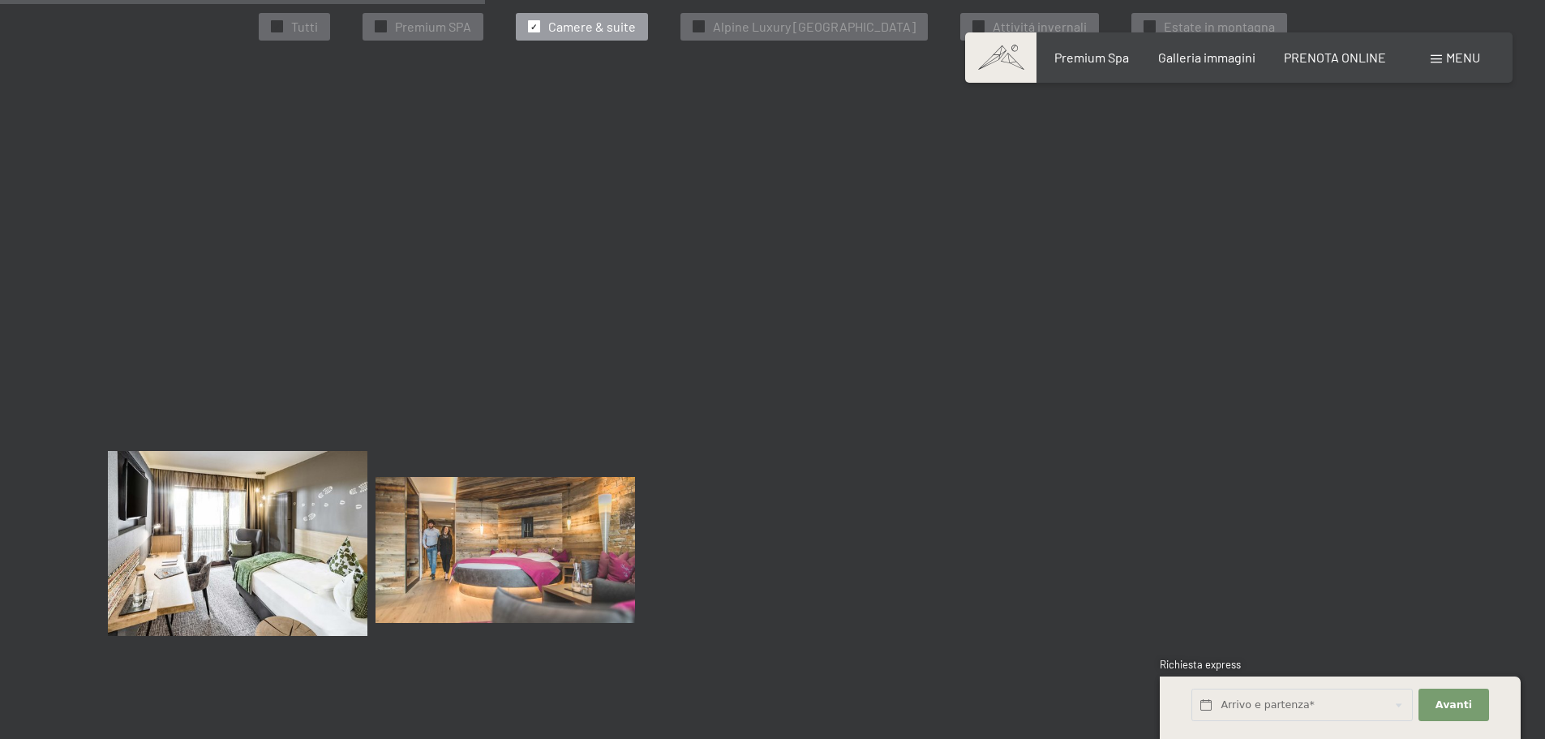
scroll to position [735, 0]
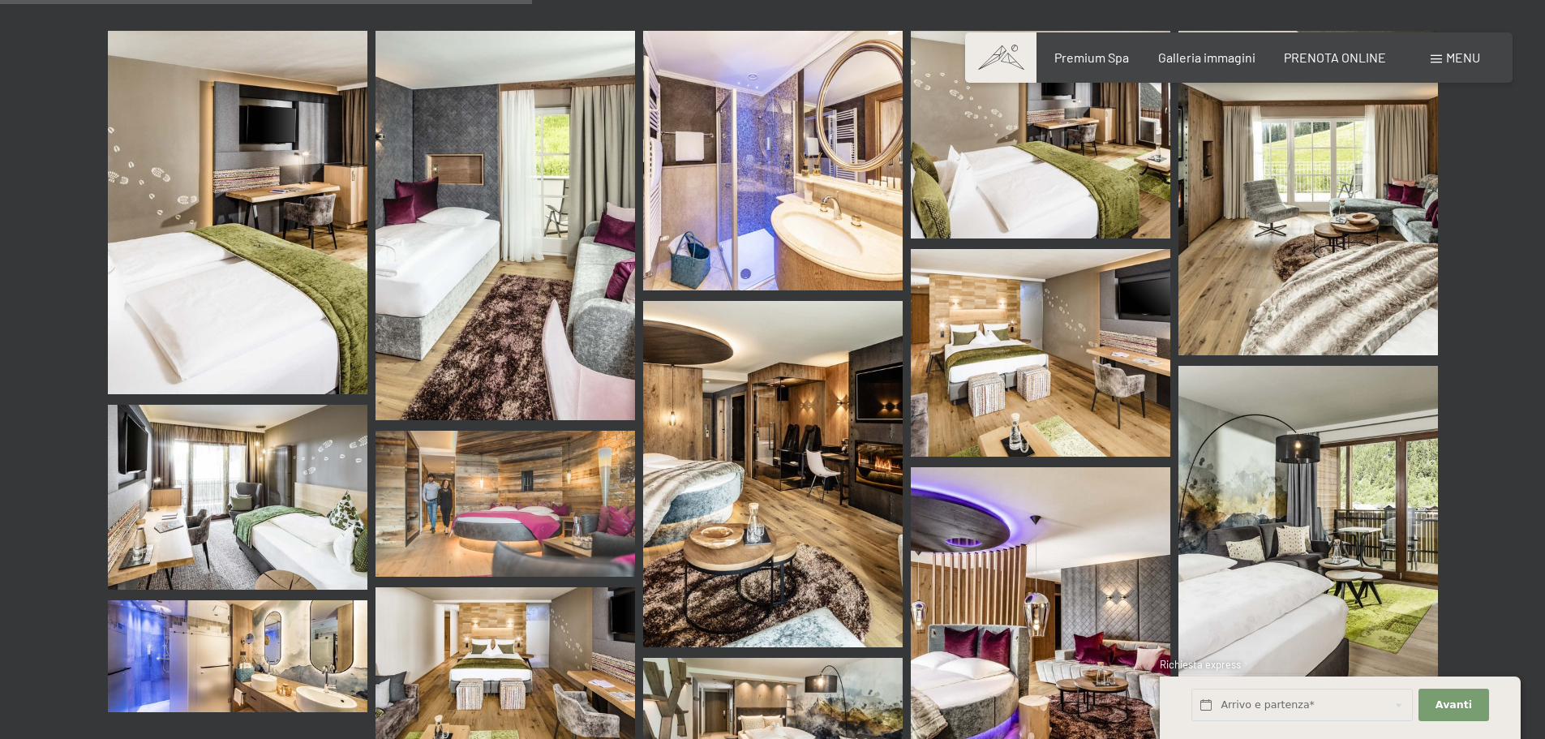
click at [749, 466] on img at bounding box center [773, 474] width 260 height 346
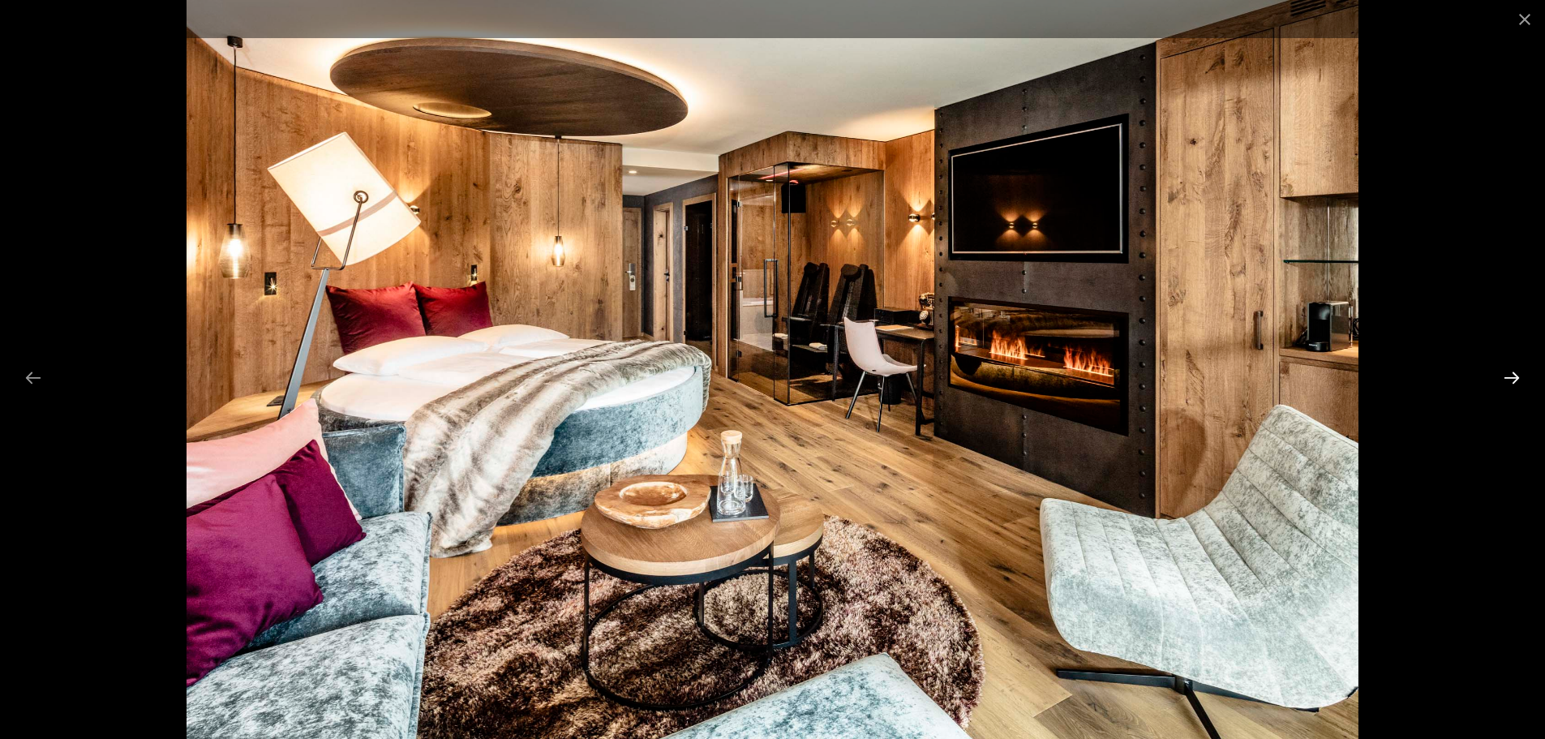
click at [1507, 376] on button "Next slide" at bounding box center [1512, 378] width 34 height 32
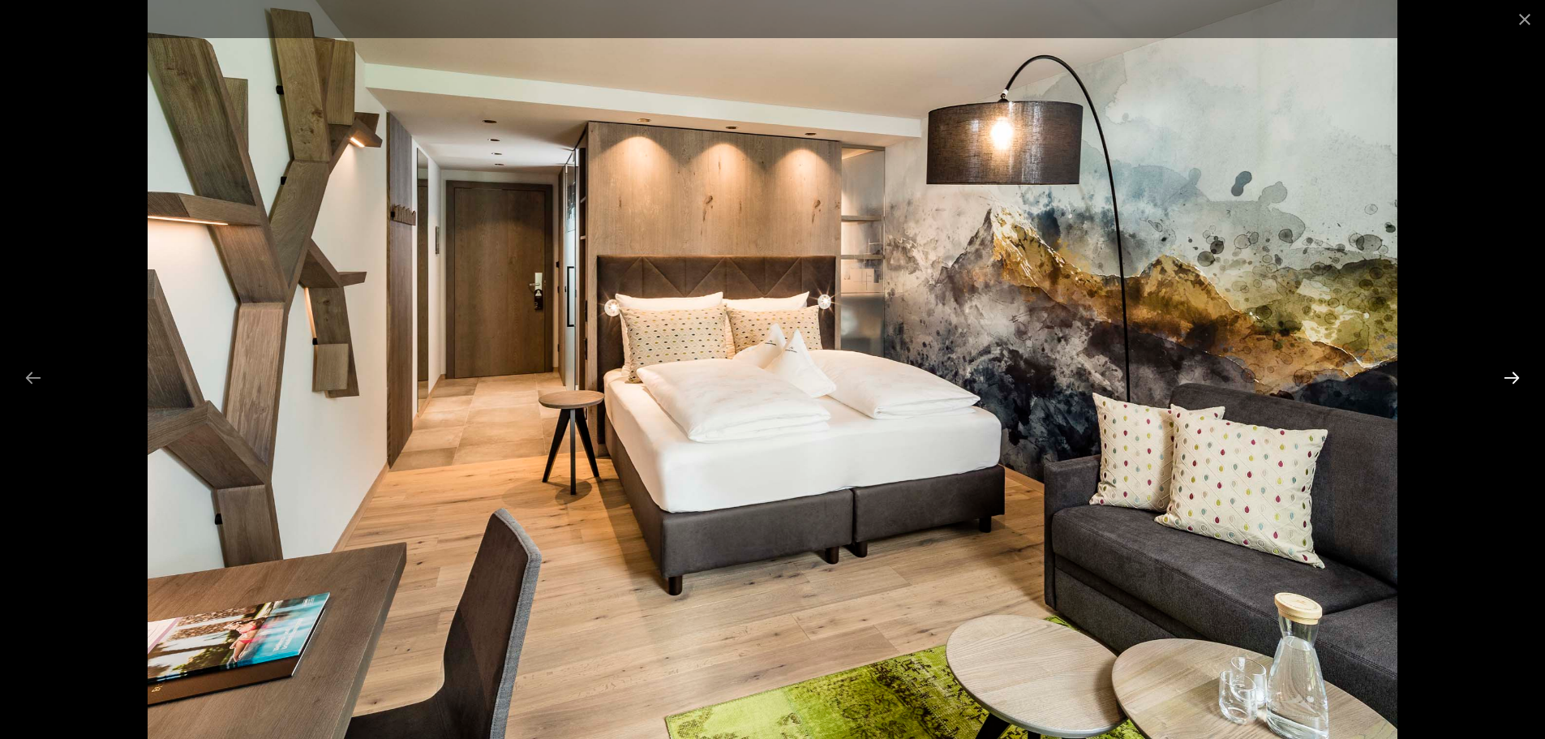
click at [1507, 376] on button "Next slide" at bounding box center [1512, 378] width 34 height 32
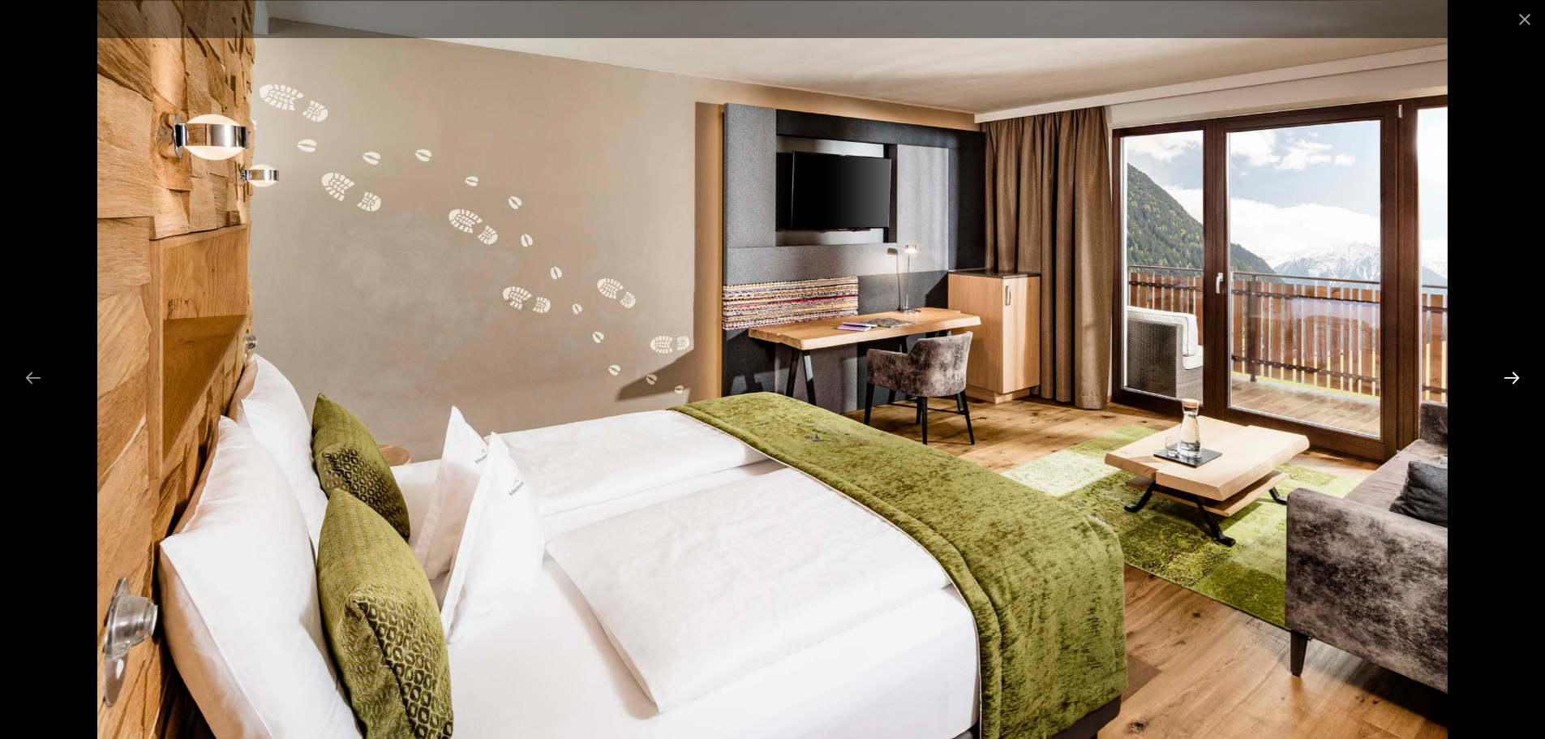
click at [1507, 376] on button "Next slide" at bounding box center [1512, 378] width 34 height 32
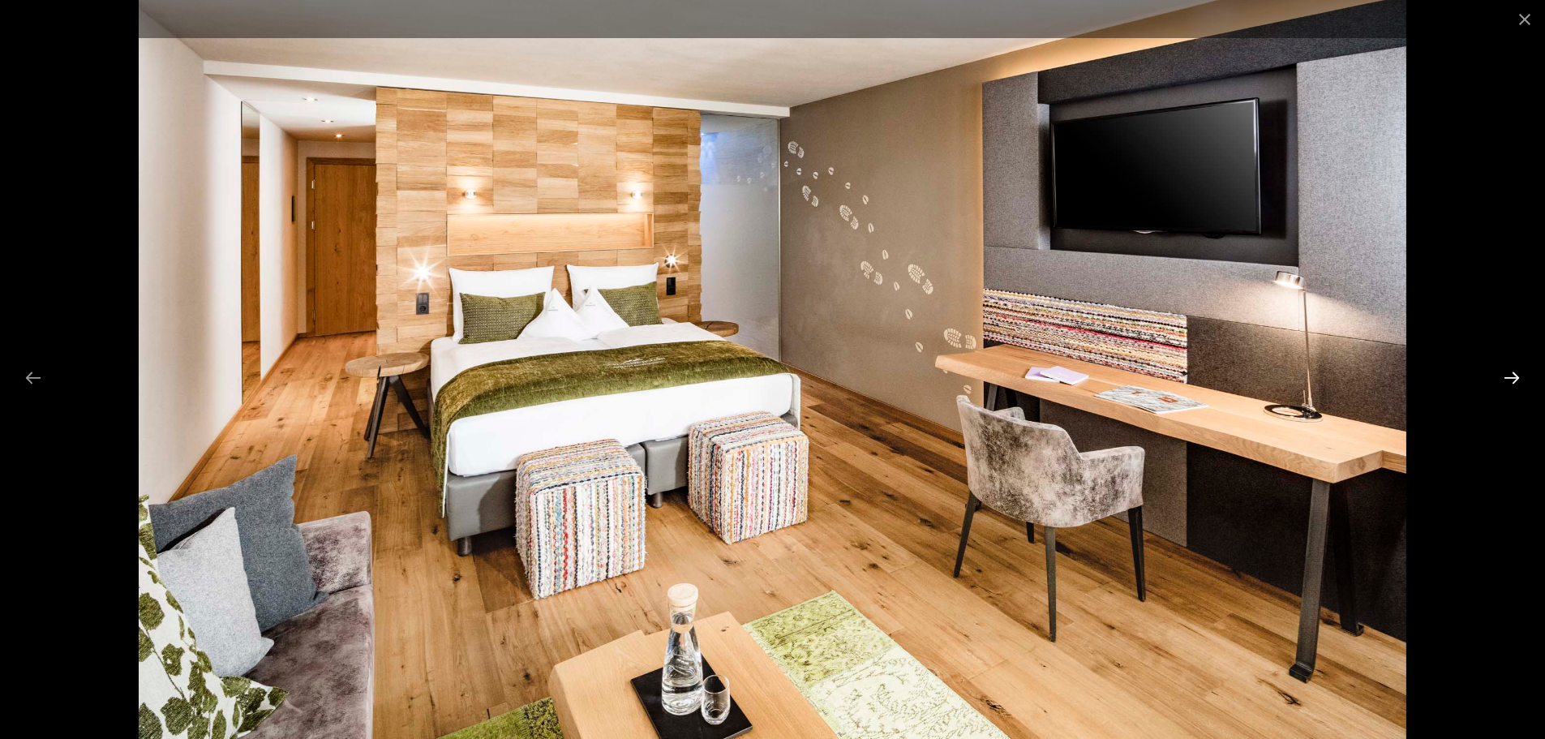
click at [1507, 376] on button "Next slide" at bounding box center [1512, 378] width 34 height 32
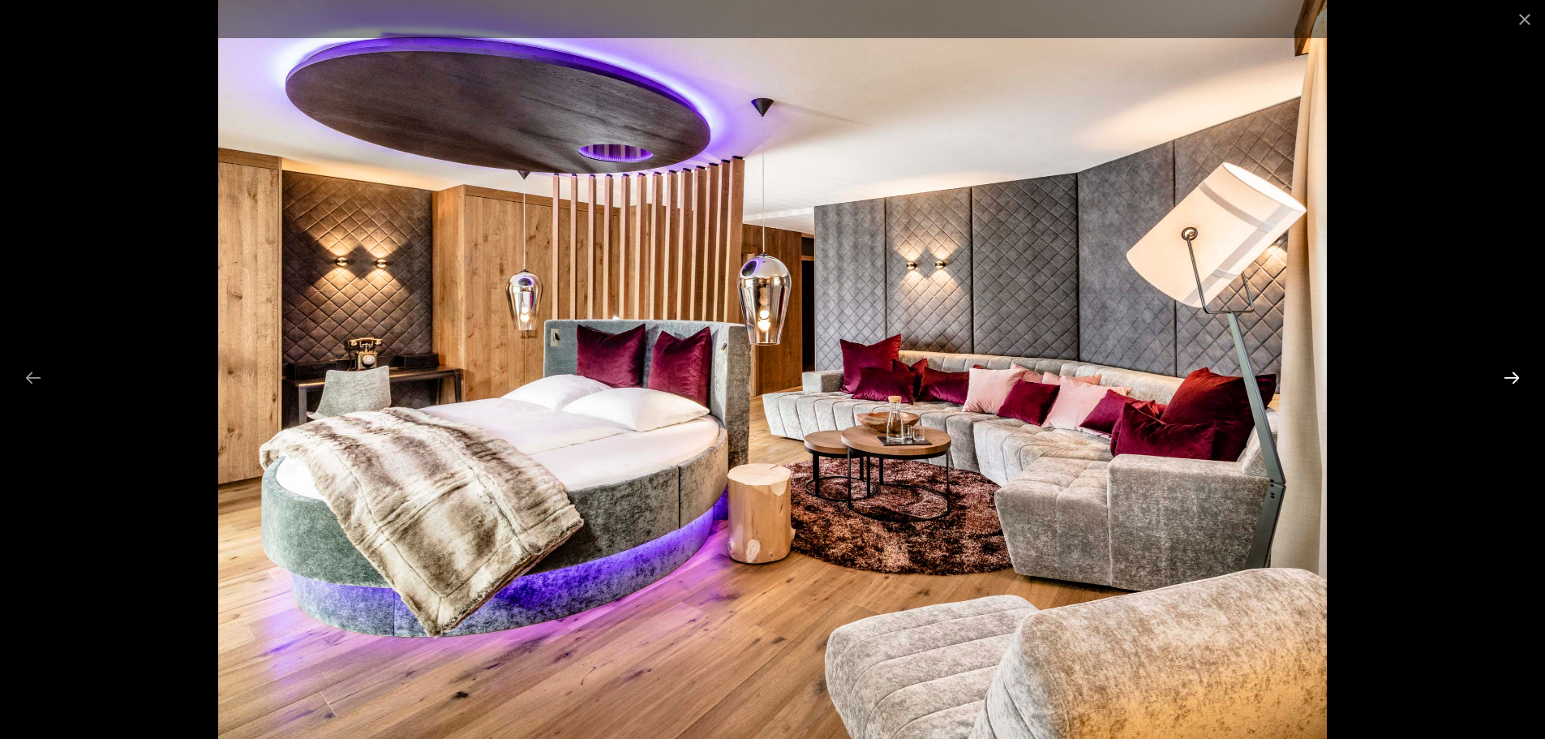
click at [1507, 376] on button "Next slide" at bounding box center [1512, 378] width 34 height 32
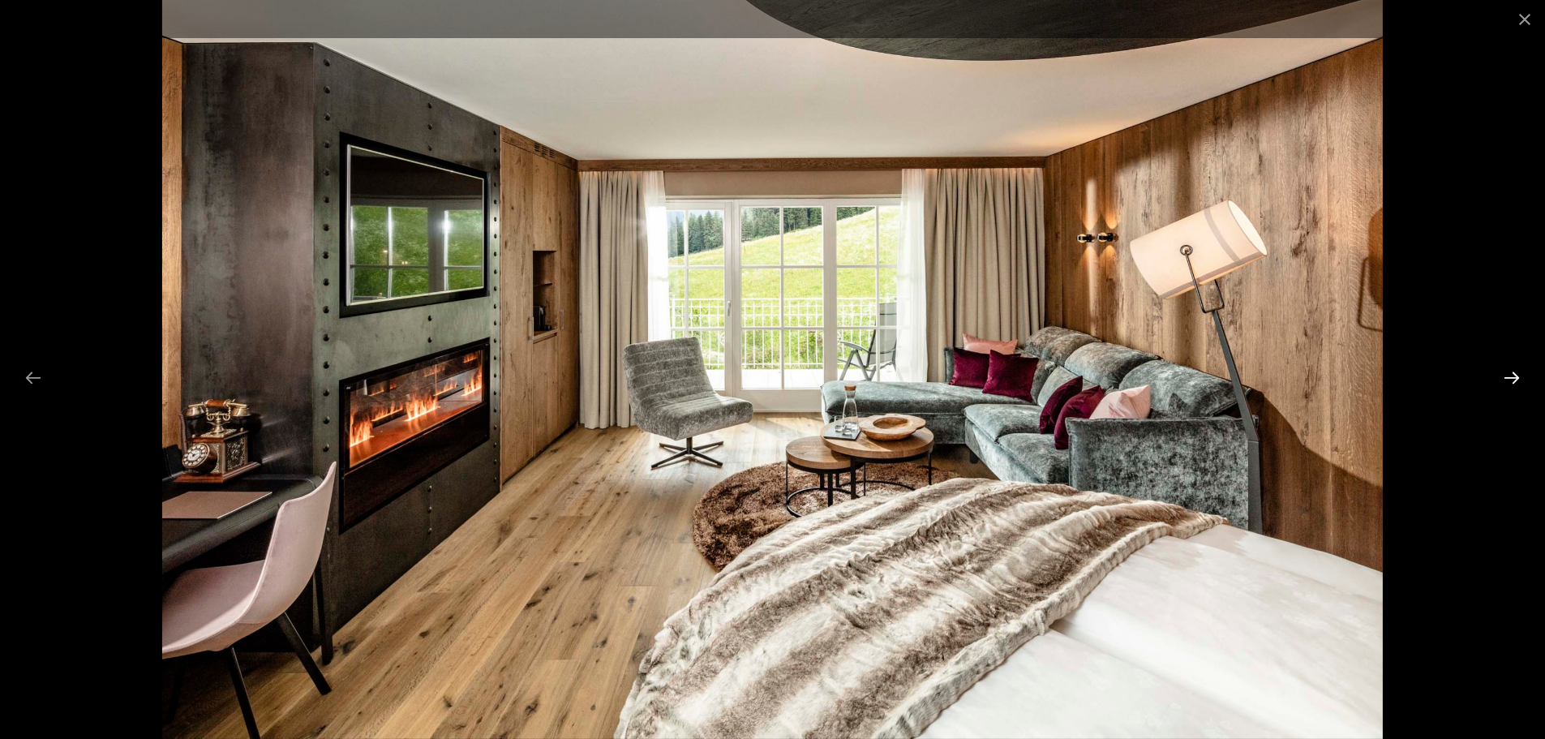
click at [1507, 376] on button "Next slide" at bounding box center [1512, 378] width 34 height 32
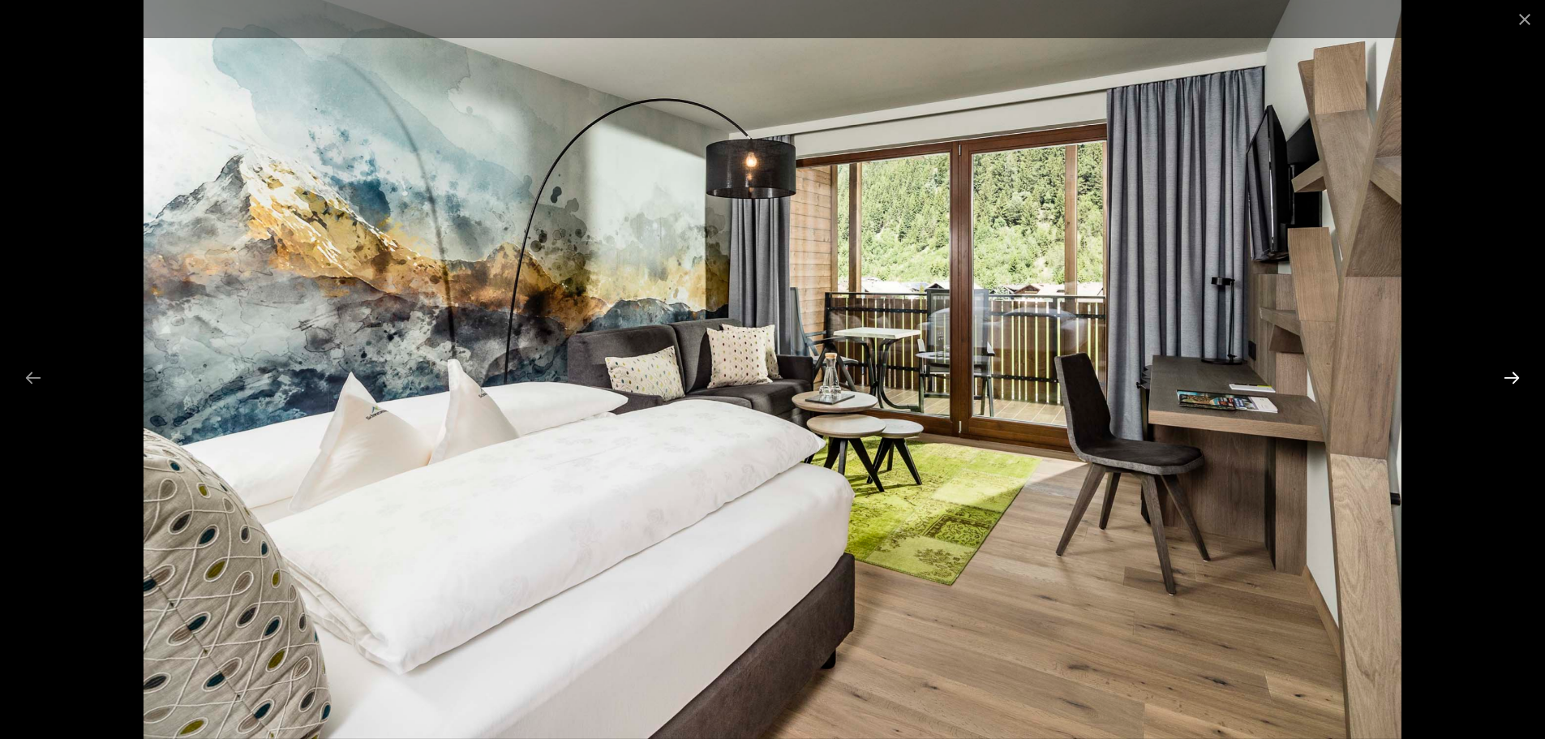
click at [1507, 376] on button "Next slide" at bounding box center [1512, 378] width 34 height 32
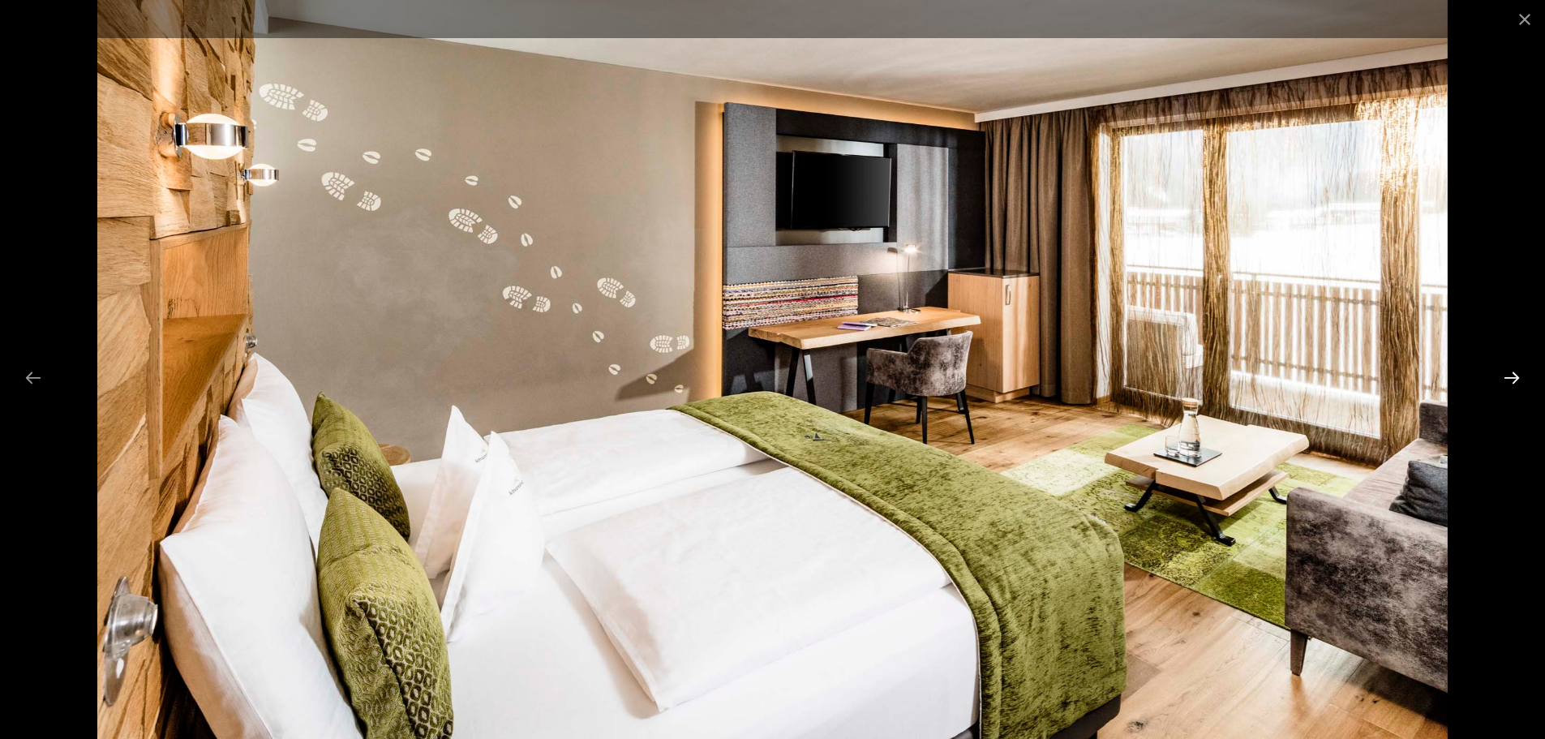
click at [1507, 376] on button "Next slide" at bounding box center [1512, 378] width 34 height 32
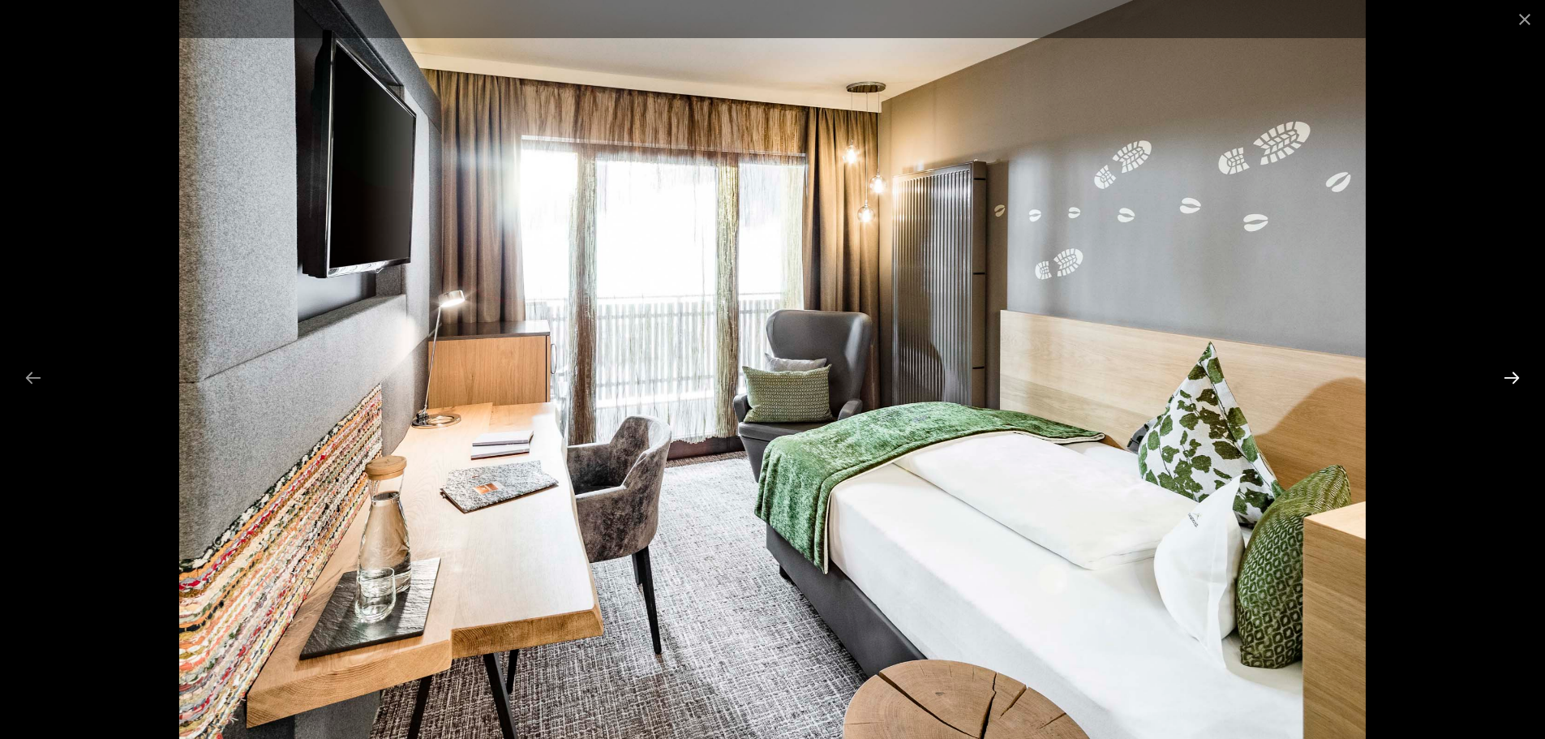
click at [1507, 376] on button "Next slide" at bounding box center [1512, 378] width 34 height 32
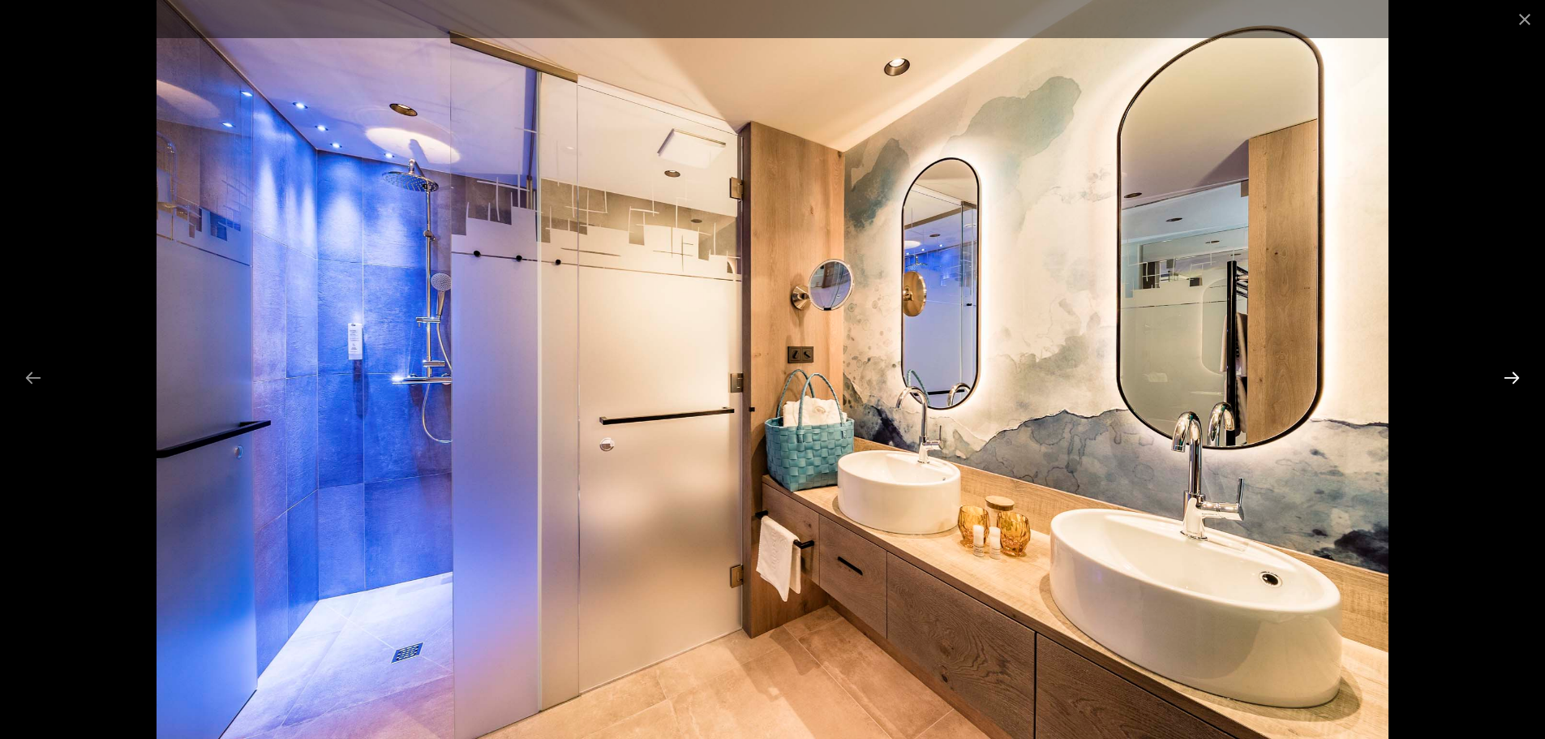
click at [1507, 376] on button "Next slide" at bounding box center [1512, 378] width 34 height 32
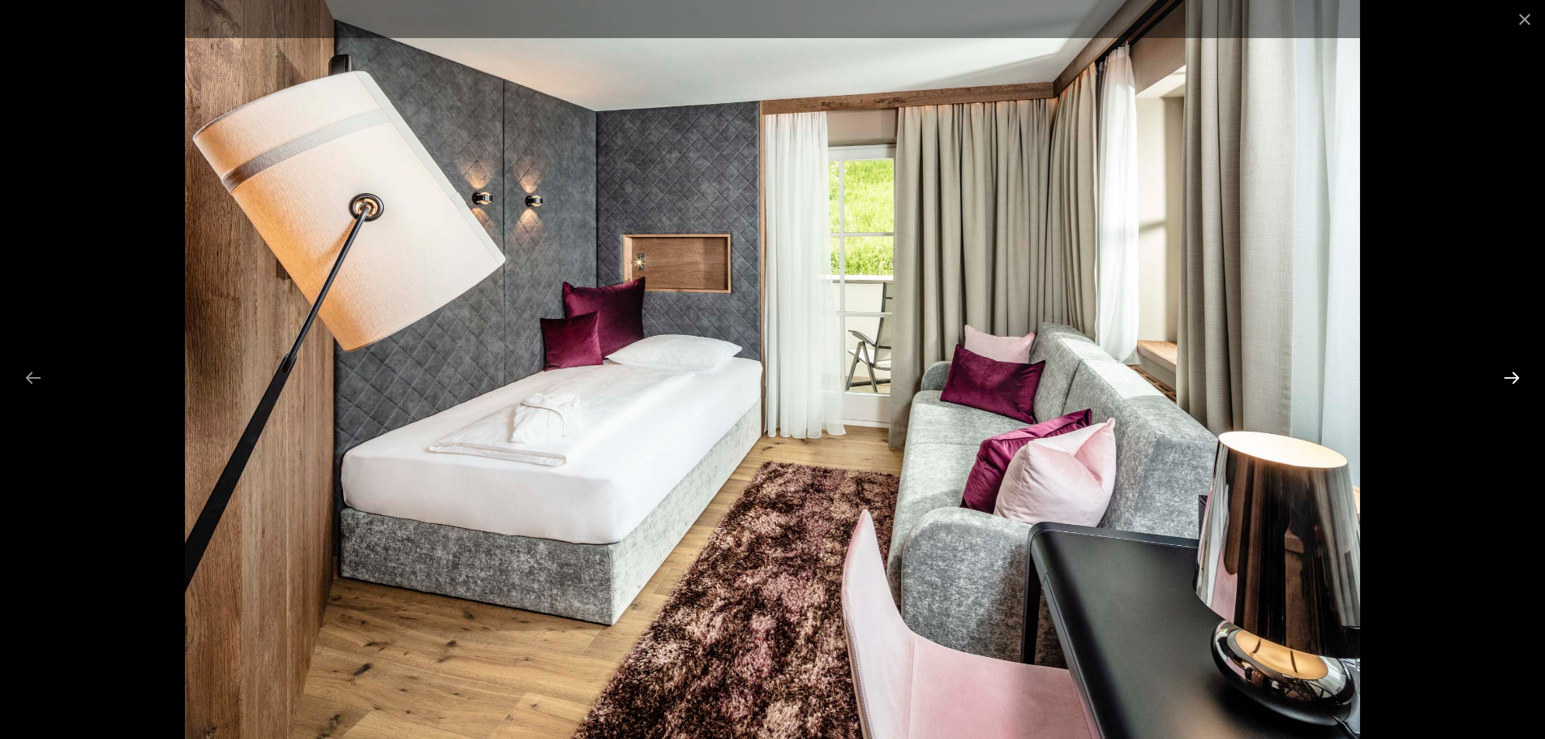
click at [1507, 376] on button "Next slide" at bounding box center [1512, 378] width 34 height 32
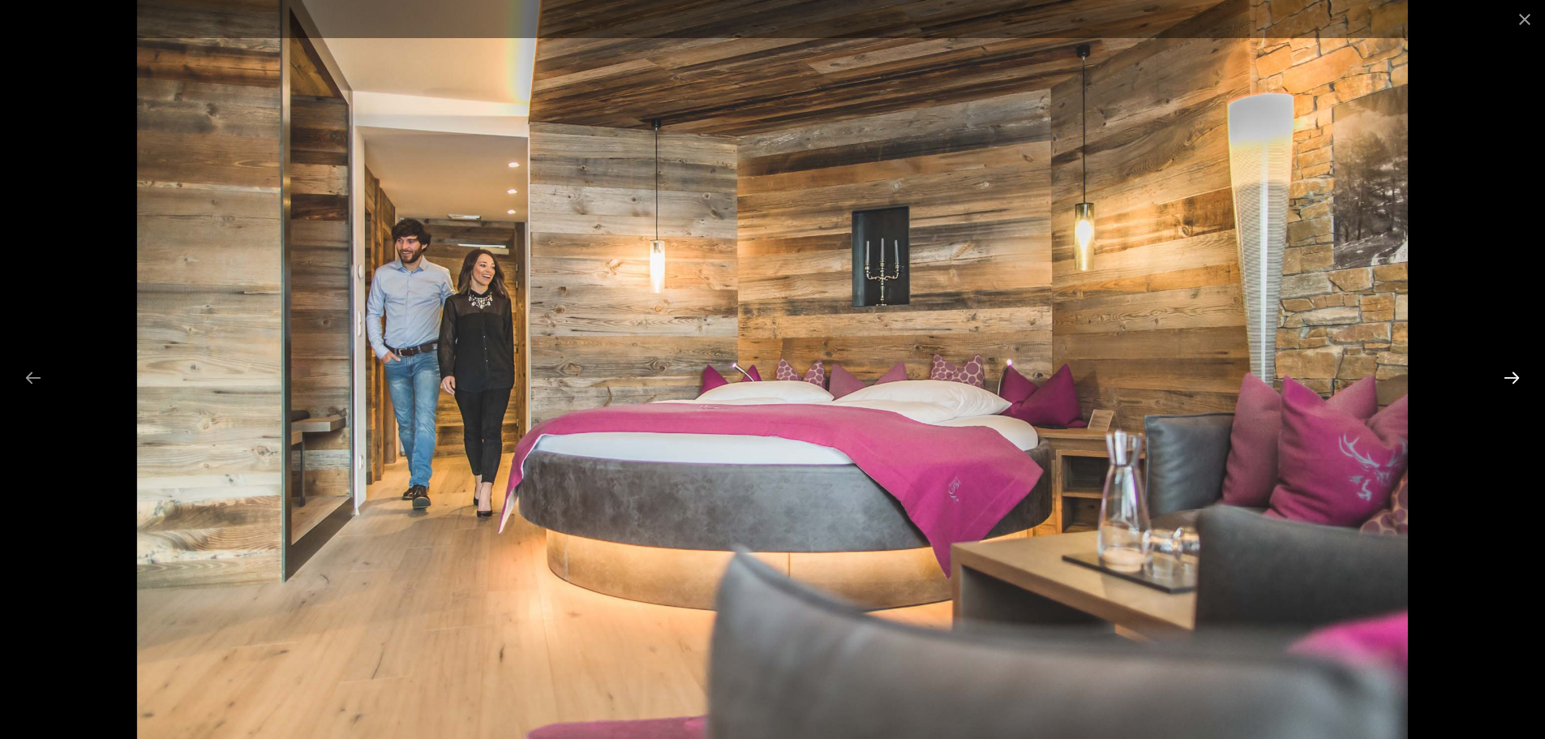
click at [1507, 376] on button "Next slide" at bounding box center [1512, 378] width 34 height 32
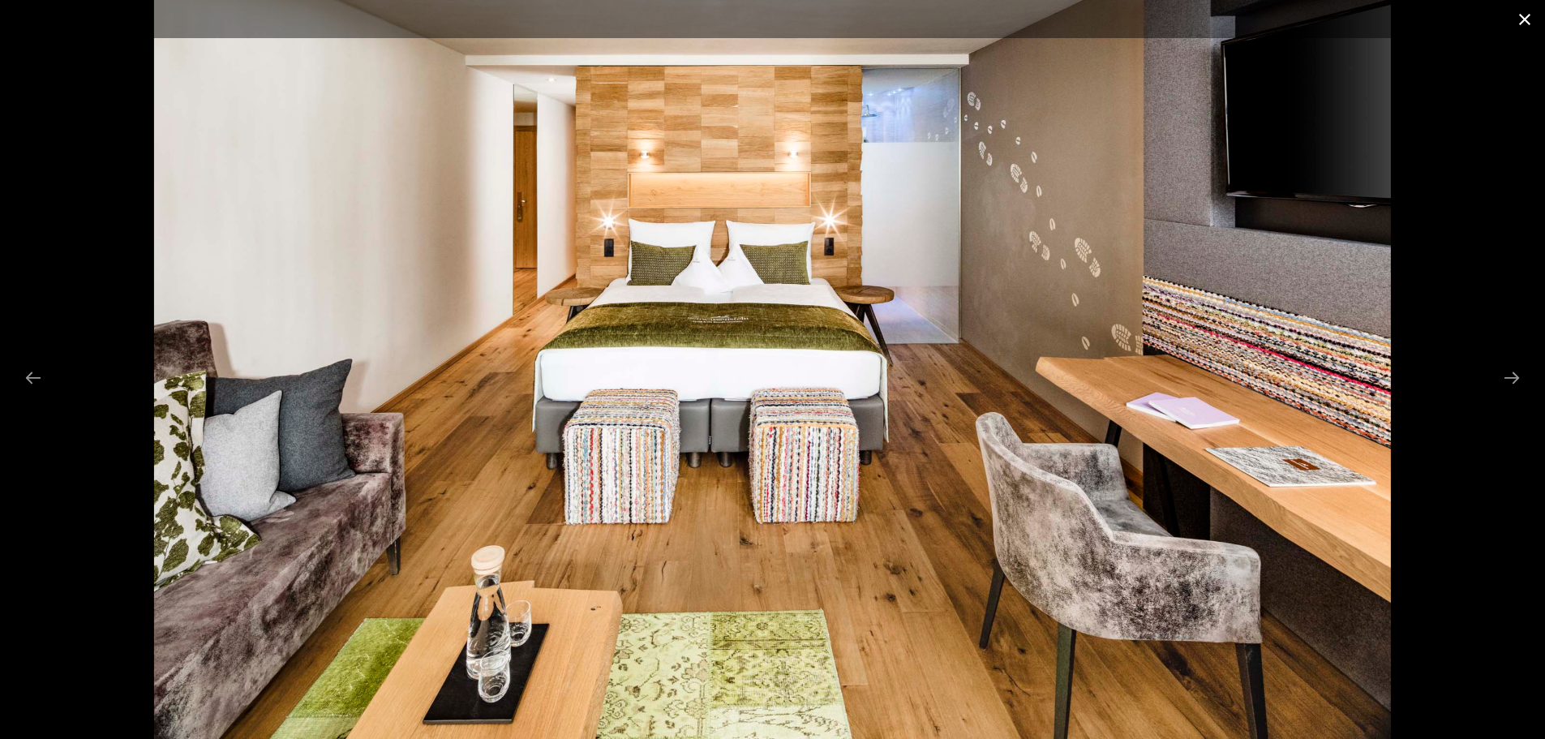
click at [1519, 23] on button "Close gallery" at bounding box center [1525, 19] width 41 height 38
